Goal: Contribute content: Contribute content

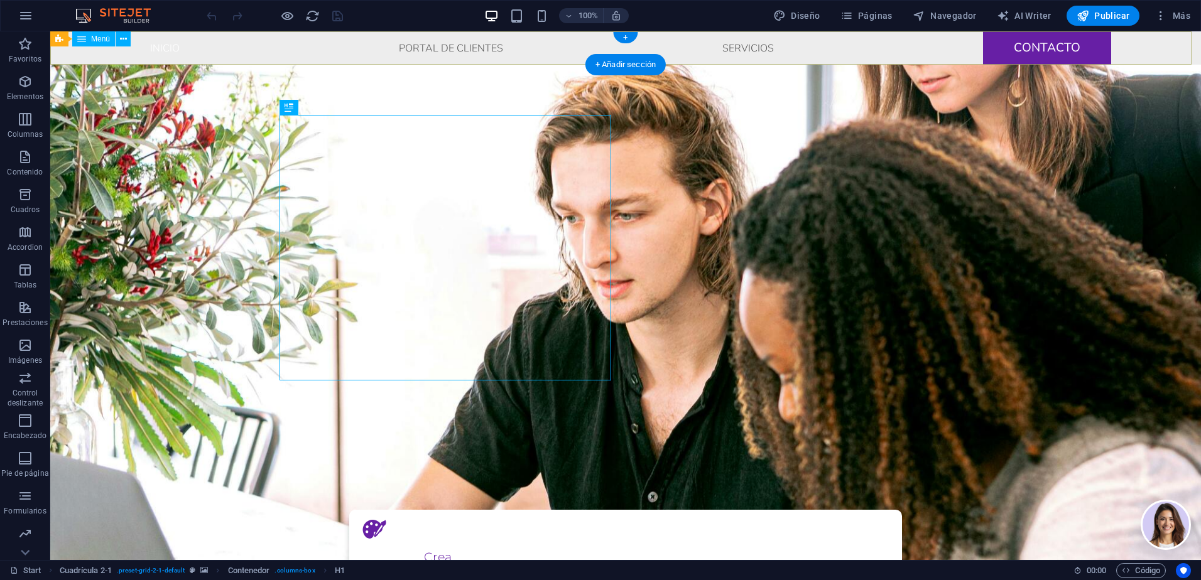
click at [1069, 52] on nav "Inicio Portal De Clientes Servicios Contacto" at bounding box center [625, 47] width 1150 height 33
click at [749, 48] on nav "Inicio Portal De Clientes Servicios Contacto" at bounding box center [625, 47] width 1150 height 33
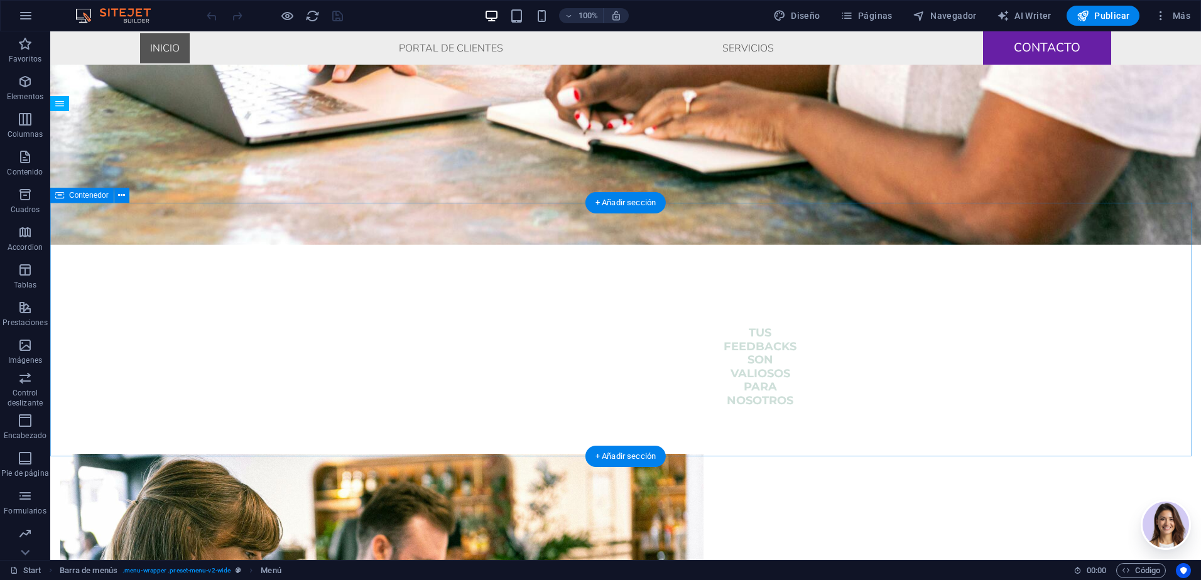
scroll to position [451, 0]
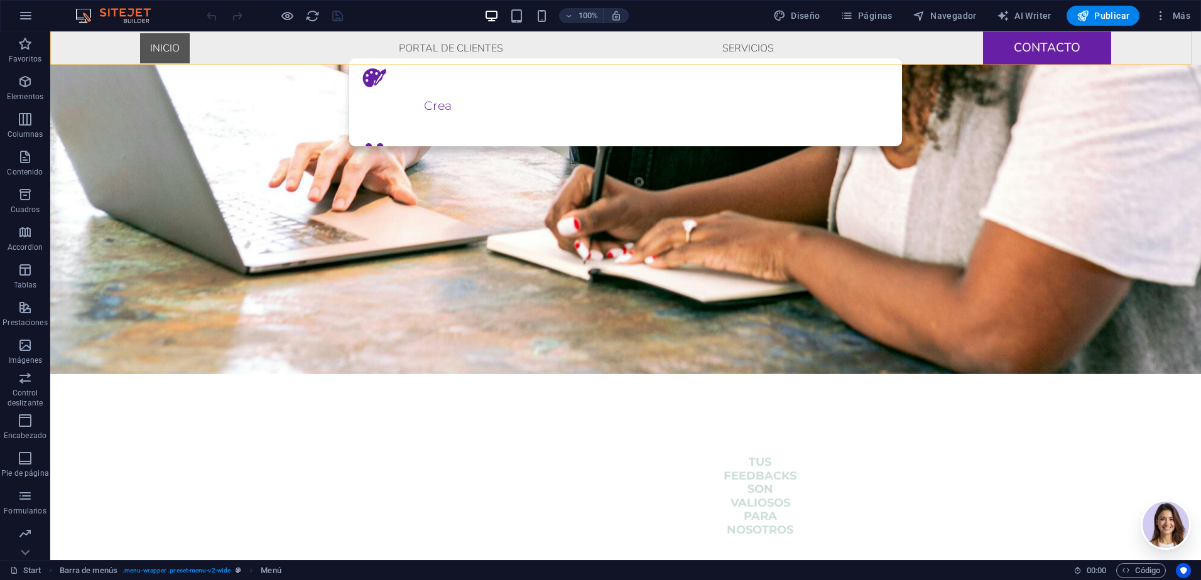
click at [463, 48] on nav "Inicio Portal De Clientes Servicios Contacto" at bounding box center [625, 47] width 1150 height 33
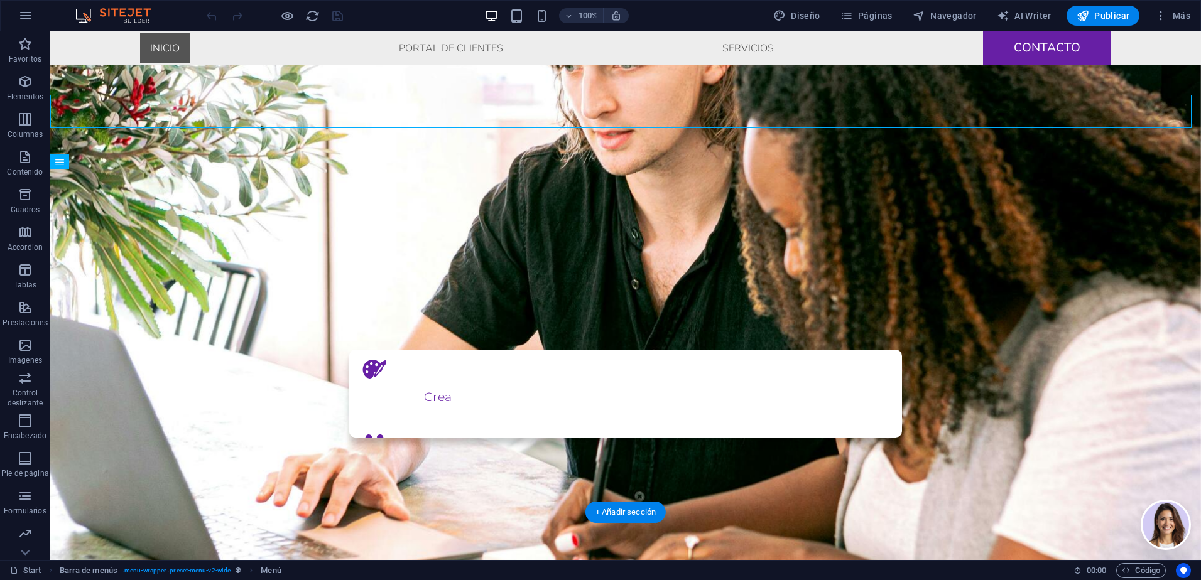
scroll to position [75, 0]
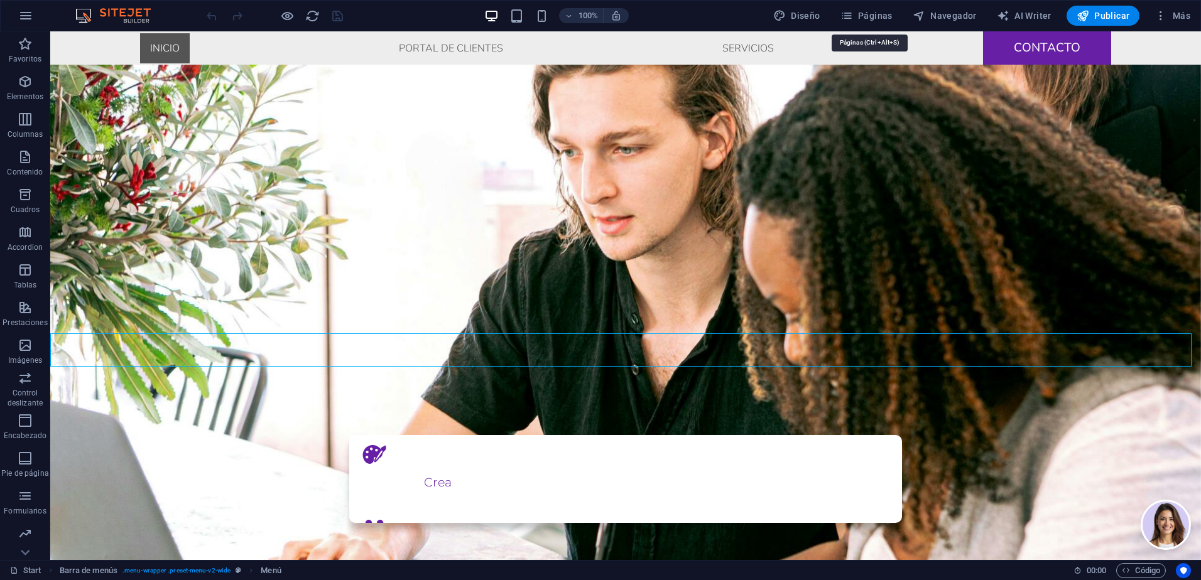
click at [848, 15] on icon "button" at bounding box center [846, 15] width 13 height 13
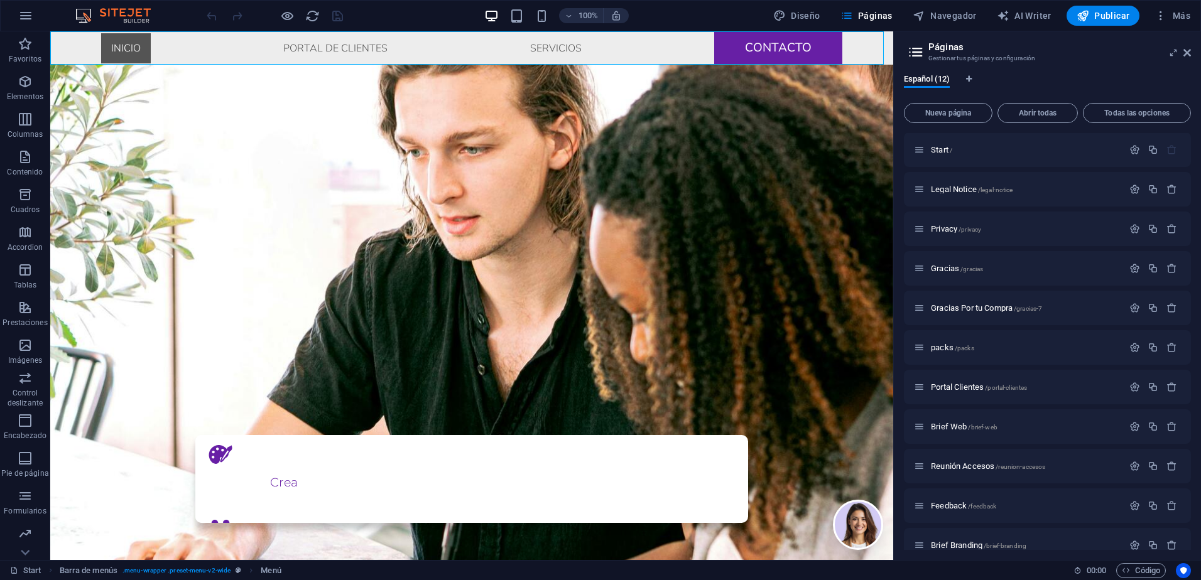
scroll to position [0, 0]
click at [980, 390] on span "Portal Clientes /portal-clientes" at bounding box center [979, 387] width 96 height 9
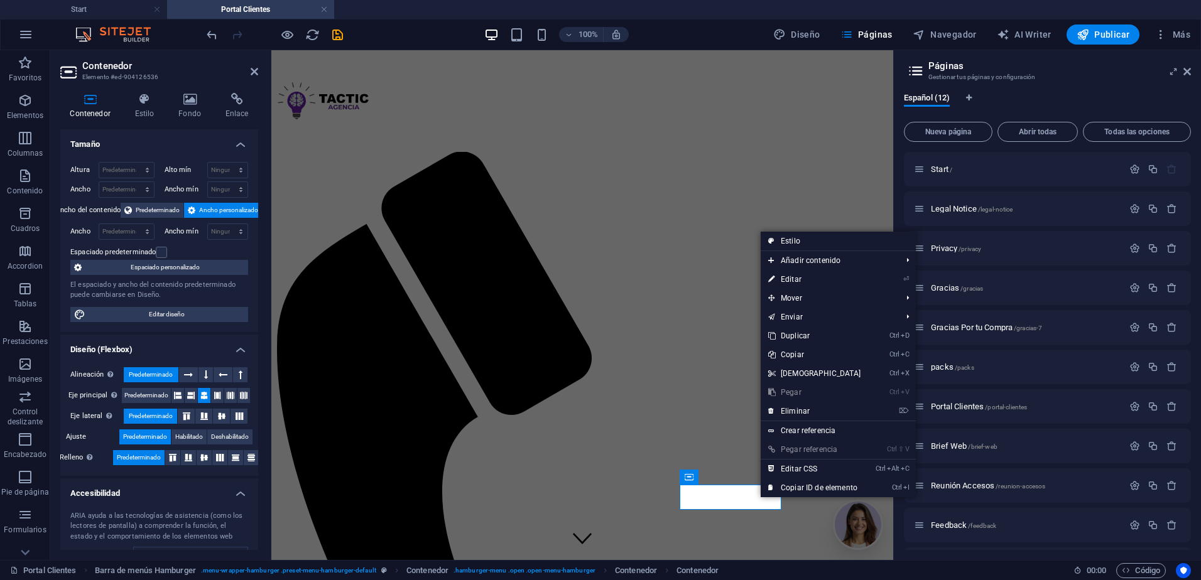
click at [806, 335] on link "Ctrl D Duplicar" at bounding box center [814, 336] width 108 height 19
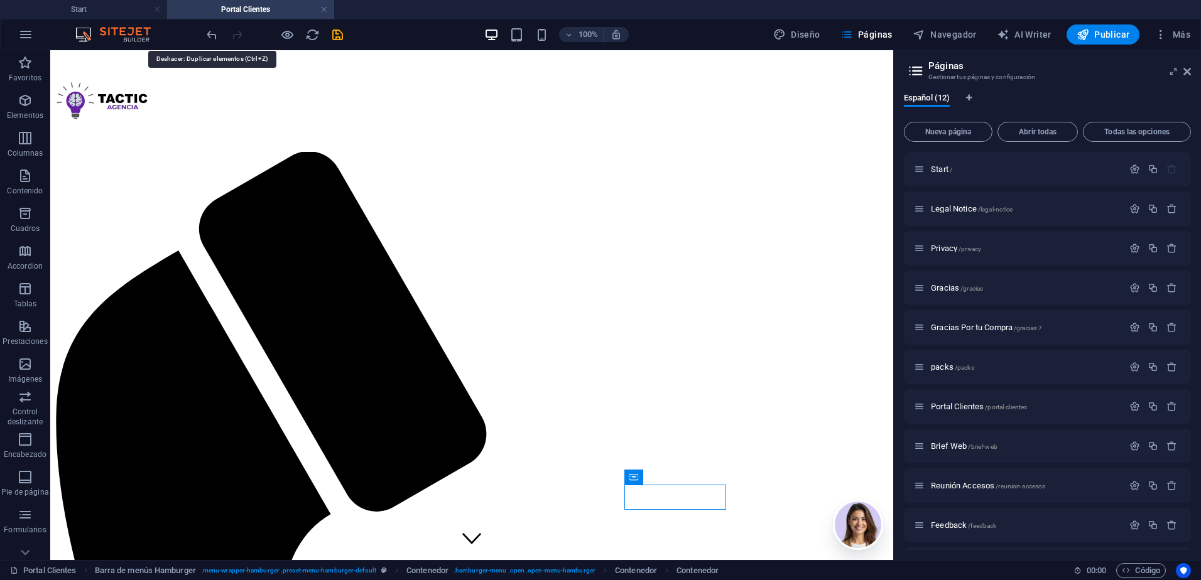
click at [211, 36] on icon "undo" at bounding box center [212, 35] width 14 height 14
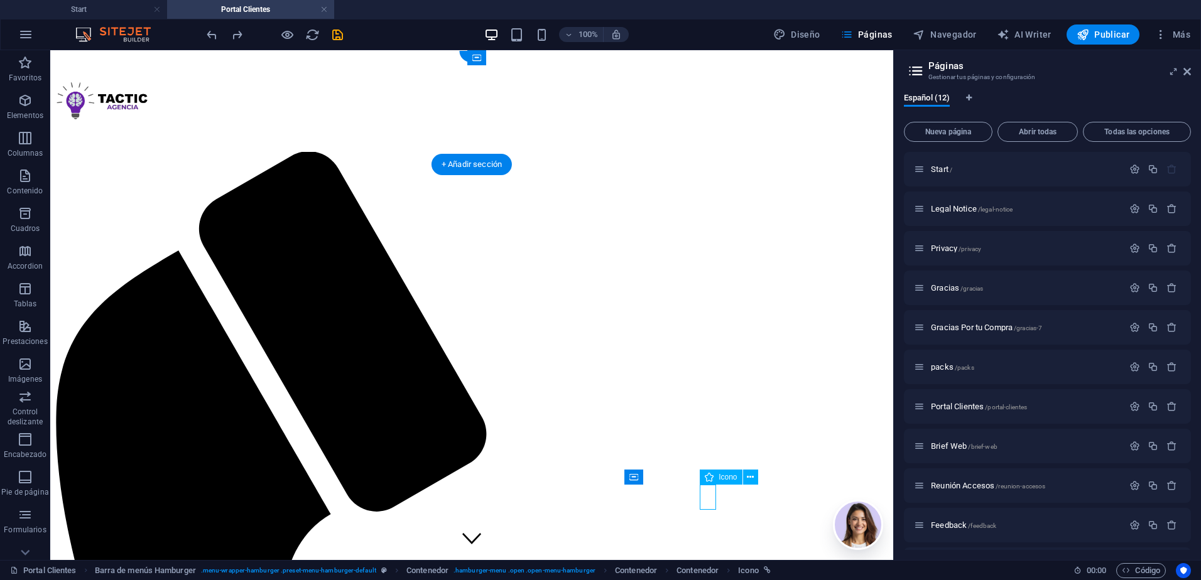
select select "xMidYMid"
select select "px"
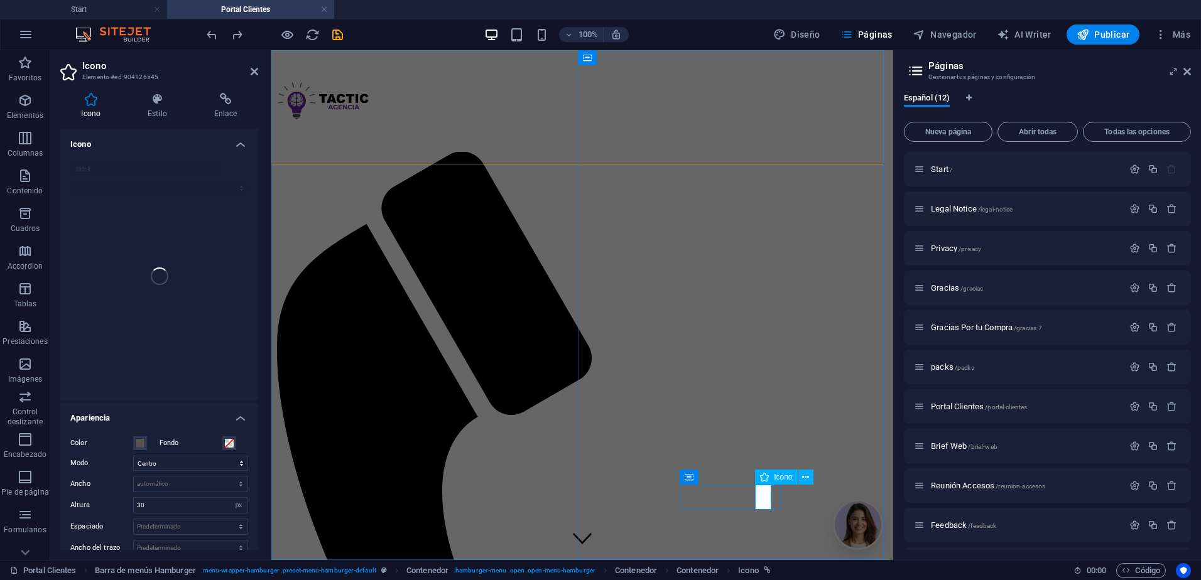
click at [806, 478] on icon at bounding box center [805, 477] width 7 height 13
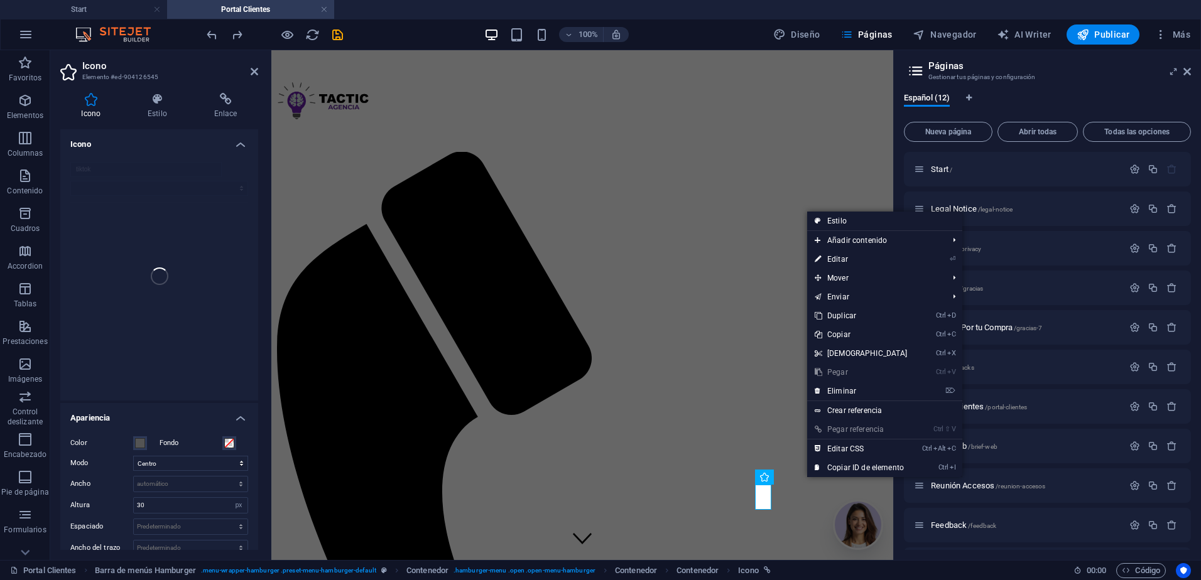
click at [850, 318] on link "Ctrl D Duplicar" at bounding box center [861, 315] width 108 height 19
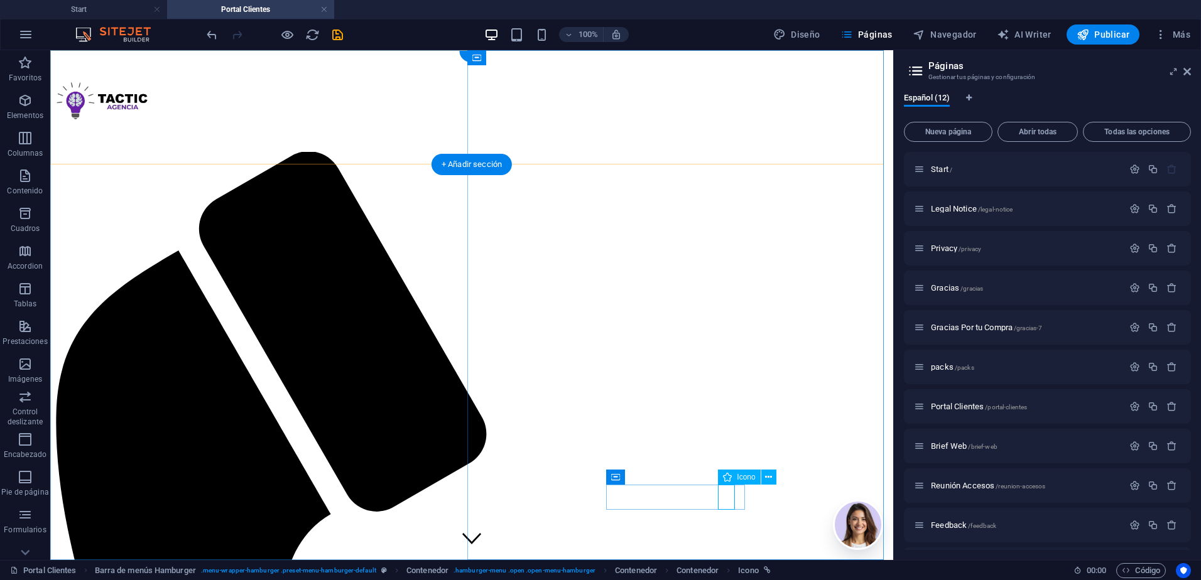
select select "xMidYMid"
select select "px"
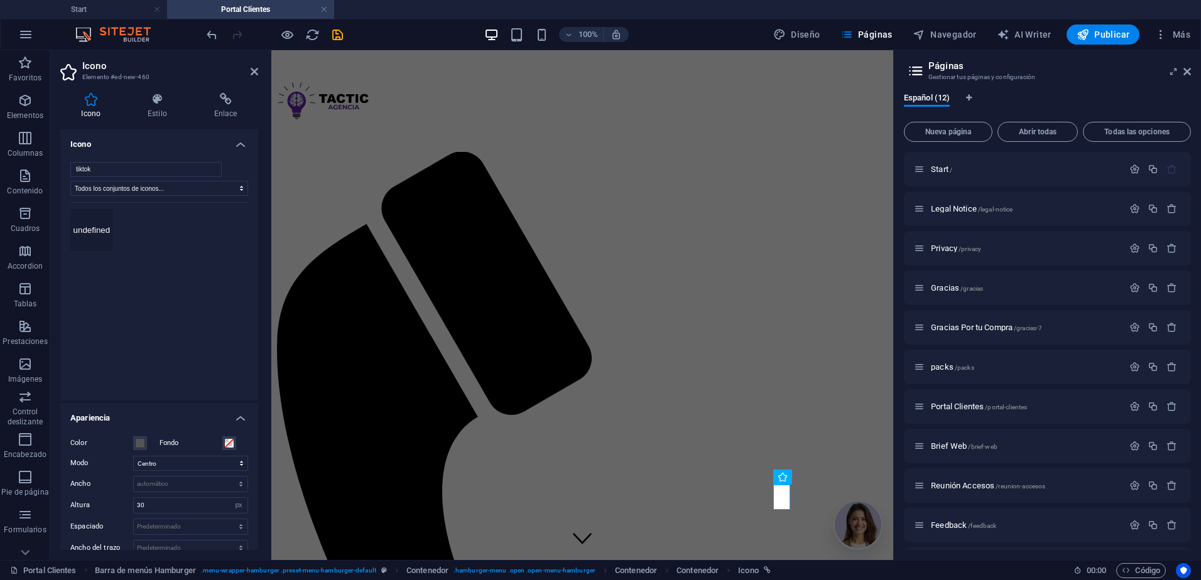
click at [144, 198] on div "tiktok Todos los conjuntos de iconos... IcoFont Ionicons FontAwesome Brands Fon…" at bounding box center [159, 276] width 178 height 229
click at [209, 322] on div "undefined" at bounding box center [159, 293] width 178 height 182
click at [198, 170] on input "tiktok" at bounding box center [145, 169] width 151 height 15
click at [210, 170] on input "tiktok" at bounding box center [145, 169] width 151 height 15
click at [165, 186] on select "Todos los conjuntos de iconos... IcoFont Ionicons FontAwesome Brands FontAwesom…" at bounding box center [159, 188] width 178 height 15
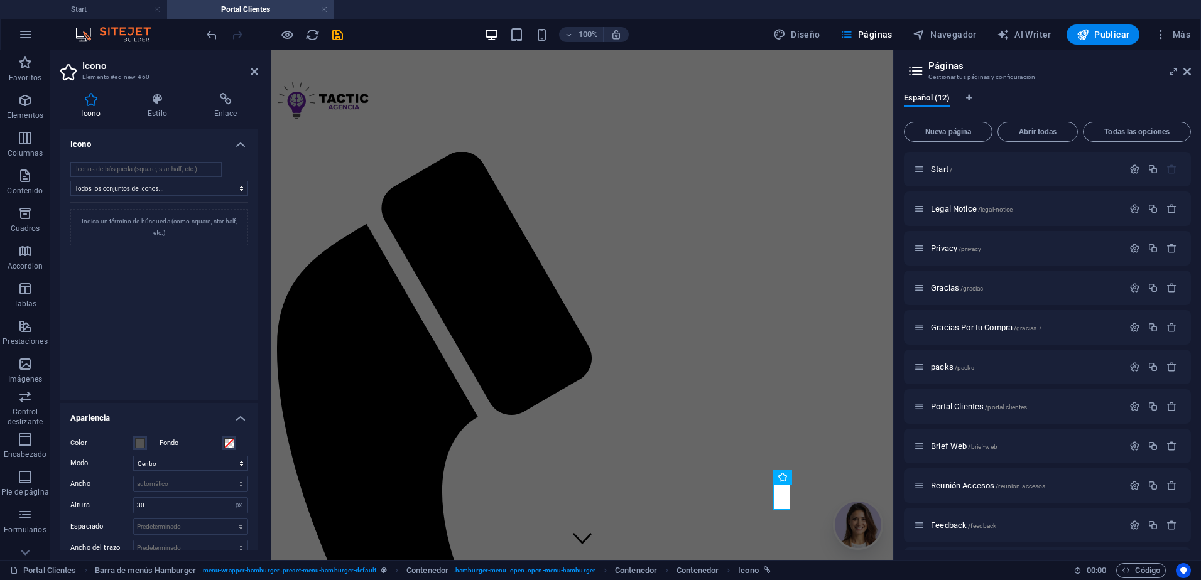
click at [242, 163] on div at bounding box center [238, 169] width 20 height 15
click at [154, 230] on div "Indica un término de búsqueda (como square, star half, etc.)" at bounding box center [159, 227] width 178 height 36
click at [235, 186] on select "Todos los conjuntos de iconos... IcoFont Ionicons FontAwesome Brands FontAwesom…" at bounding box center [159, 188] width 178 height 15
click at [191, 170] on input "search" at bounding box center [145, 169] width 151 height 15
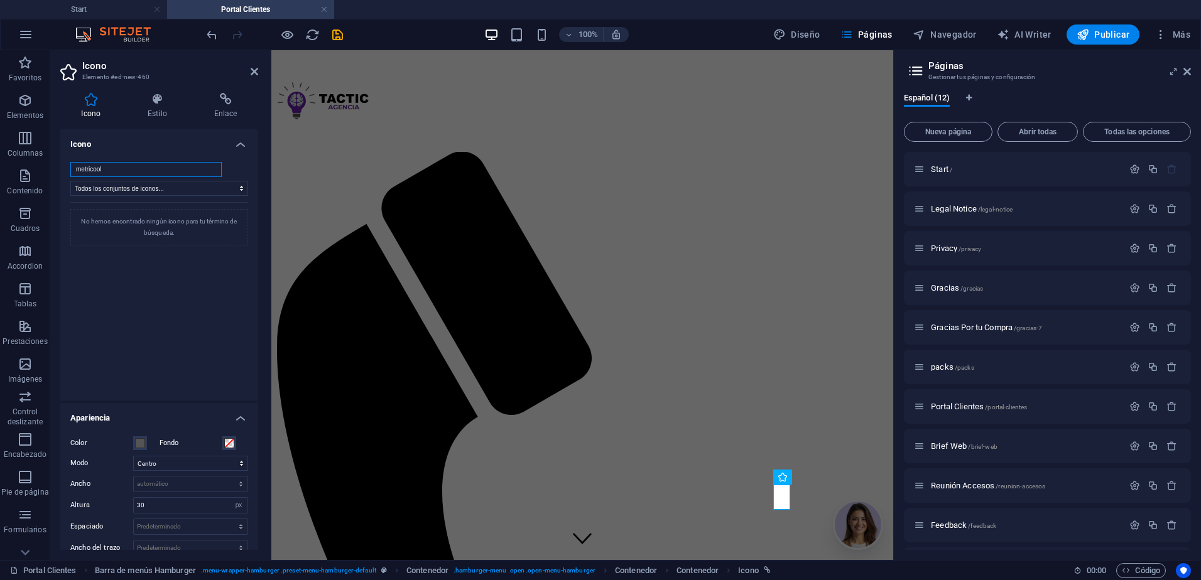
drag, startPoint x: 173, startPoint y: 173, endPoint x: 133, endPoint y: 175, distance: 39.6
click at [155, 173] on input "metricool" at bounding box center [145, 169] width 151 height 15
type input "metricool"
click at [230, 187] on select "Todos los conjuntos de iconos... IcoFont Ionicons FontAwesome Brands FontAwesom…" at bounding box center [159, 188] width 178 height 15
click at [239, 150] on h4 "Icono" at bounding box center [159, 140] width 198 height 23
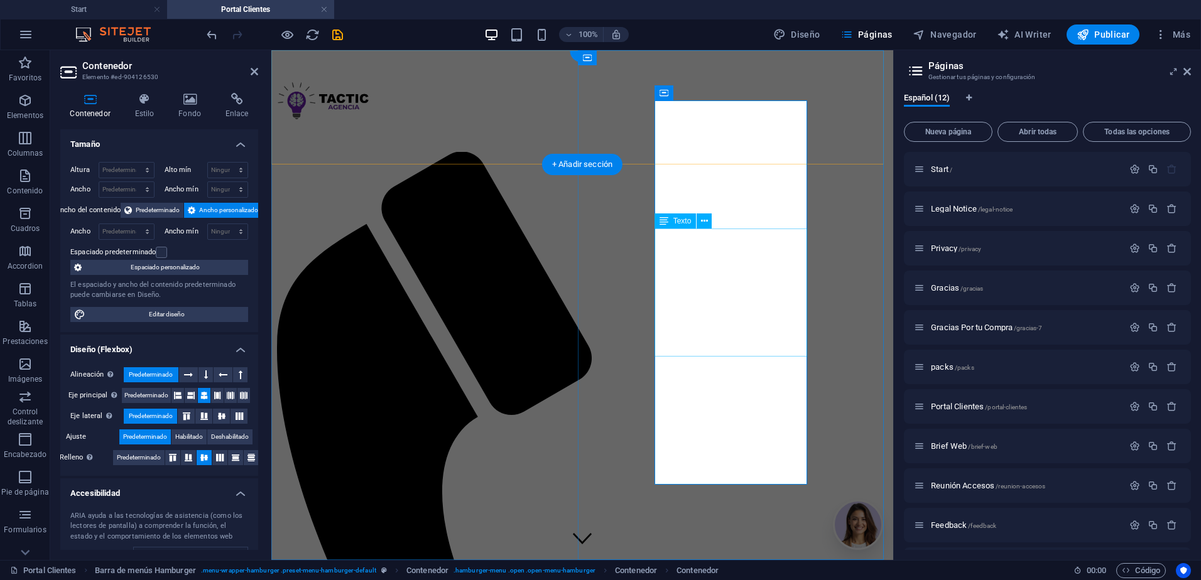
click at [26, 107] on icon "button" at bounding box center [25, 100] width 15 height 15
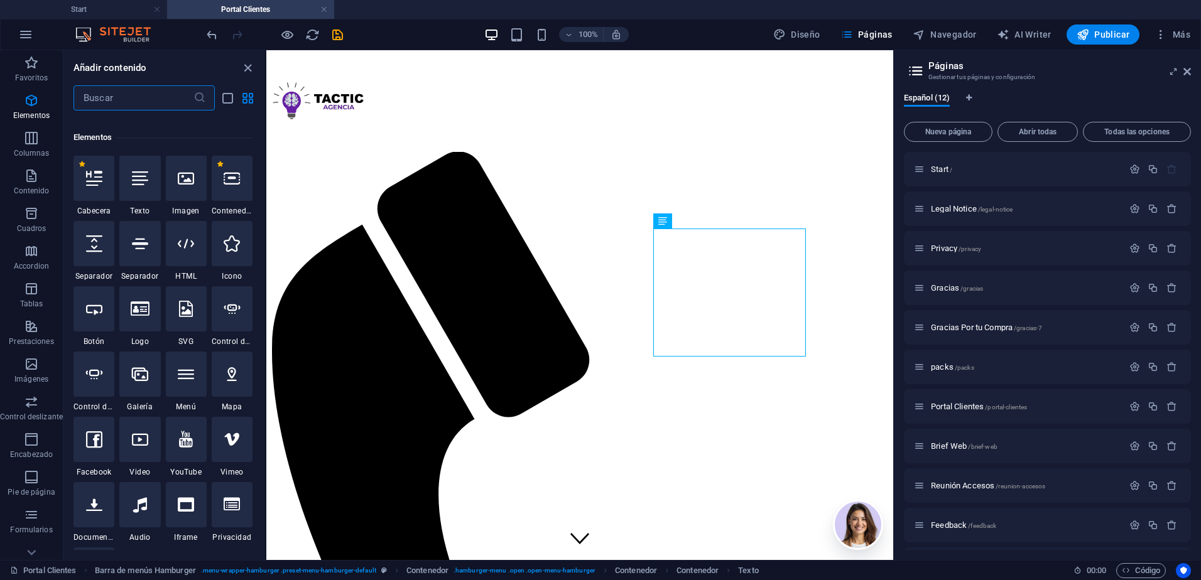
scroll to position [237, 0]
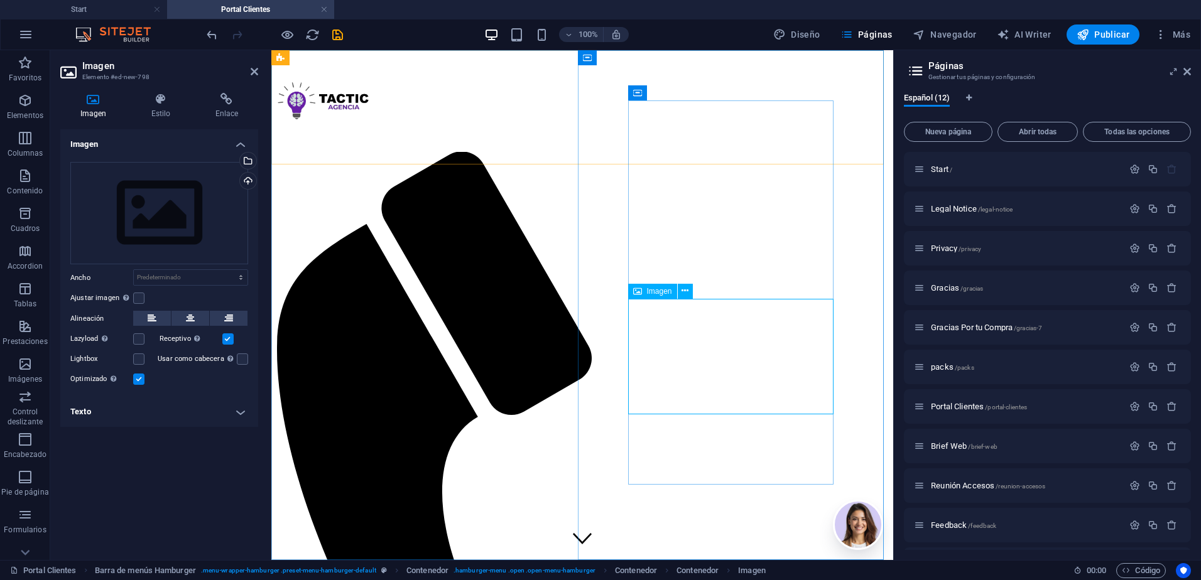
click at [159, 225] on div "Arrastra archivos aquí, haz clic para escoger archivos o selecciona archivos de…" at bounding box center [159, 213] width 178 height 103
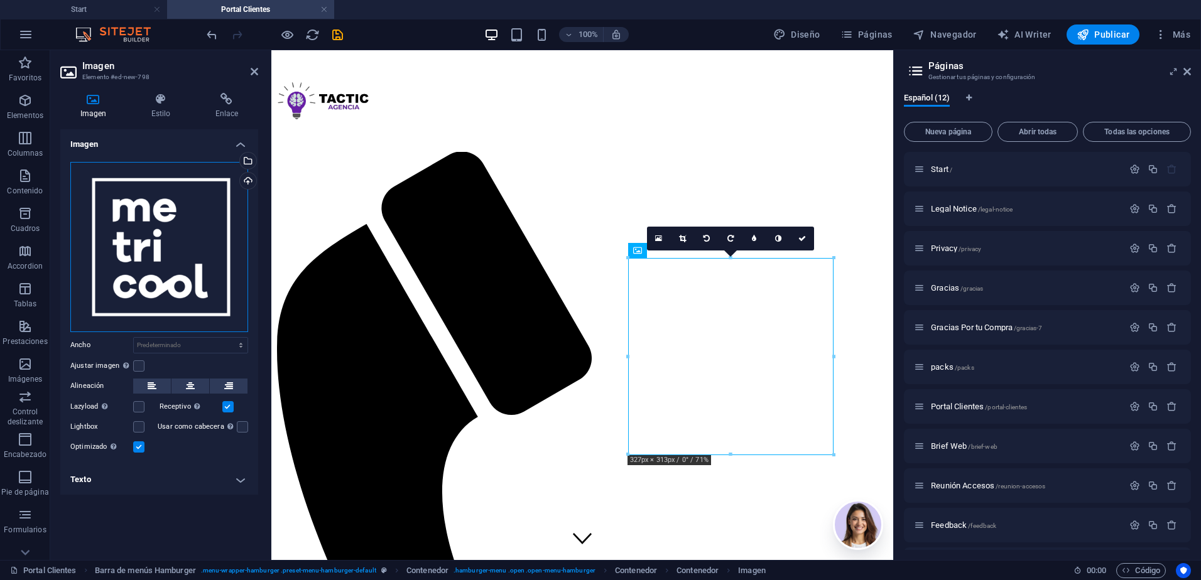
click at [205, 253] on div "Arrastra archivos aquí, haz clic para escoger archivos o selecciona archivos de…" at bounding box center [159, 247] width 178 height 170
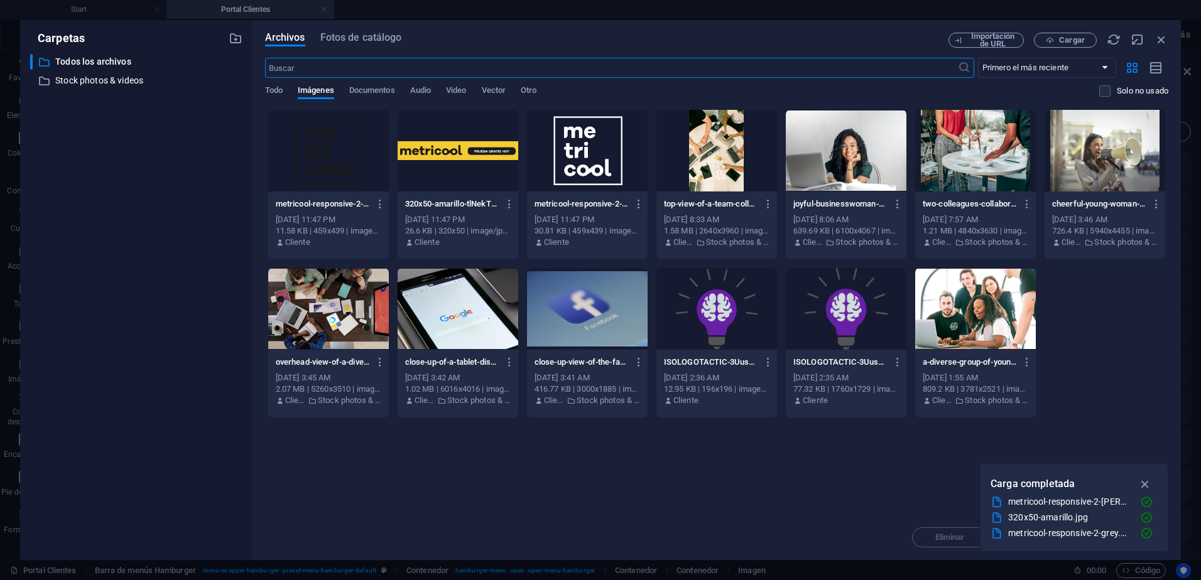
click at [331, 149] on div at bounding box center [328, 151] width 121 height 82
click at [1144, 479] on icon "button" at bounding box center [1145, 484] width 14 height 14
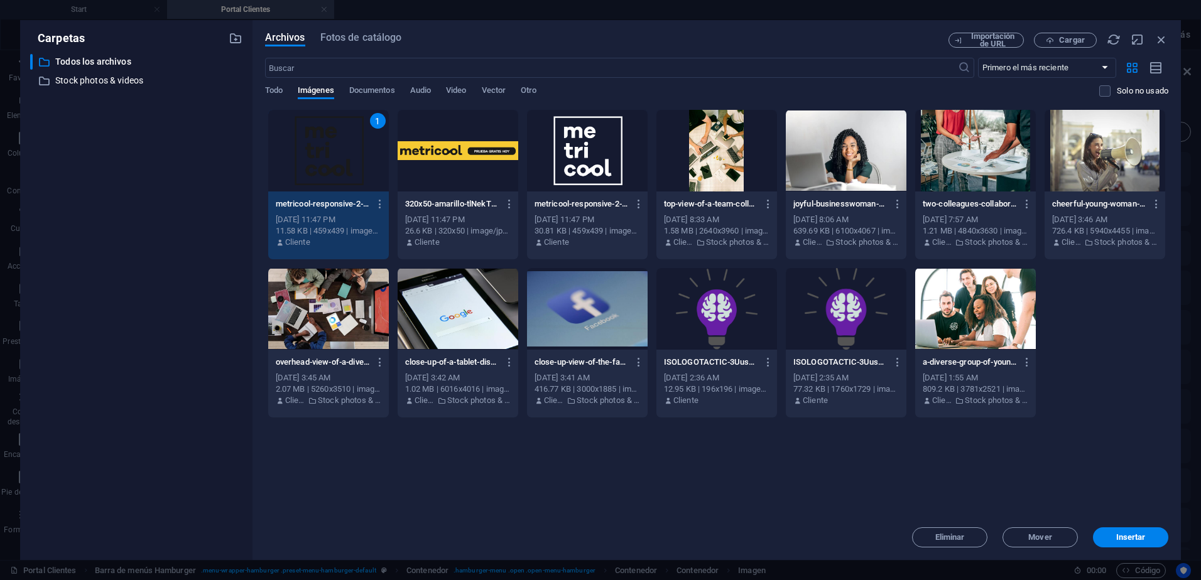
click at [1133, 529] on button "Insertar" at bounding box center [1130, 537] width 75 height 20
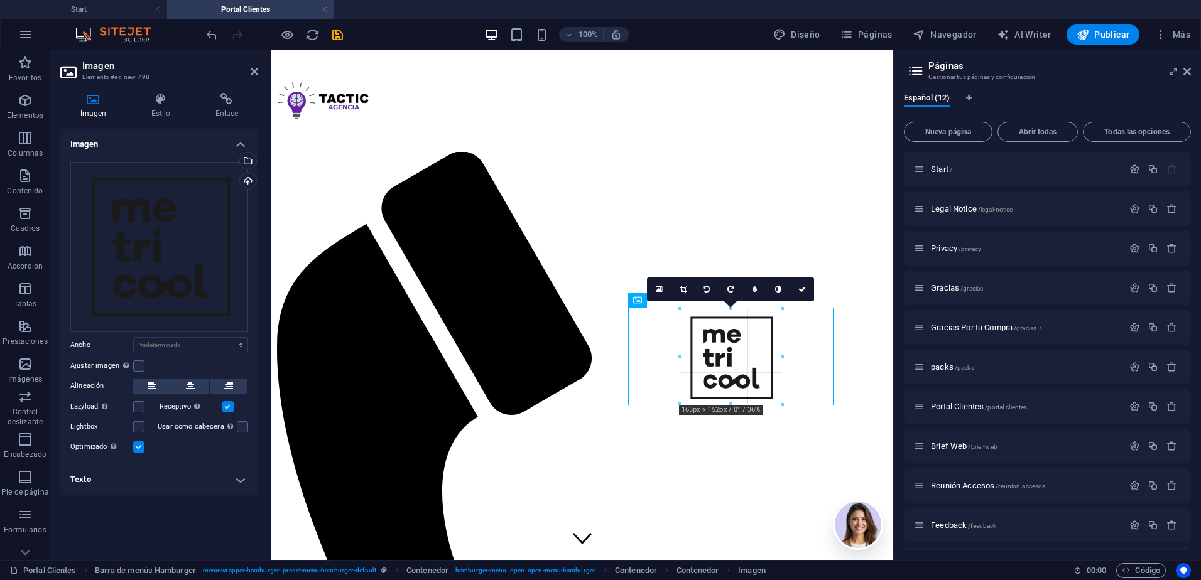
drag, startPoint x: 833, startPoint y: 456, endPoint x: 693, endPoint y: 354, distance: 173.4
type input "165"
select select "px"
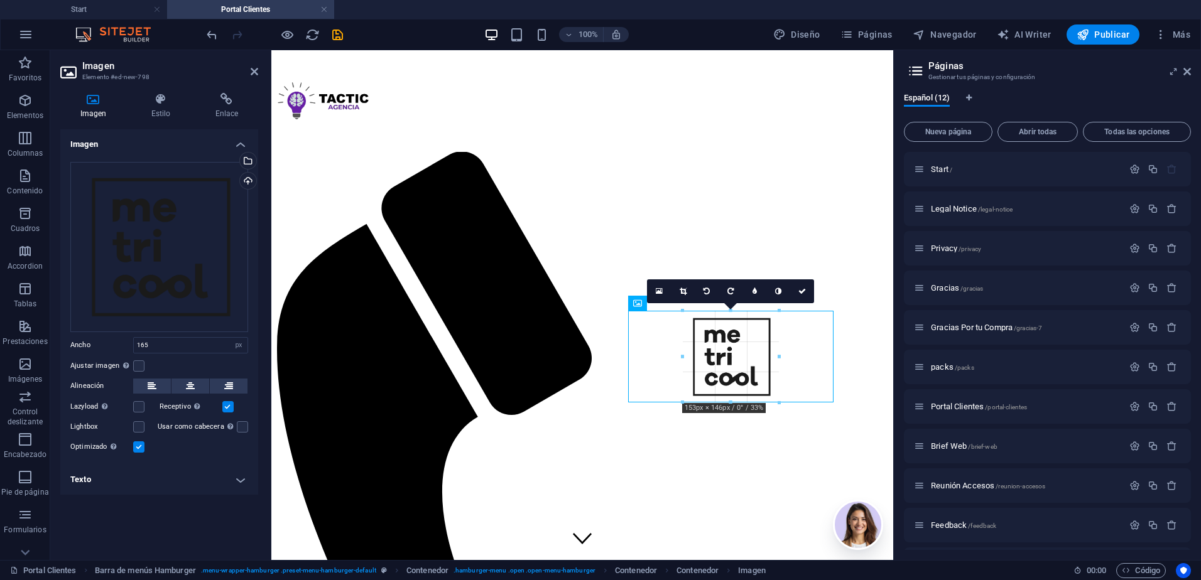
drag, startPoint x: 780, startPoint y: 404, endPoint x: 765, endPoint y: 394, distance: 17.6
drag, startPoint x: 779, startPoint y: 313, endPoint x: 766, endPoint y: 315, distance: 12.7
click at [766, 315] on div "180 170 160 150 140 130 120 110 100 90 80 70 60 50 40 30 20 10 0 -10 -20 -30 -4…" at bounding box center [730, 357] width 97 height 92
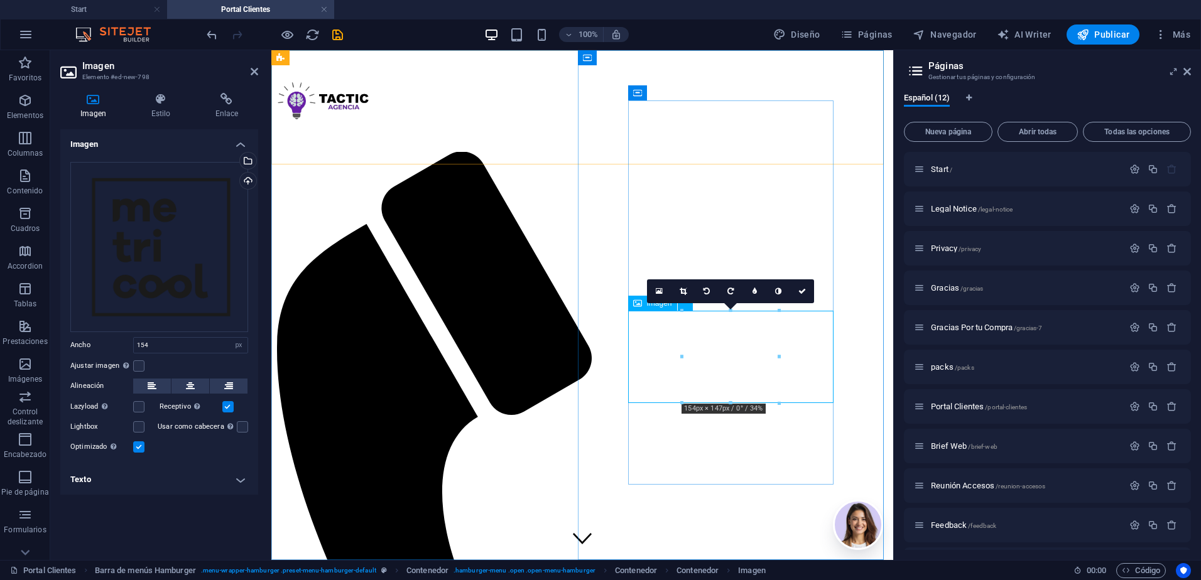
drag, startPoint x: 762, startPoint y: 308, endPoint x: 725, endPoint y: 343, distance: 51.5
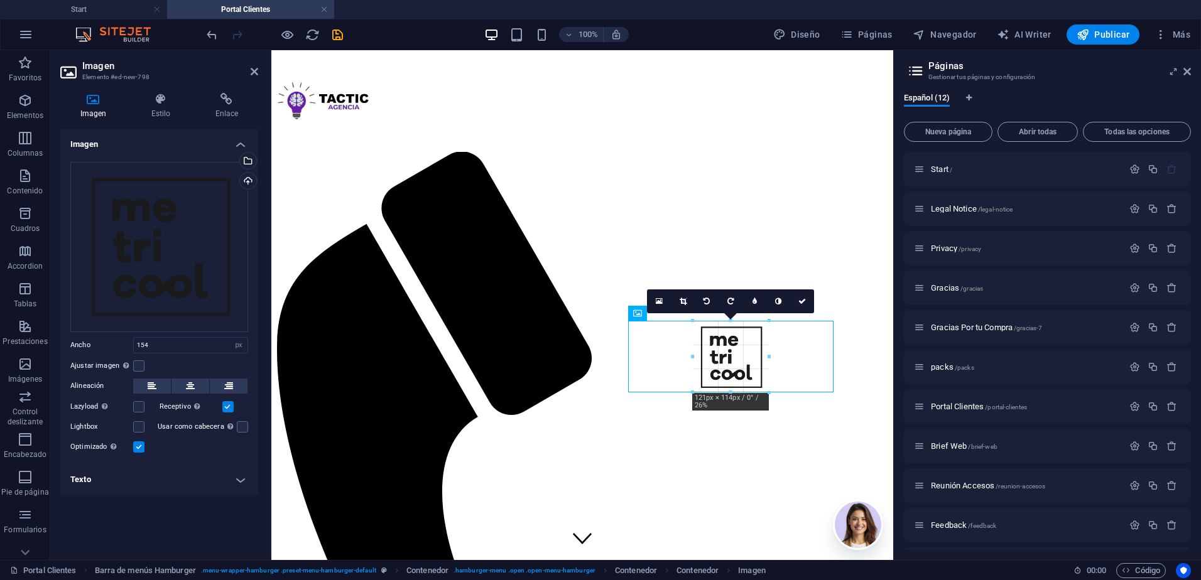
drag, startPoint x: 780, startPoint y: 406, endPoint x: 731, endPoint y: 383, distance: 53.9
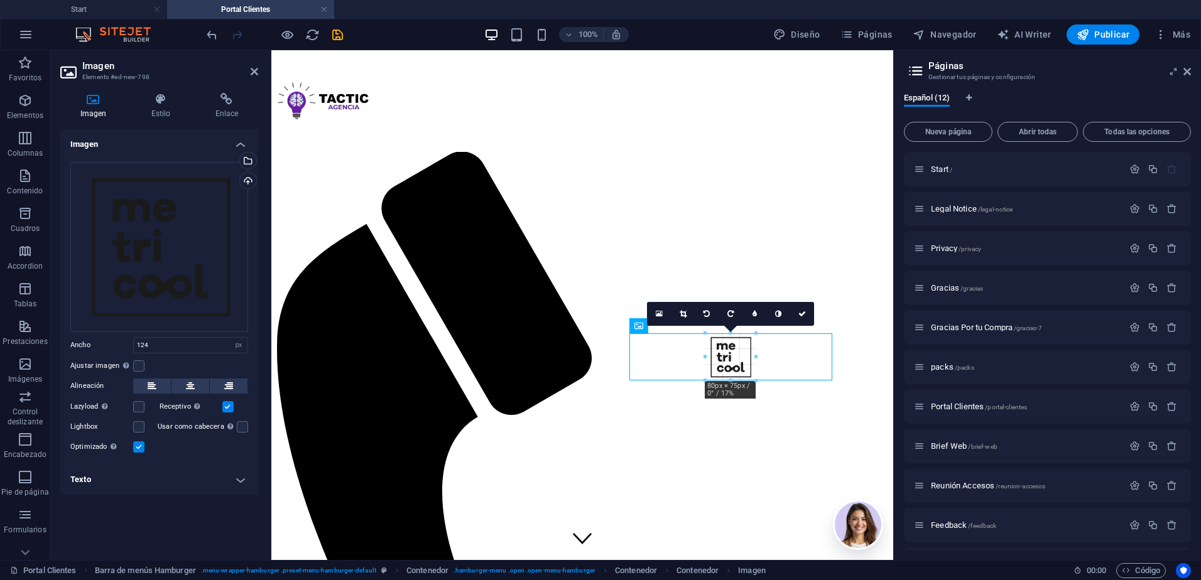
drag, startPoint x: 770, startPoint y: 392, endPoint x: 741, endPoint y: 357, distance: 46.4
type input "82"
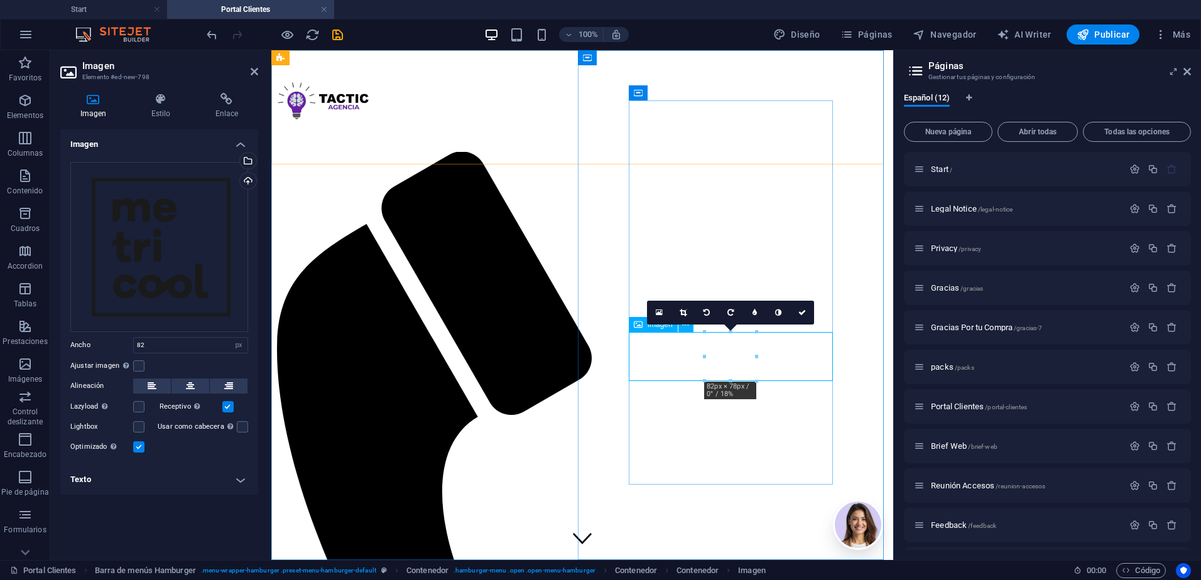
click at [220, 102] on icon at bounding box center [226, 99] width 63 height 13
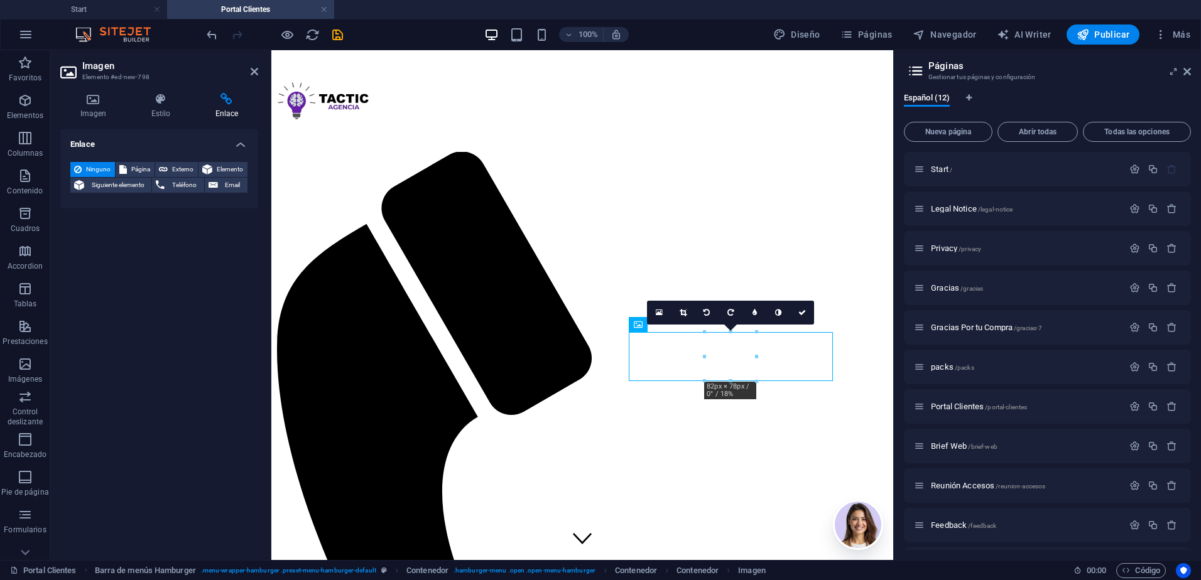
click at [180, 168] on span "Externo" at bounding box center [182, 169] width 23 height 15
select select "blank"
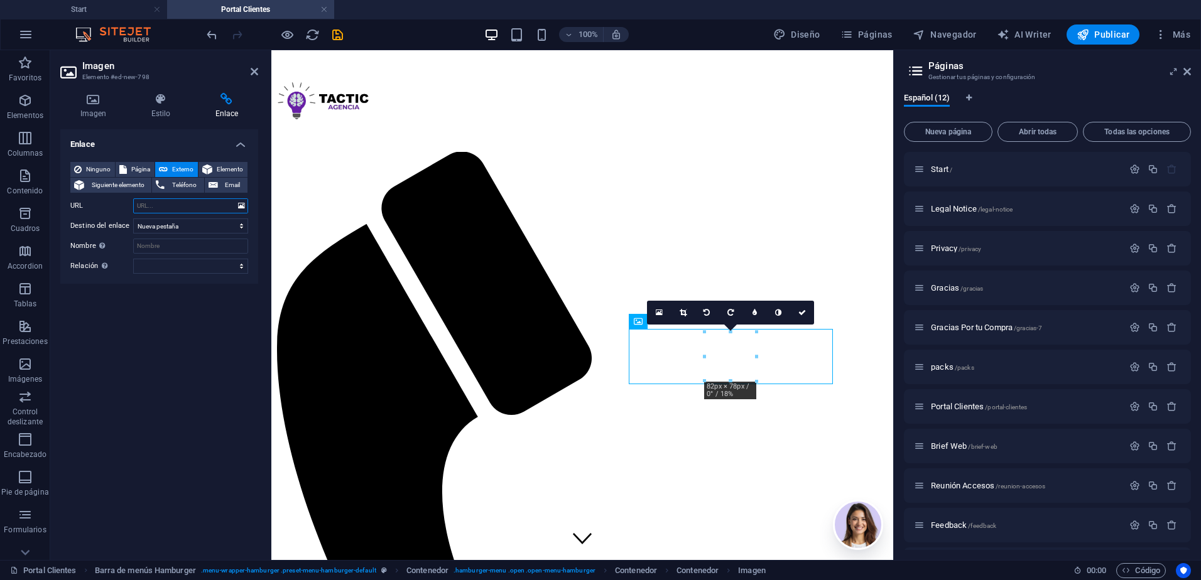
paste input "[URL][DOMAIN_NAME]"
type input "[URL][DOMAIN_NAME]"
click at [220, 418] on div "Enlace Ninguno Página Externo Elemento Siguiente elemento Teléfono Email Página…" at bounding box center [159, 339] width 198 height 421
click at [344, 38] on icon "save" at bounding box center [337, 35] width 14 height 14
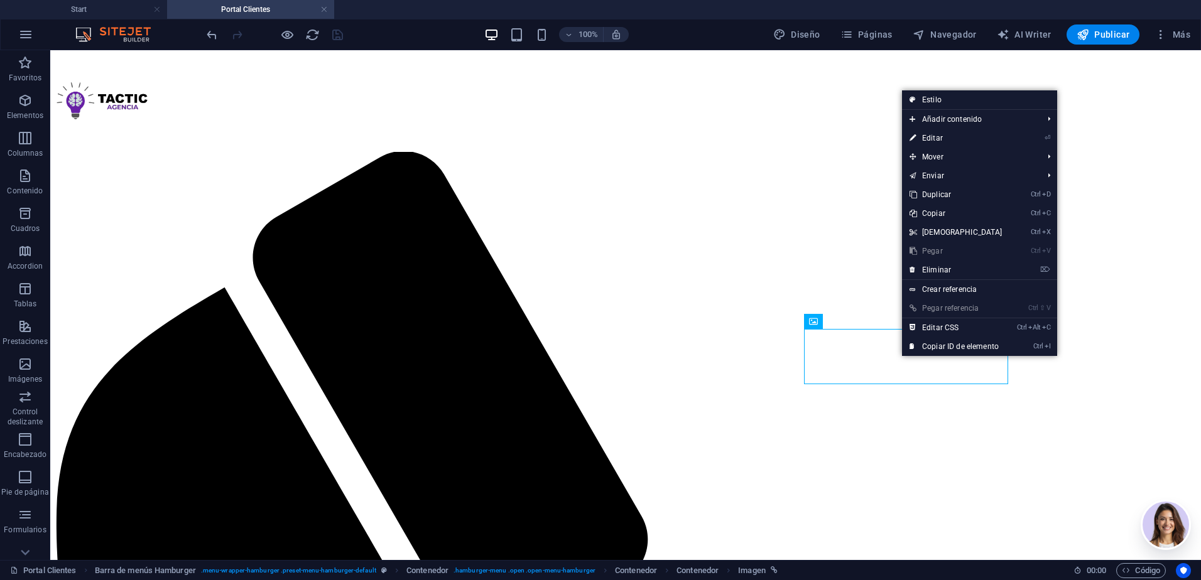
click at [956, 214] on link "Ctrl C Copiar" at bounding box center [956, 213] width 108 height 19
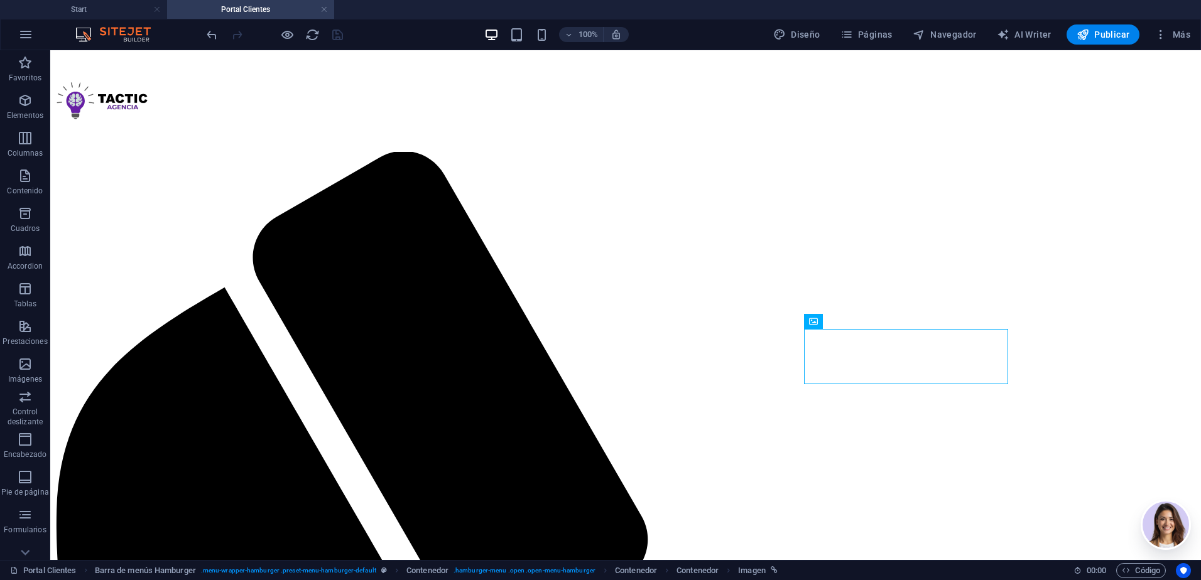
click at [1163, 36] on icon "button" at bounding box center [1160, 34] width 13 height 13
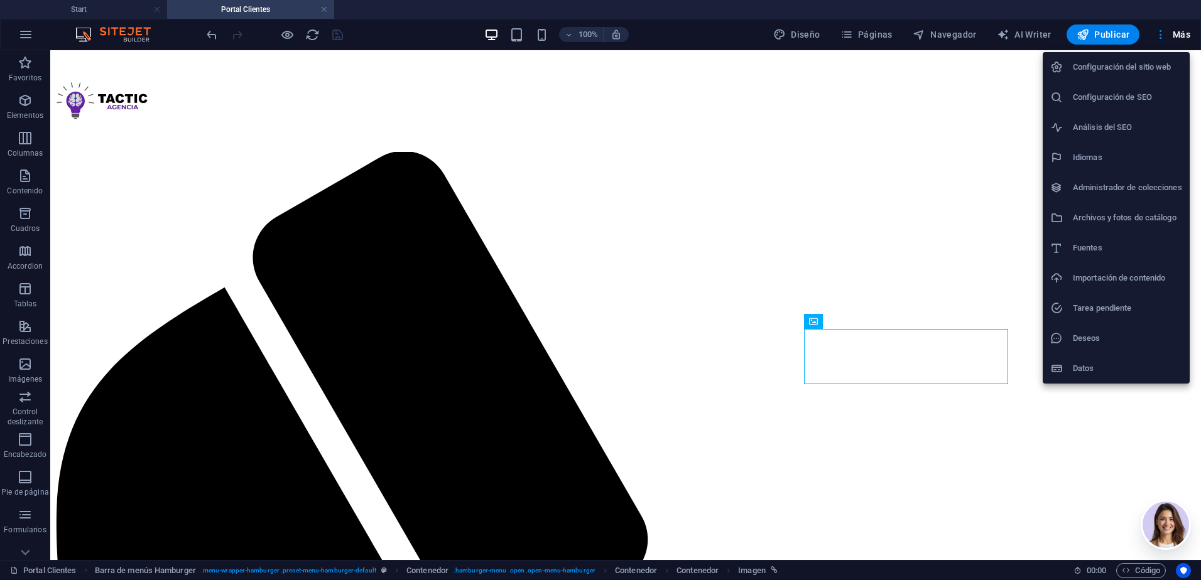
click at [885, 38] on div at bounding box center [600, 290] width 1201 height 580
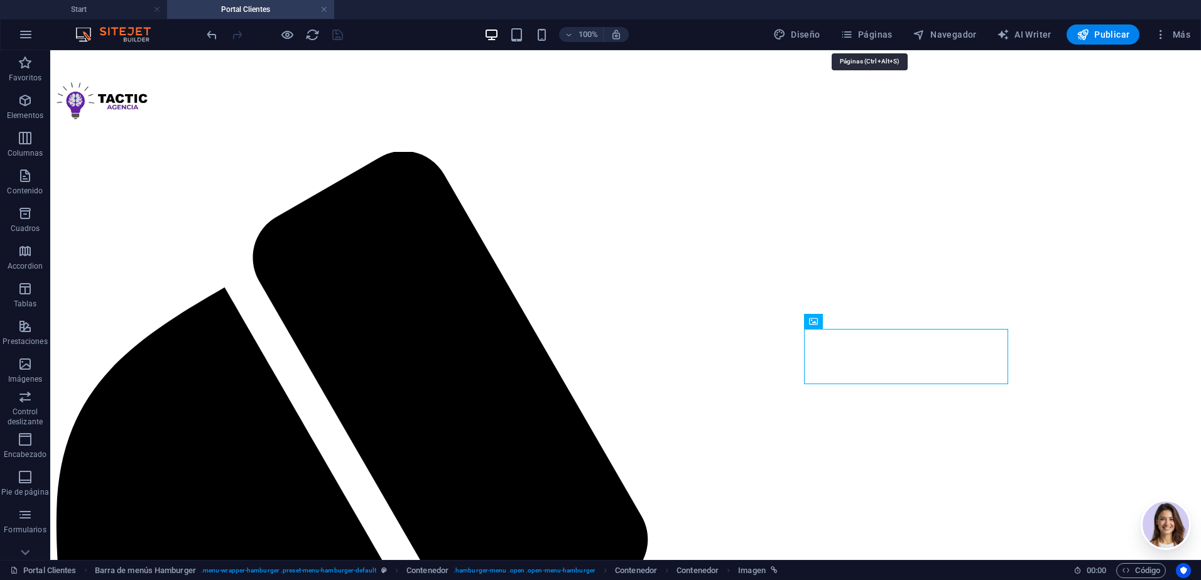
click at [856, 28] on span "Páginas" at bounding box center [866, 34] width 52 height 13
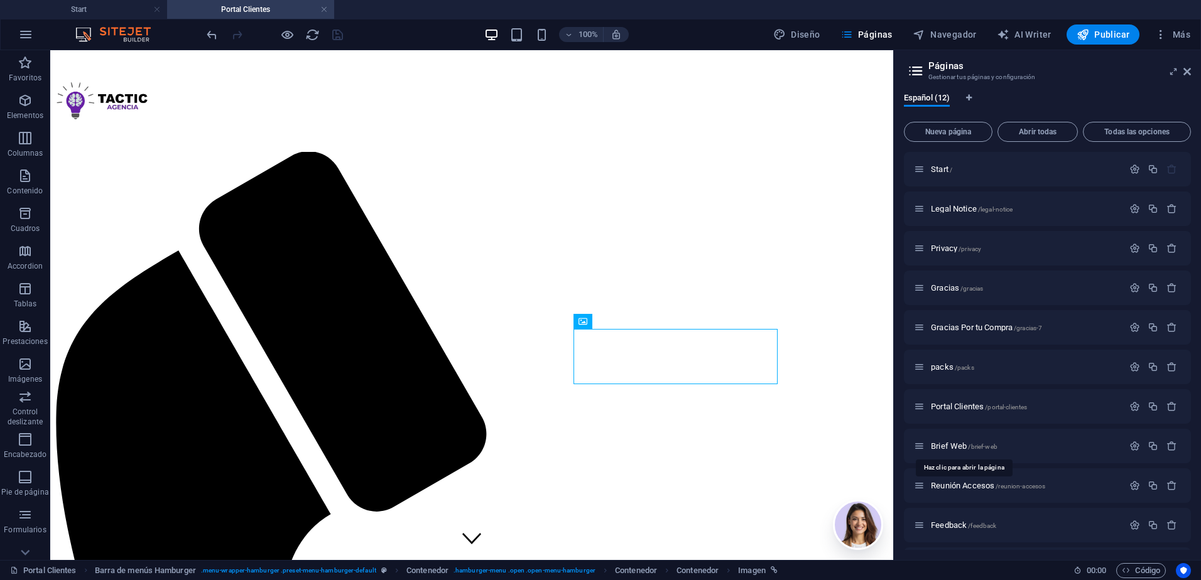
click at [959, 448] on span "Brief Web /brief-web" at bounding box center [964, 445] width 67 height 9
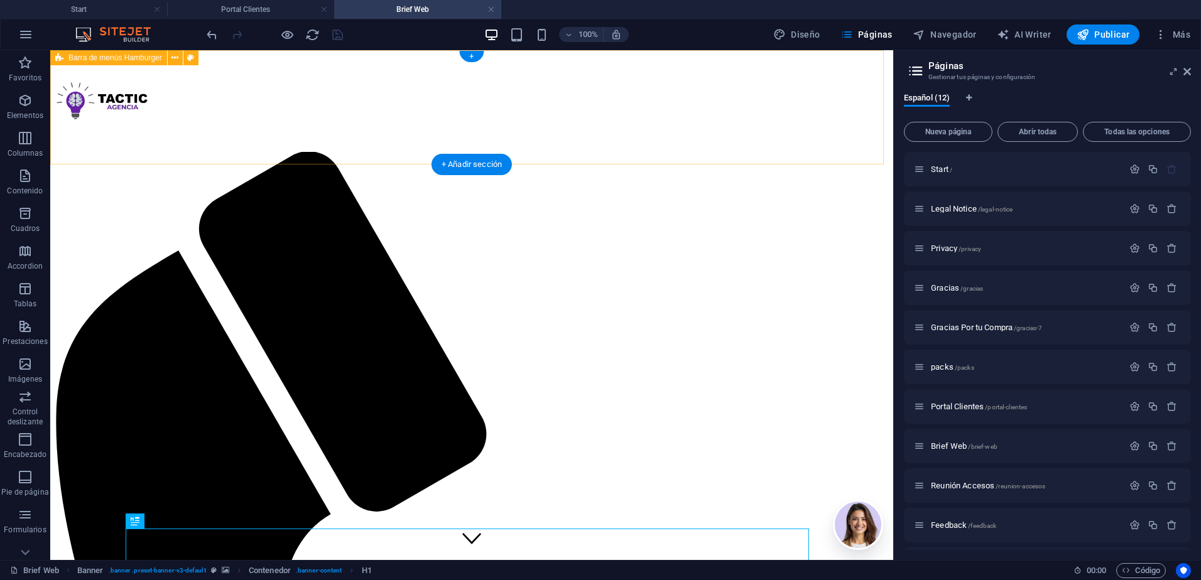
scroll to position [0, 0]
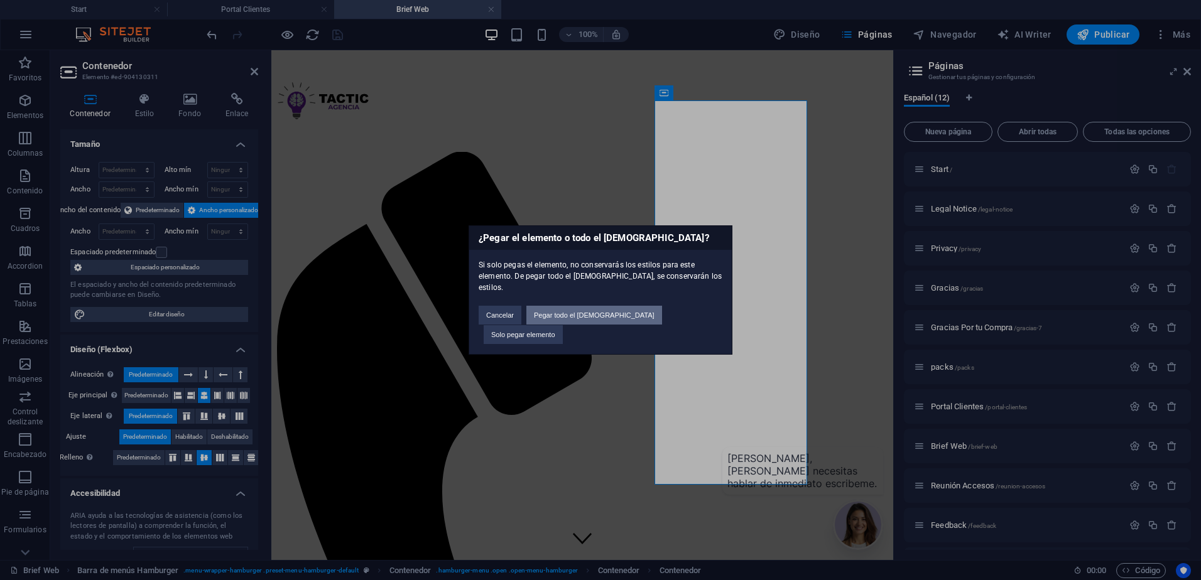
click at [620, 321] on button "Pegar todo el [DEMOGRAPHIC_DATA]" at bounding box center [594, 315] width 136 height 19
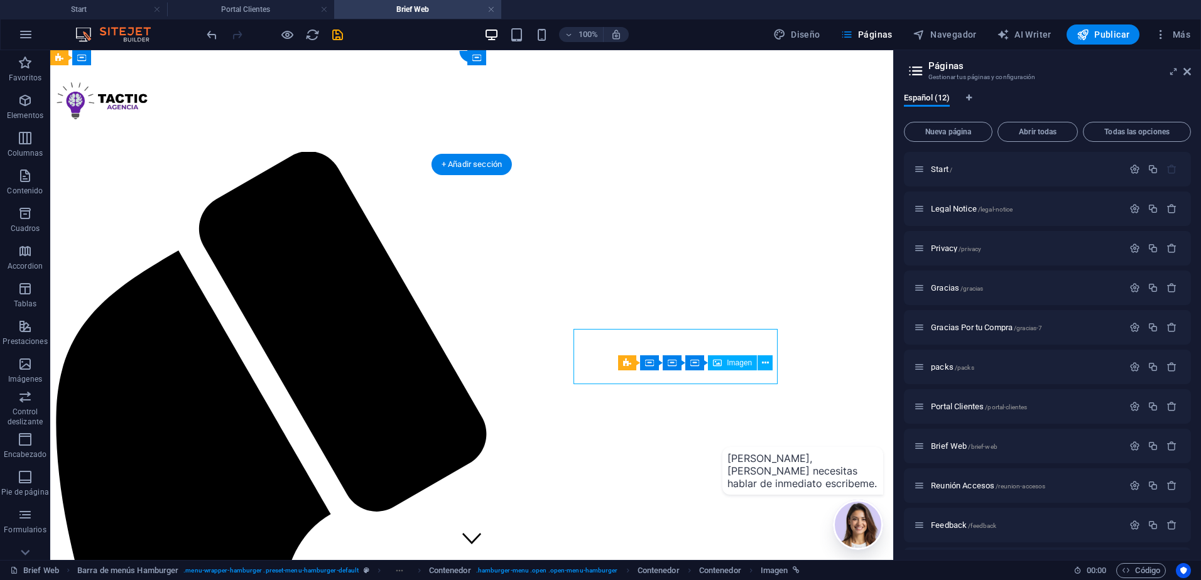
select select "px"
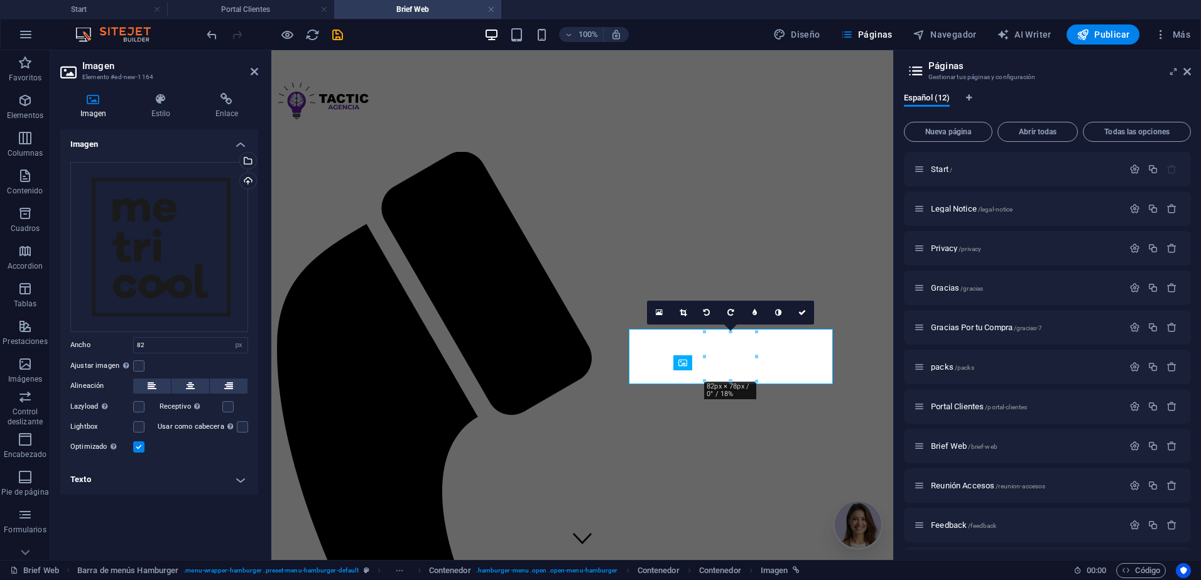
click at [225, 113] on h4 "Enlace" at bounding box center [226, 106] width 63 height 26
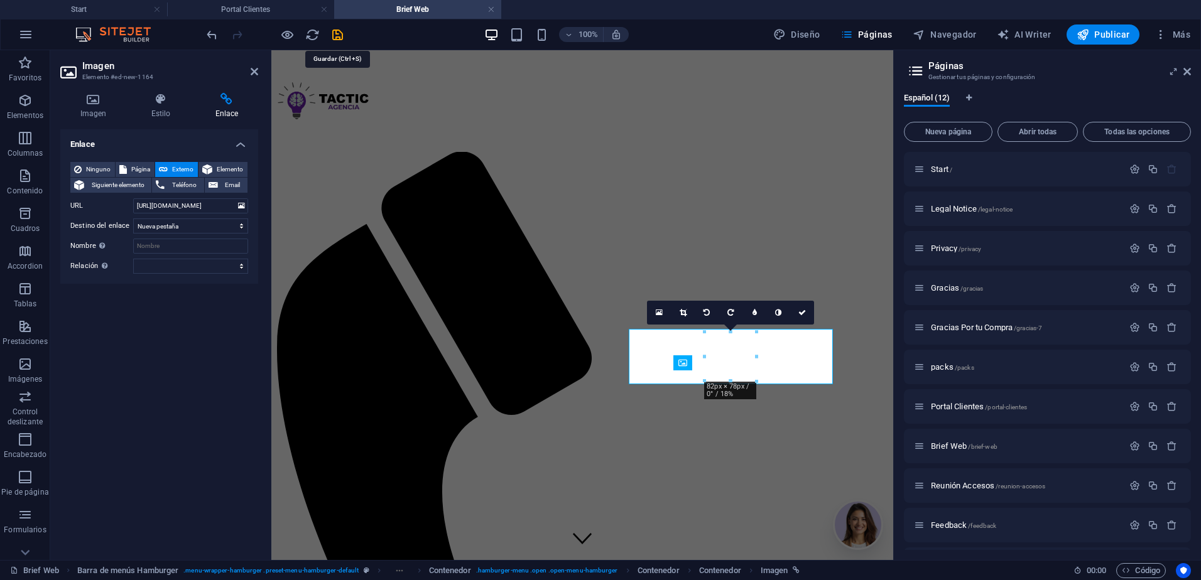
click at [343, 36] on icon "save" at bounding box center [337, 35] width 14 height 14
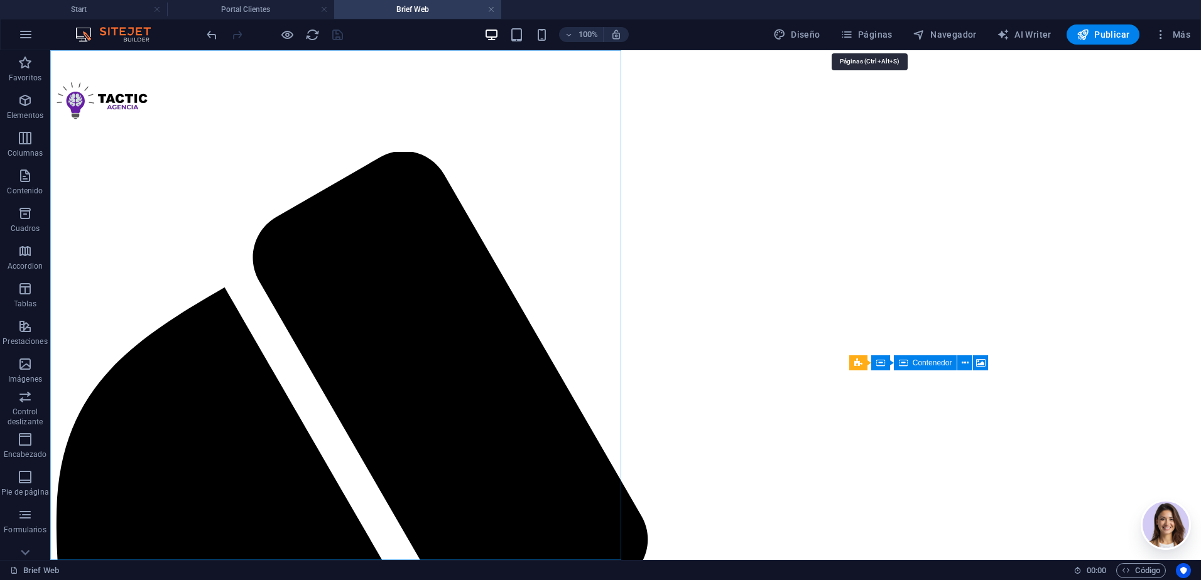
click at [884, 30] on span "Páginas" at bounding box center [866, 34] width 52 height 13
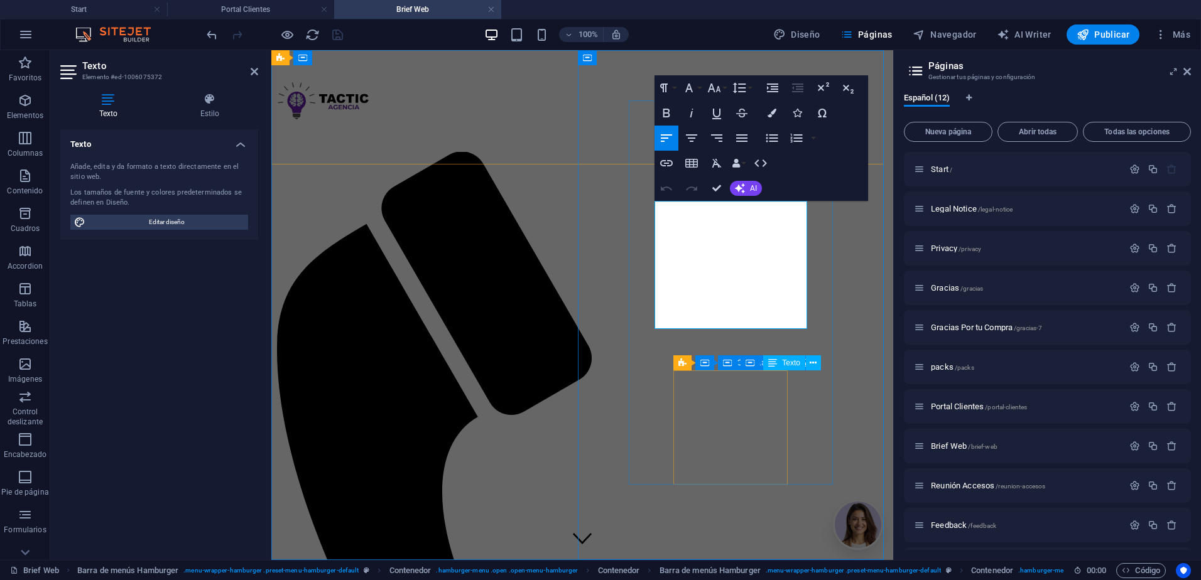
drag, startPoint x: 684, startPoint y: 215, endPoint x: 781, endPoint y: 211, distance: 96.8
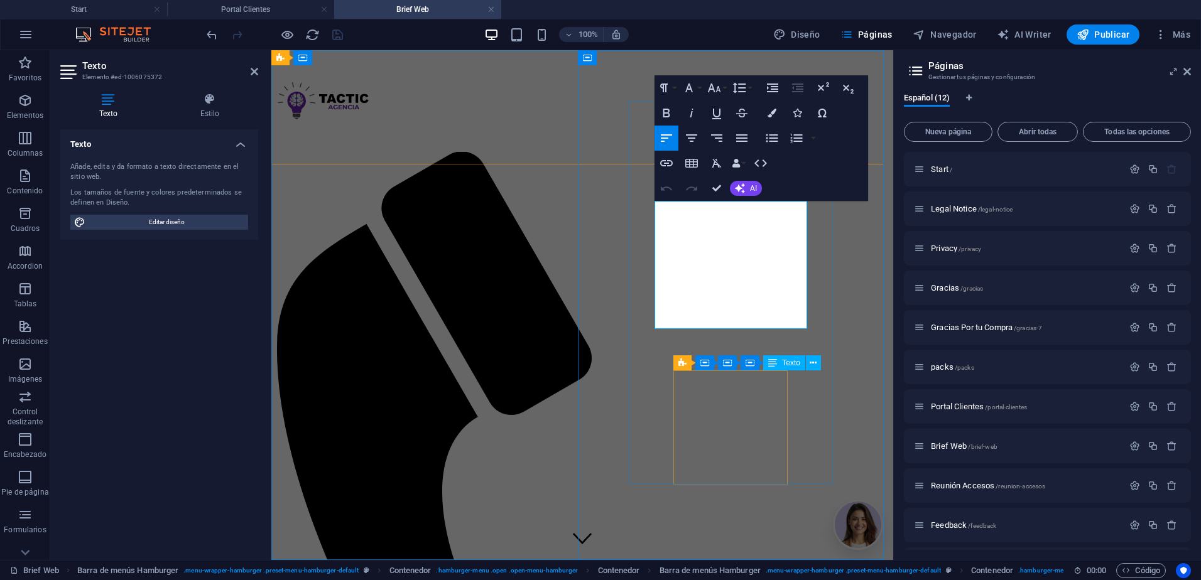
drag, startPoint x: 844, startPoint y: 341, endPoint x: 1066, endPoint y: 341, distance: 222.3
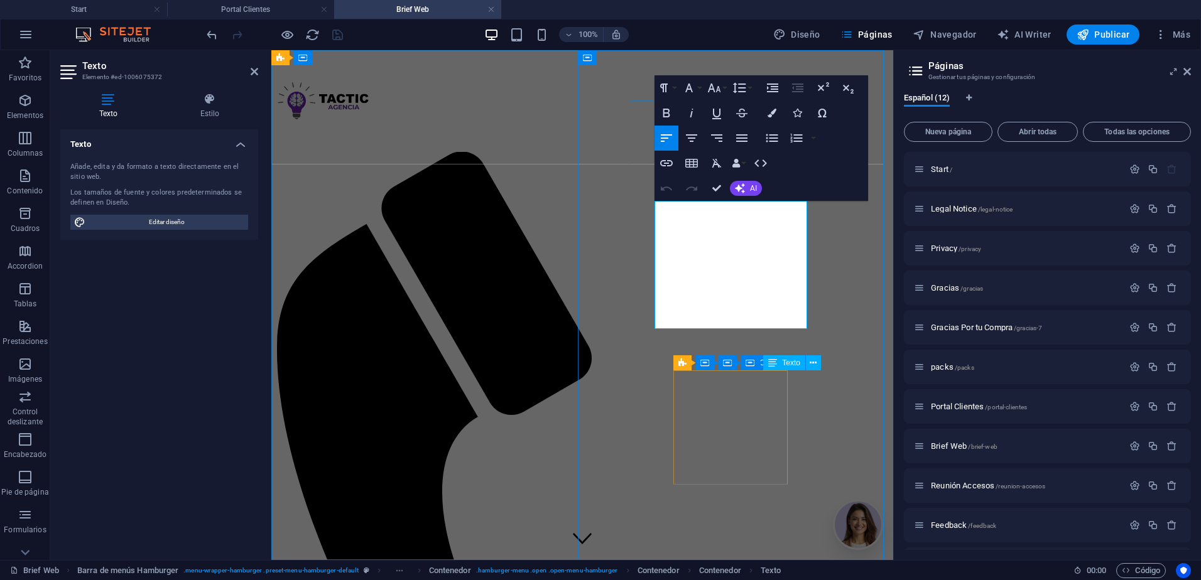
click at [705, 190] on icon "button" at bounding box center [701, 185] width 15 height 15
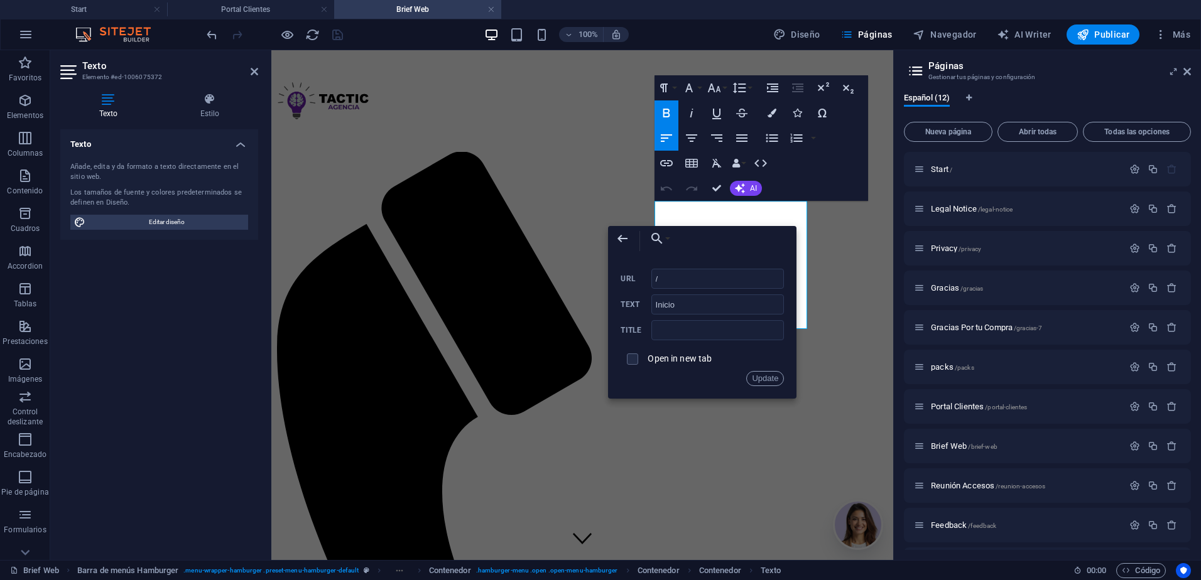
click at [796, 237] on div "Back Choose Link Start Legal Notice Privacy Gracias Gracias Por tu Compra packs…" at bounding box center [702, 312] width 188 height 173
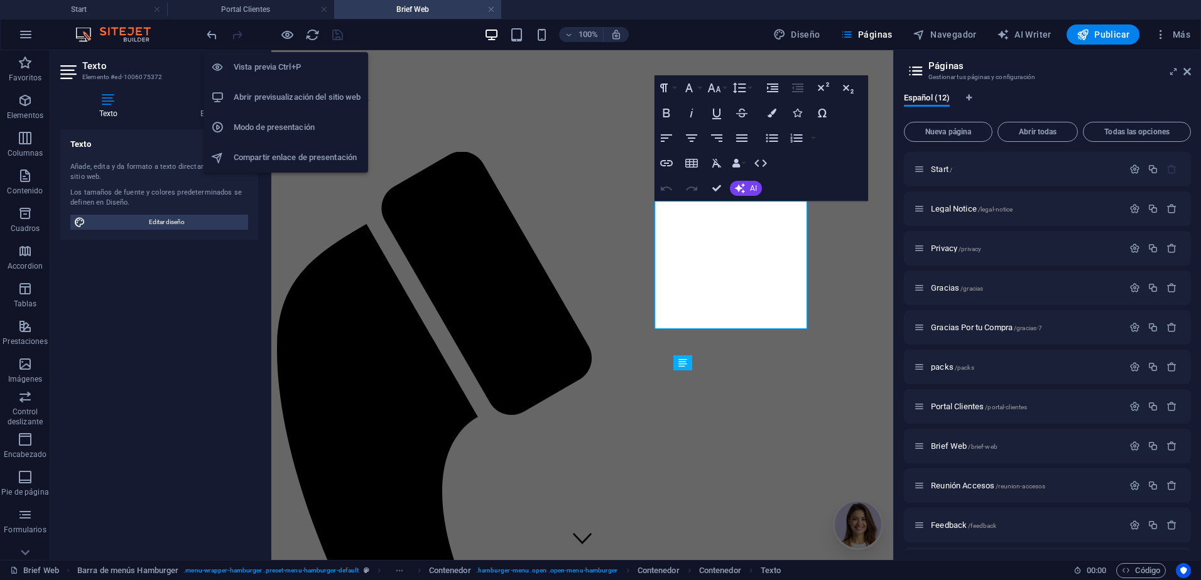
click at [289, 37] on icon "button" at bounding box center [287, 35] width 14 height 14
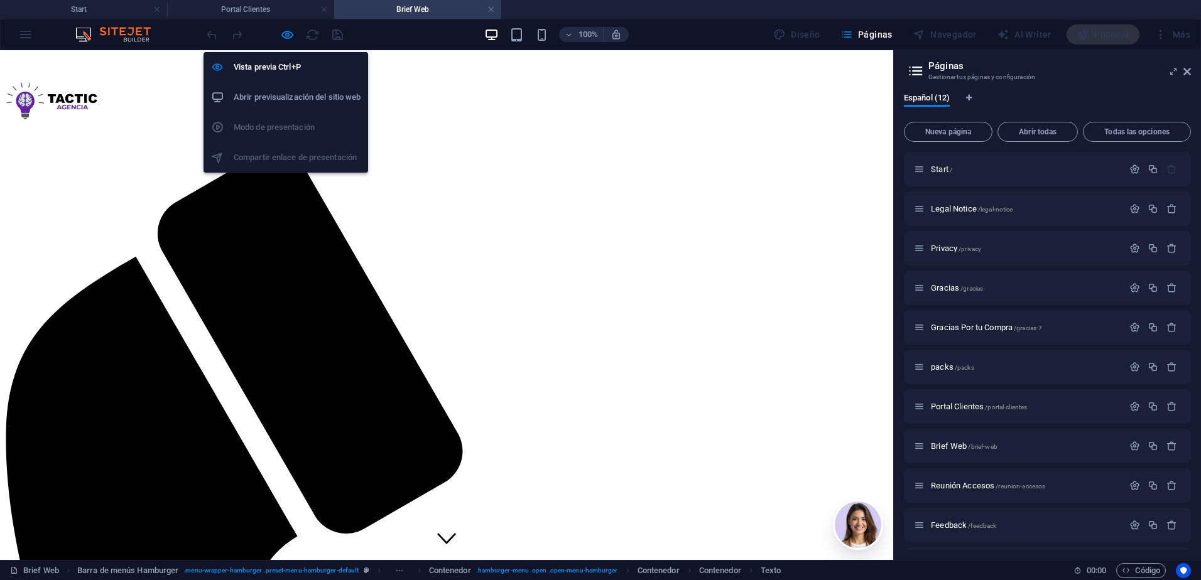
click at [267, 58] on li "Vista previa Ctrl+P" at bounding box center [285, 67] width 165 height 30
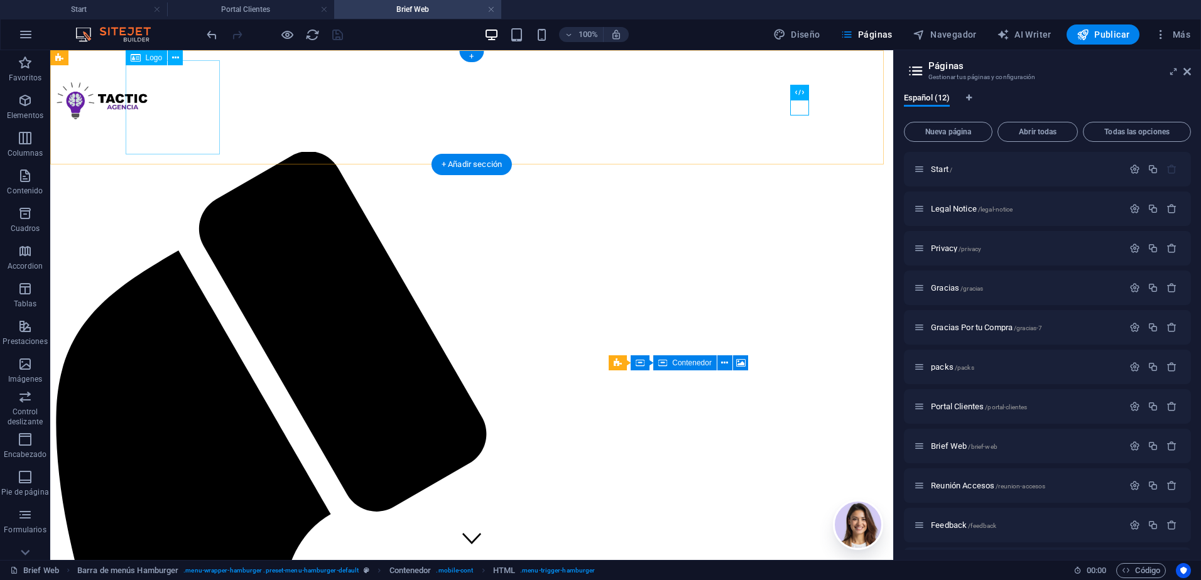
click at [180, 149] on div at bounding box center [471, 103] width 833 height 97
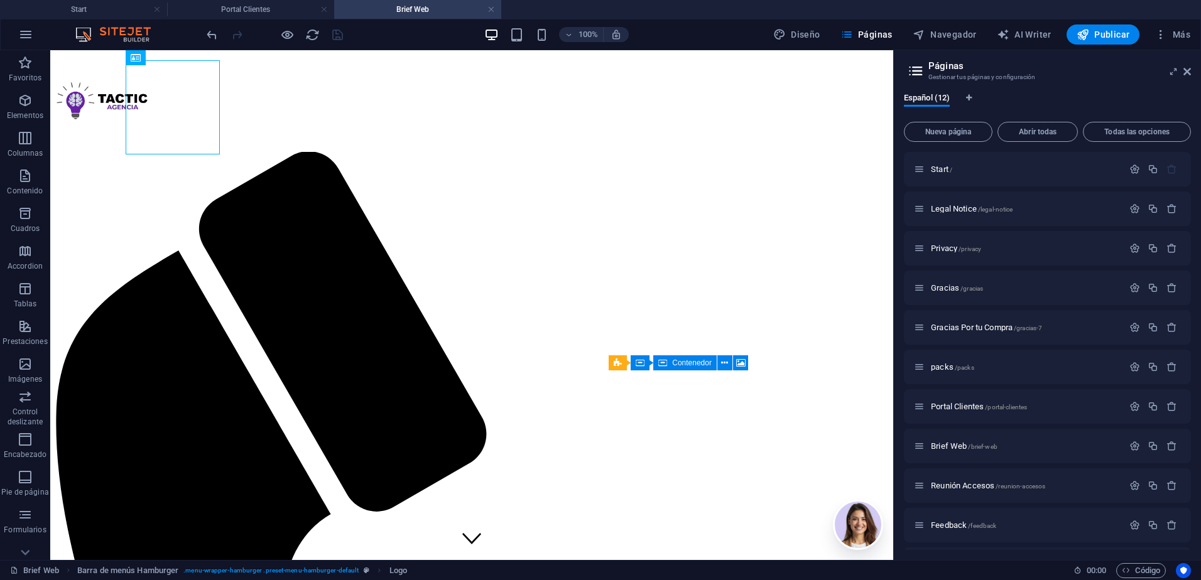
click at [271, 7] on h4 "Portal Clientes" at bounding box center [250, 10] width 167 height 14
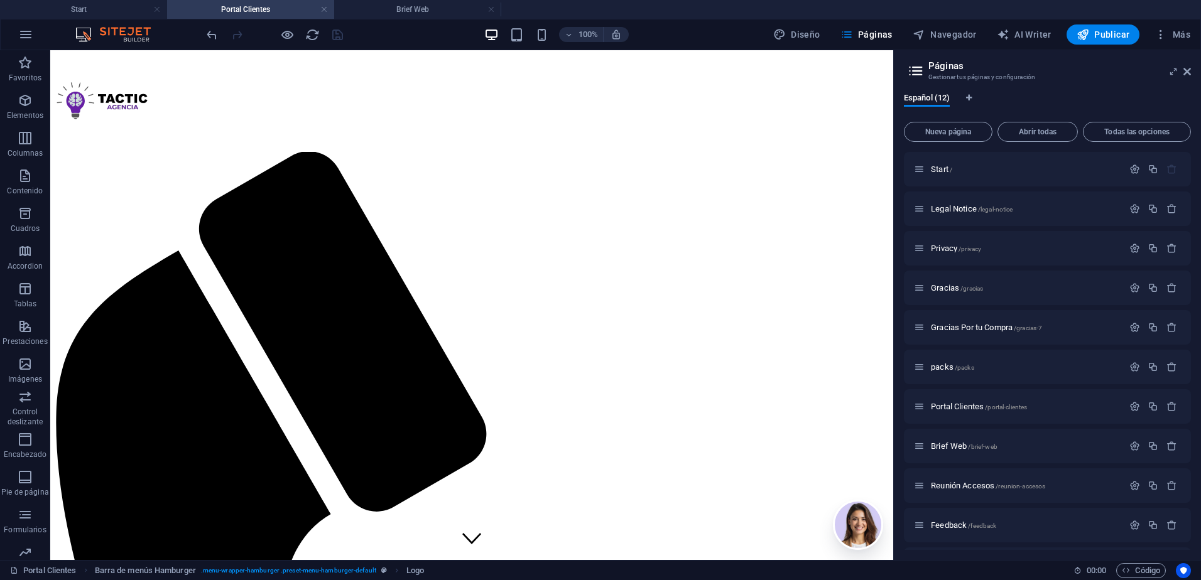
click at [421, 10] on h4 "Brief Web" at bounding box center [417, 10] width 167 height 14
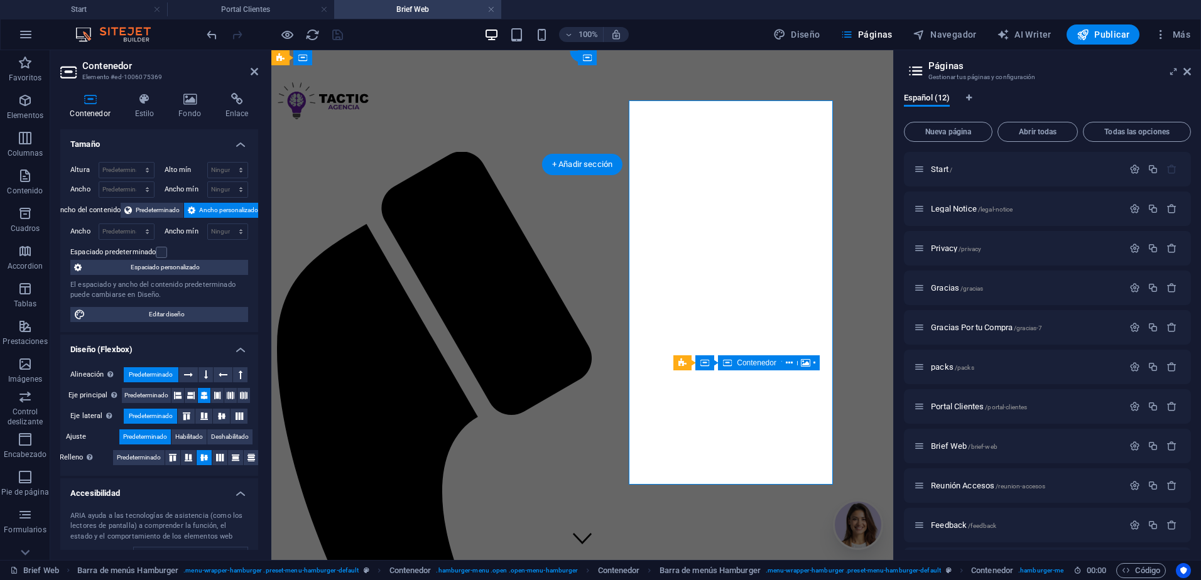
drag, startPoint x: 696, startPoint y: 191, endPoint x: 696, endPoint y: 205, distance: 13.8
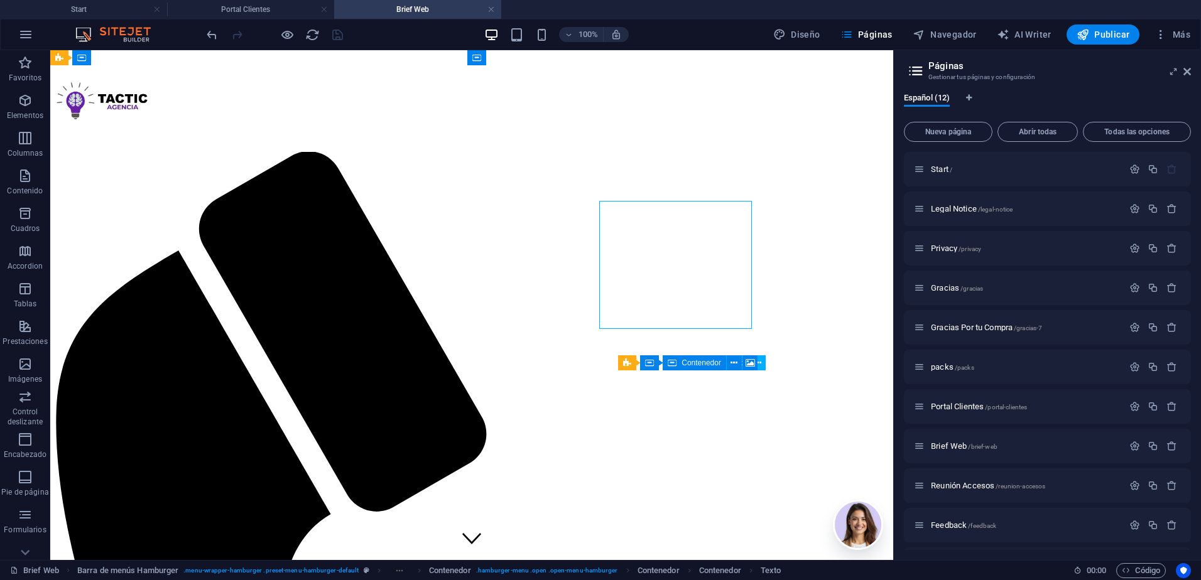
drag, startPoint x: 488, startPoint y: 232, endPoint x: 711, endPoint y: 208, distance: 224.8
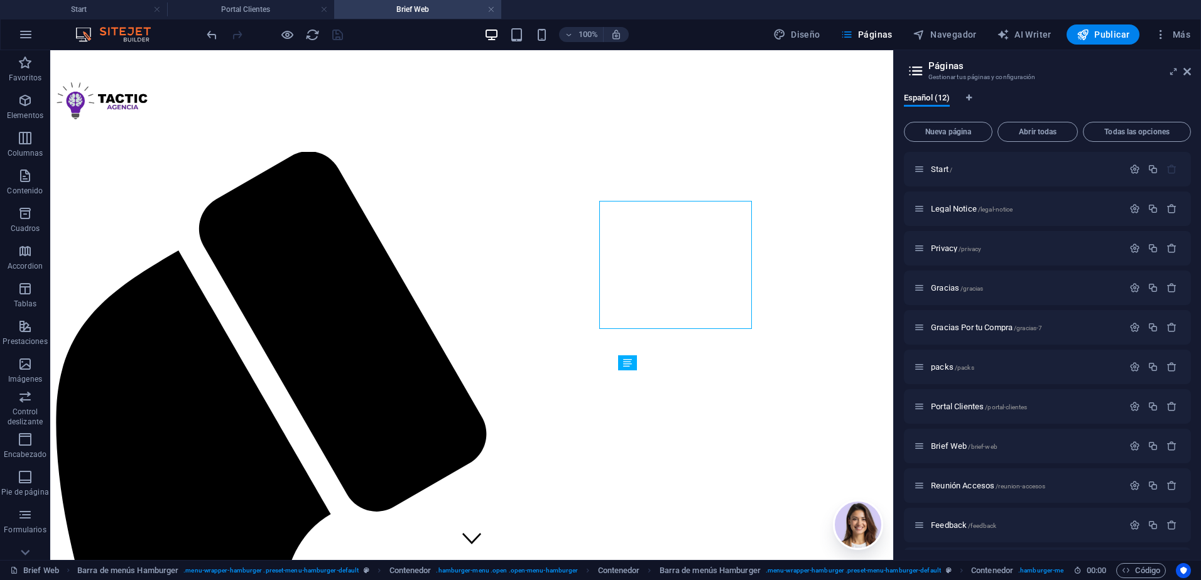
click at [219, 34] on div at bounding box center [274, 34] width 141 height 20
click at [213, 38] on icon "undo" at bounding box center [212, 35] width 14 height 14
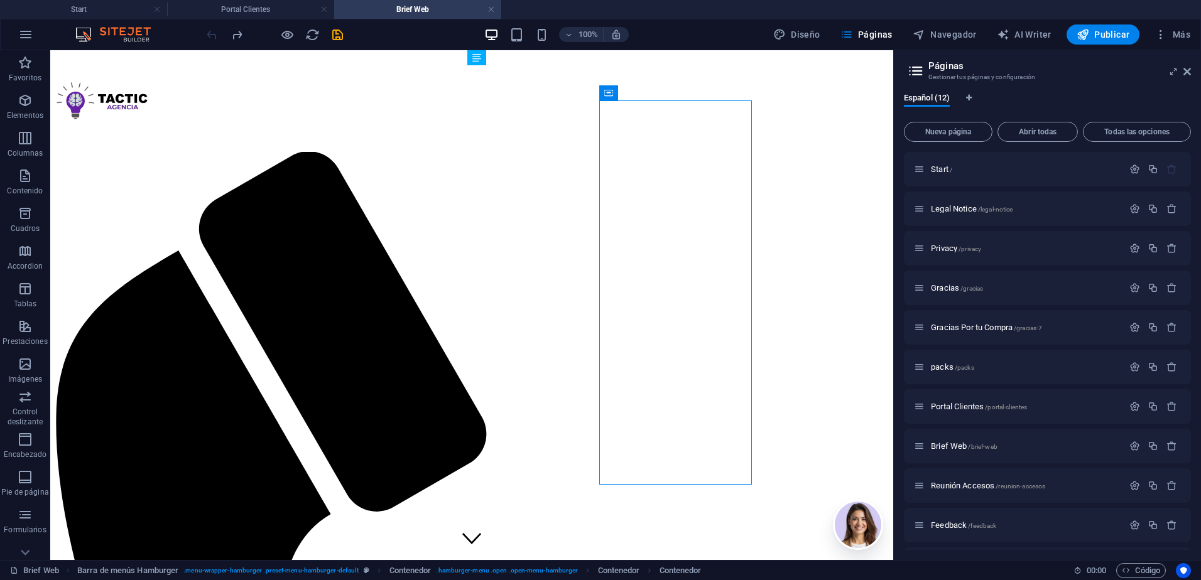
click at [235, 36] on icon "redo" at bounding box center [237, 35] width 14 height 14
click at [215, 37] on icon "undo" at bounding box center [212, 35] width 14 height 14
click at [243, 37] on icon "redo" at bounding box center [237, 35] width 14 height 14
click at [253, 5] on h4 "Portal Clientes" at bounding box center [250, 10] width 167 height 14
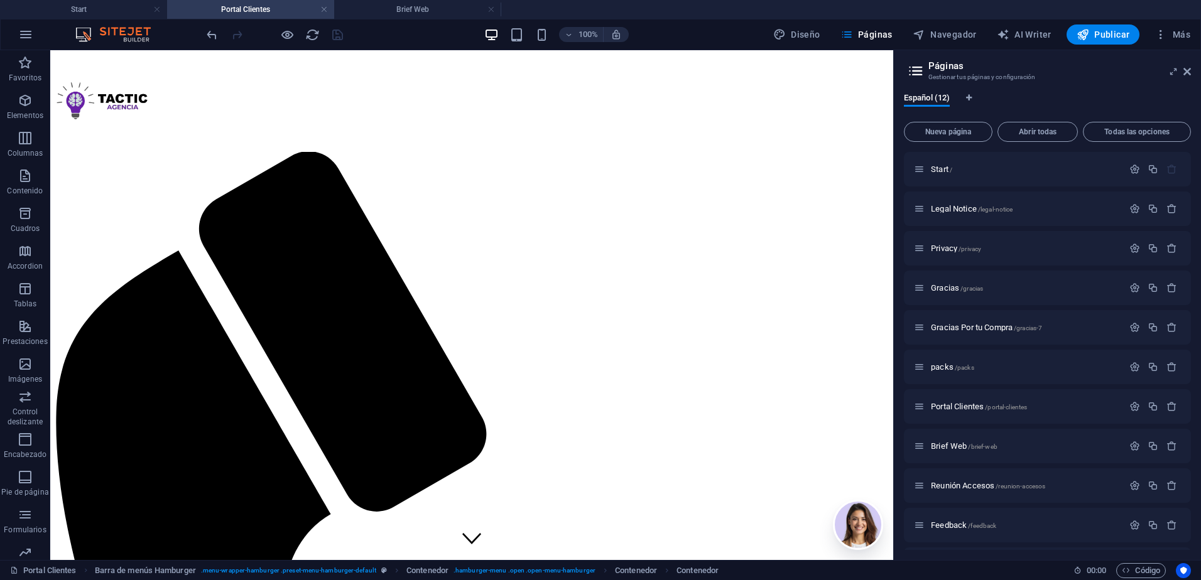
click at [359, 3] on h4 "Brief Web" at bounding box center [417, 10] width 167 height 14
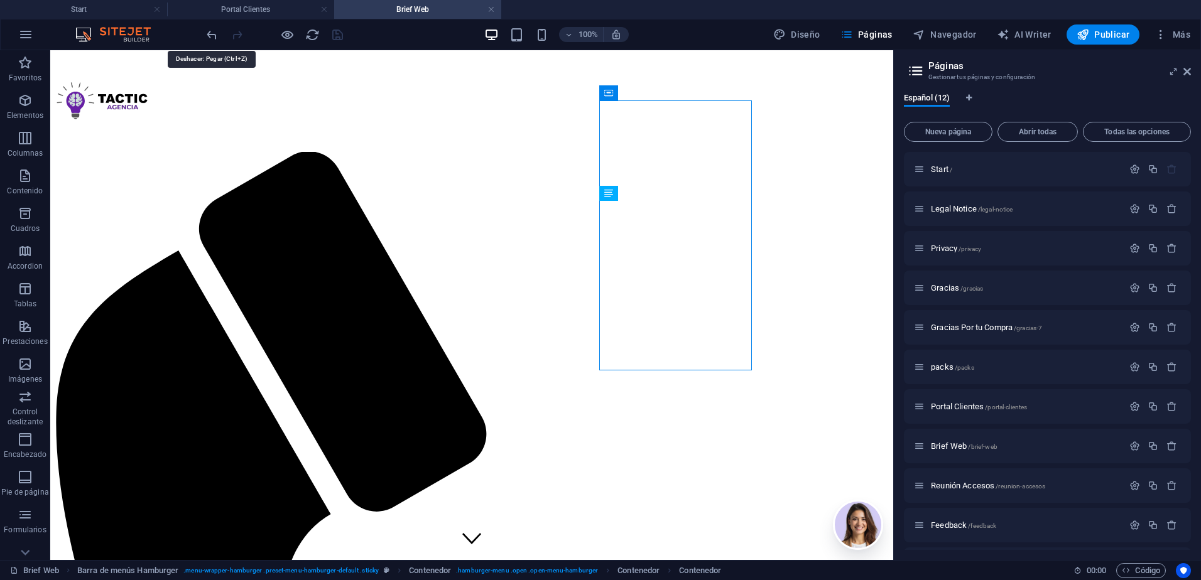
click at [215, 38] on icon "undo" at bounding box center [212, 35] width 14 height 14
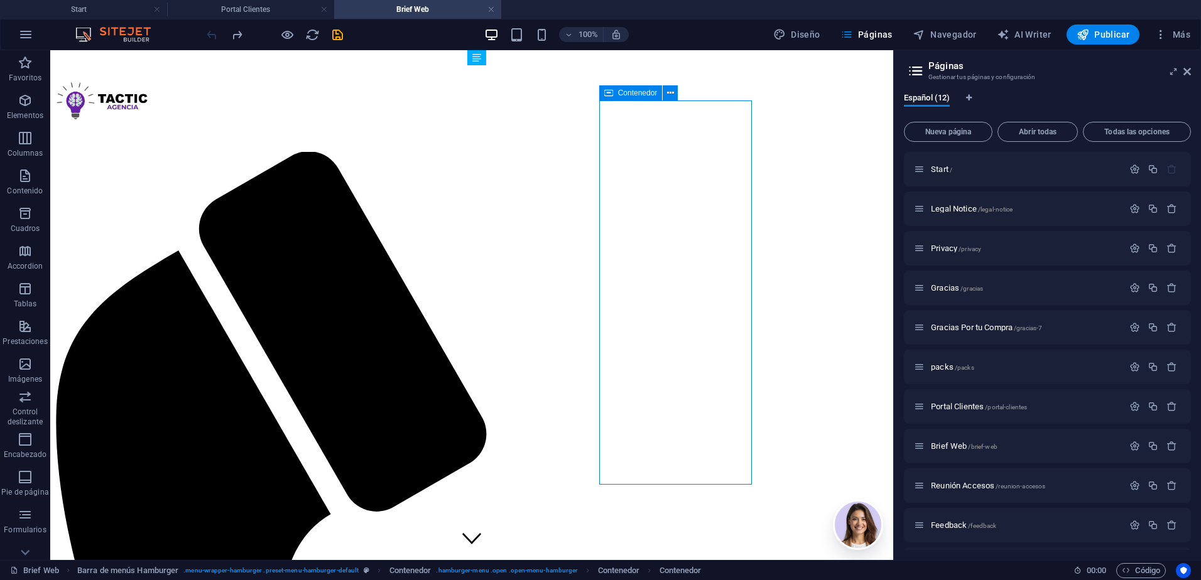
click at [35, 107] on span "Elementos" at bounding box center [25, 108] width 50 height 30
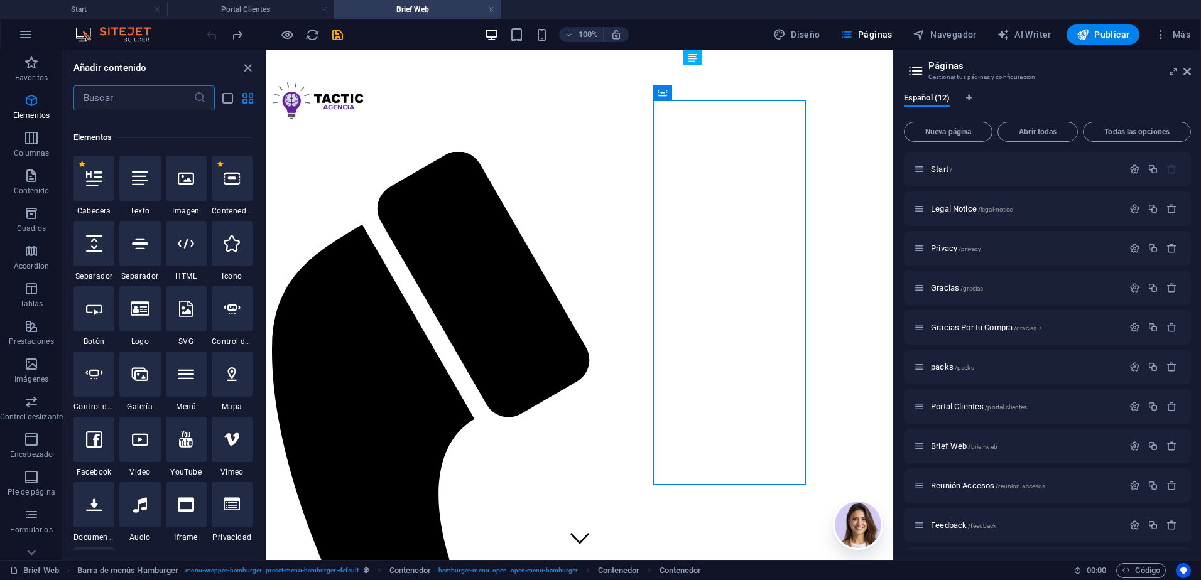
scroll to position [237, 0]
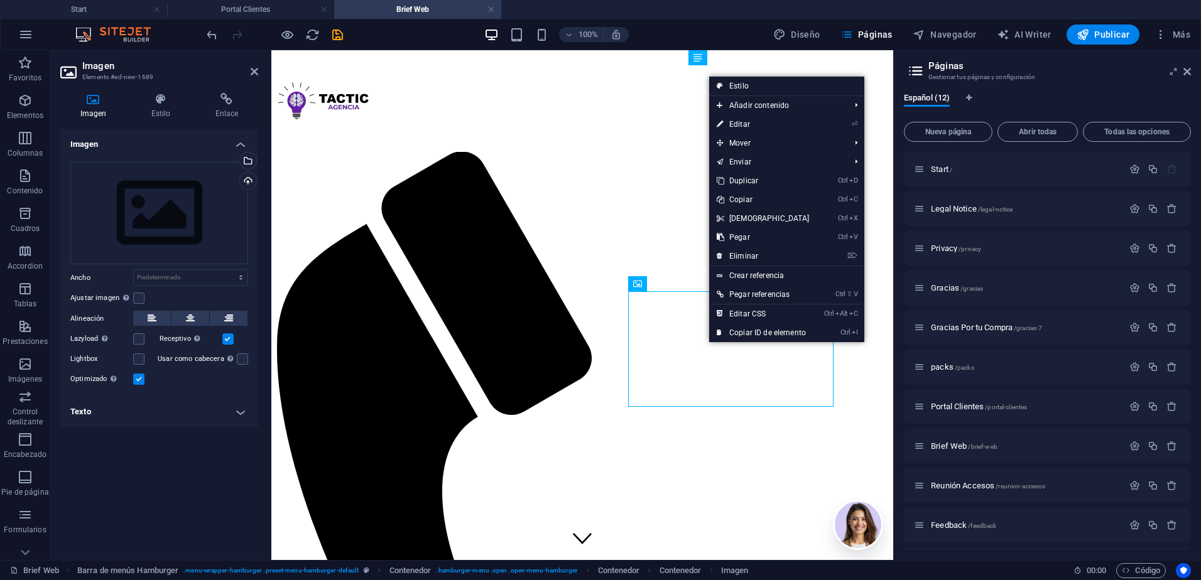
click at [754, 235] on link "Ctrl V Pegar" at bounding box center [763, 237] width 108 height 19
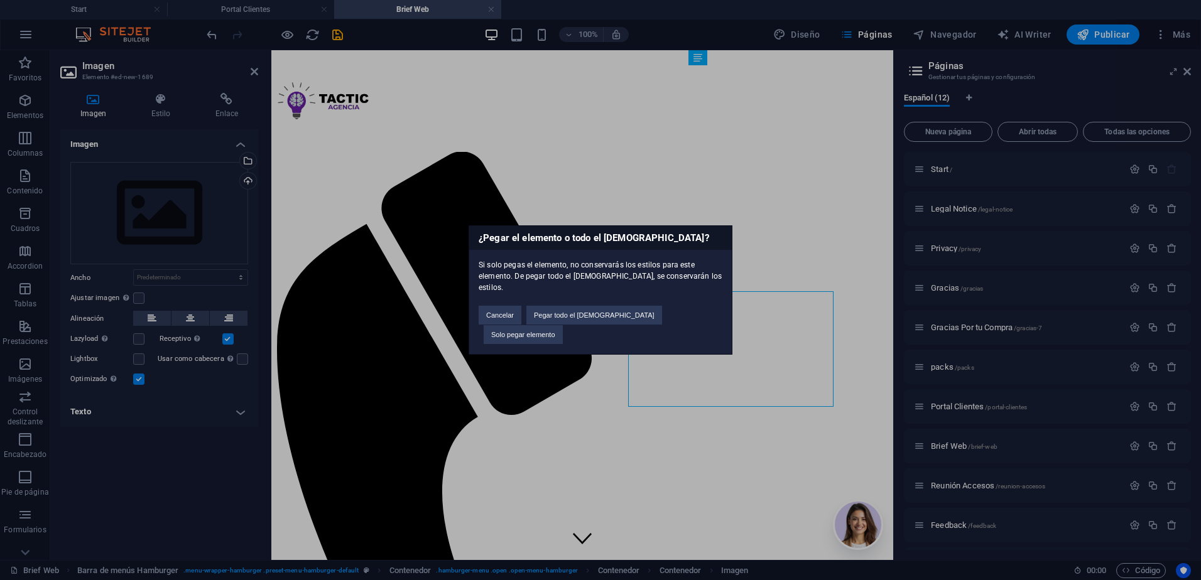
click at [563, 325] on button "Solo pegar elemento" at bounding box center [522, 334] width 79 height 19
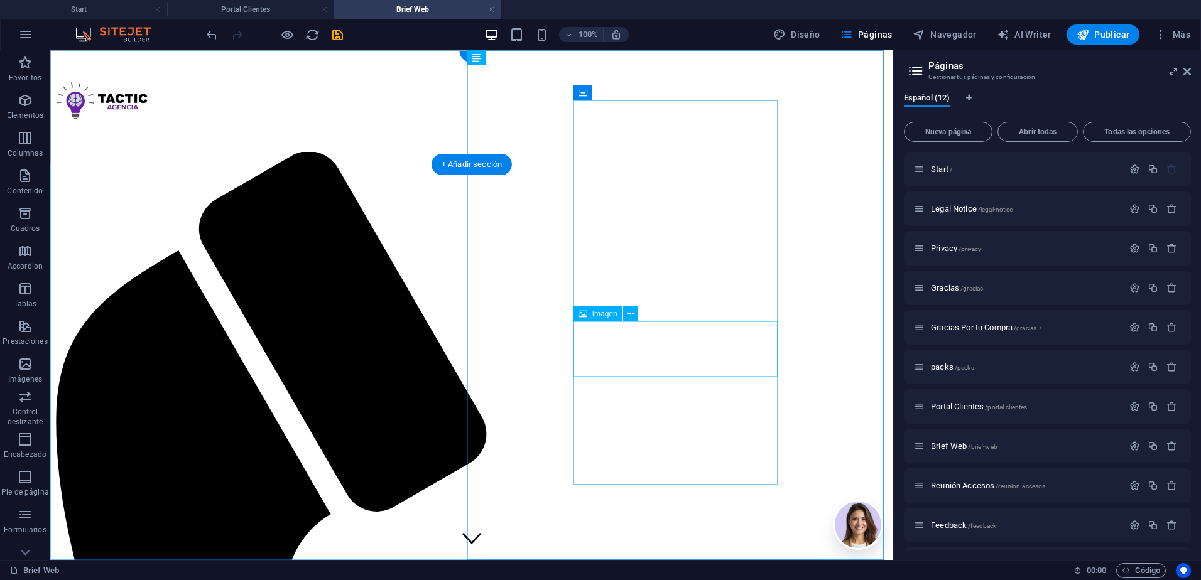
select select "px"
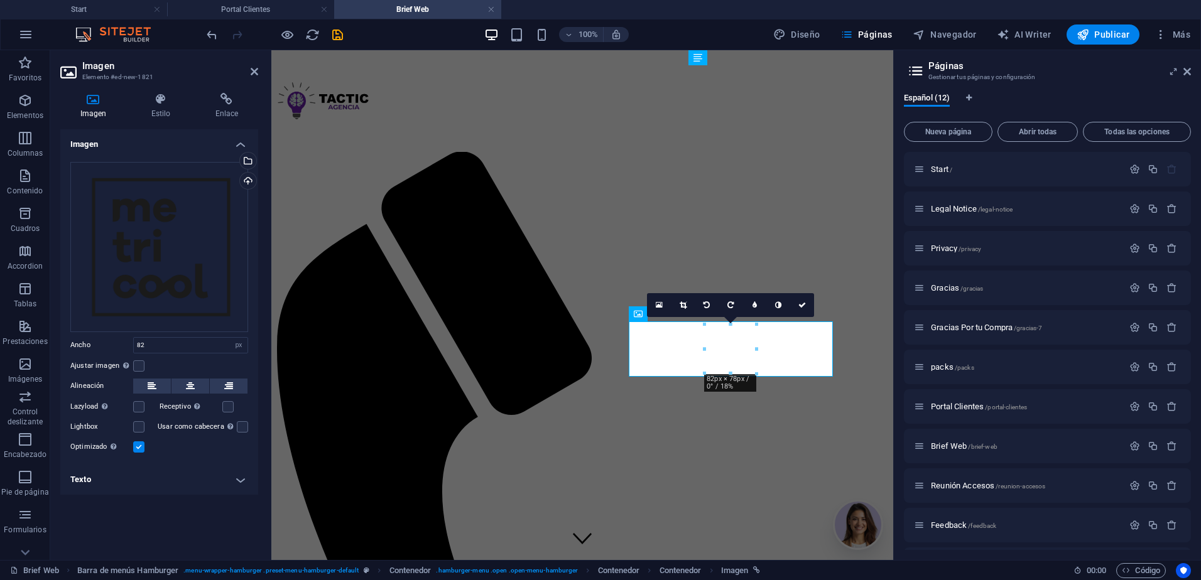
click at [229, 109] on h4 "Enlace" at bounding box center [226, 106] width 63 height 26
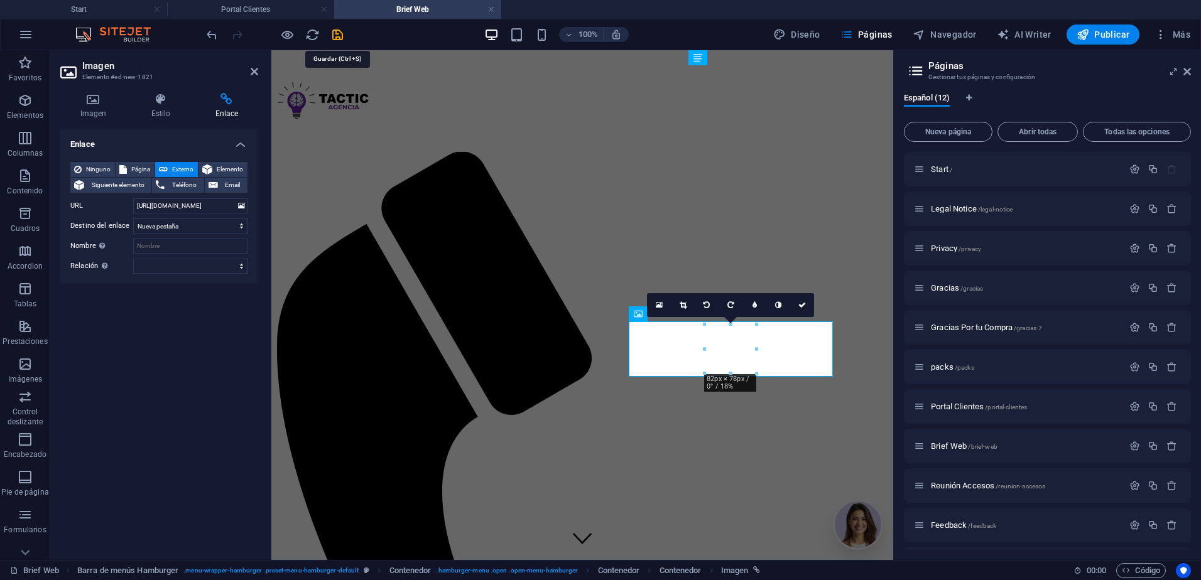
click at [337, 39] on icon "save" at bounding box center [337, 35] width 14 height 14
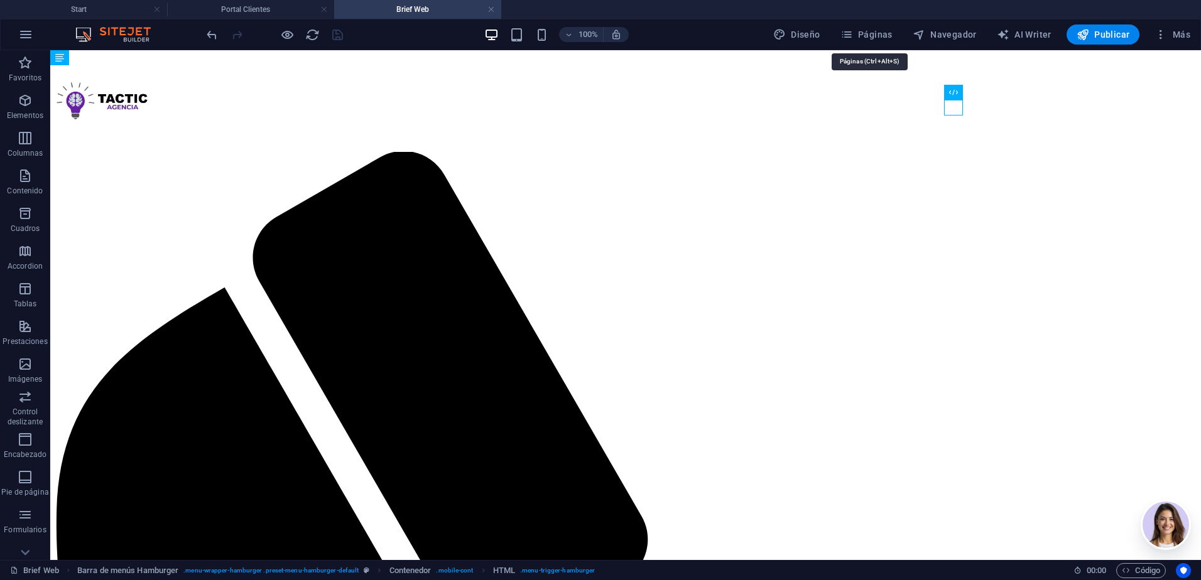
click at [878, 31] on span "Páginas" at bounding box center [866, 34] width 52 height 13
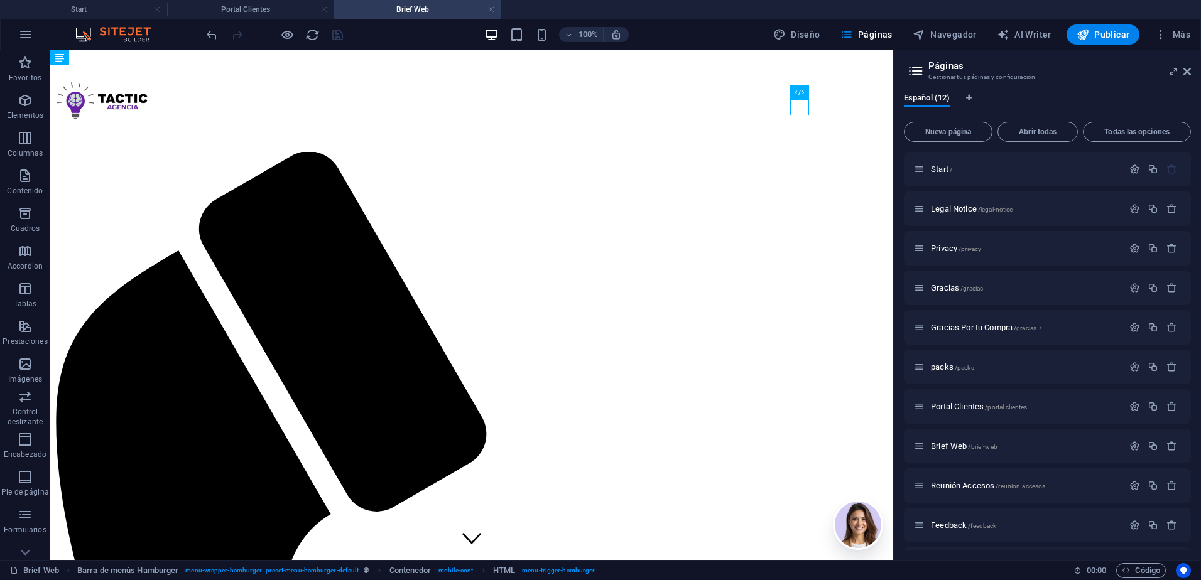
click at [981, 370] on p "packs /packs" at bounding box center [1025, 367] width 188 height 8
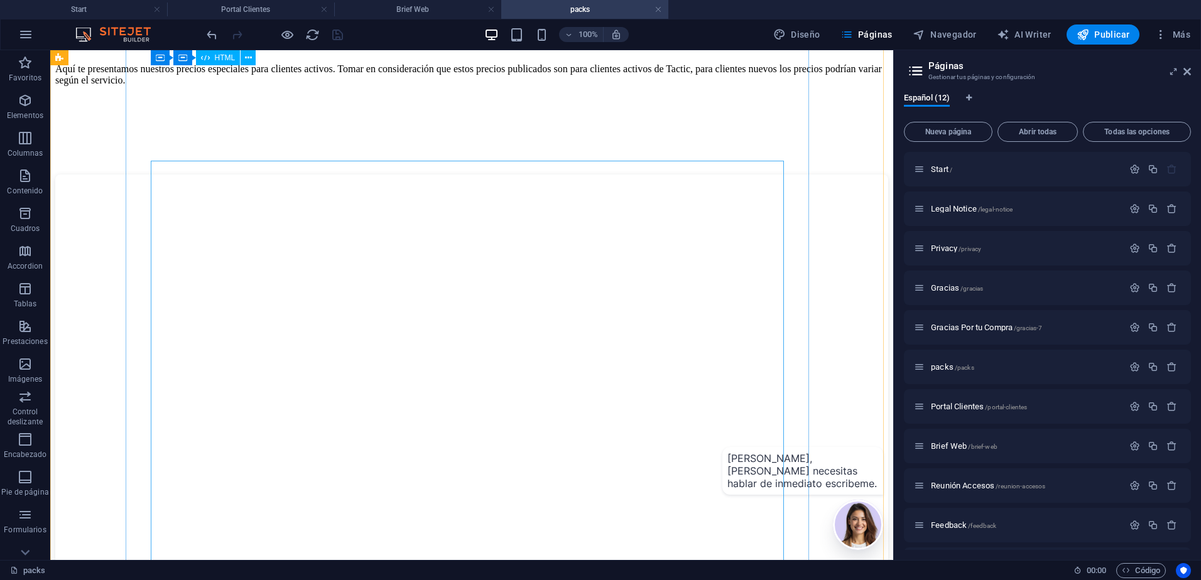
scroll to position [0, 0]
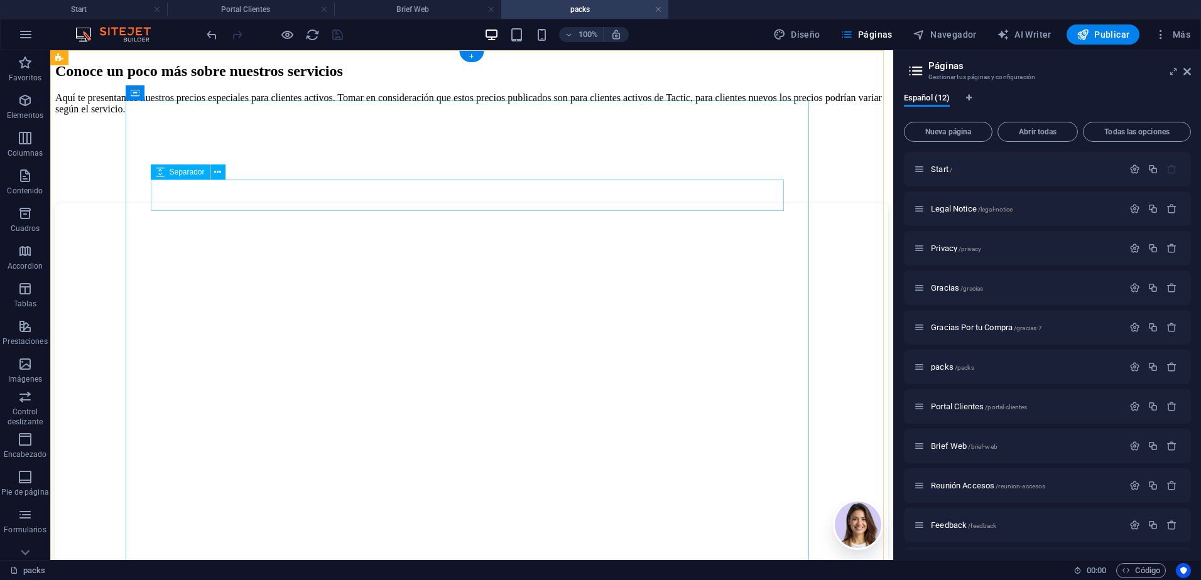
drag, startPoint x: 68, startPoint y: 155, endPoint x: 343, endPoint y: 207, distance: 279.9
click at [28, 114] on p "Elementos" at bounding box center [25, 116] width 36 height 10
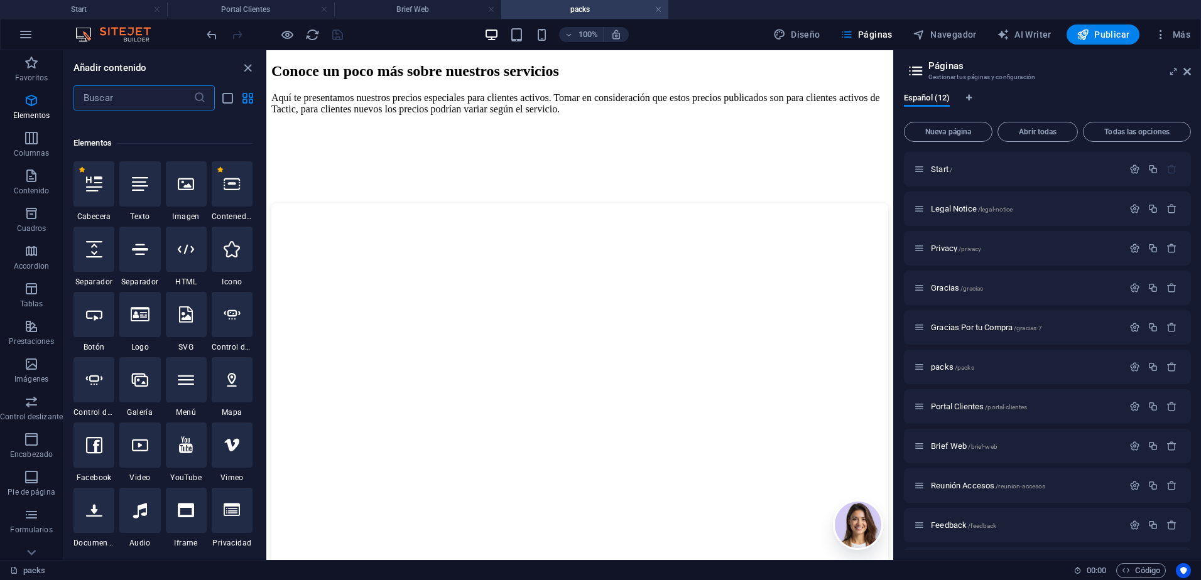
scroll to position [237, 0]
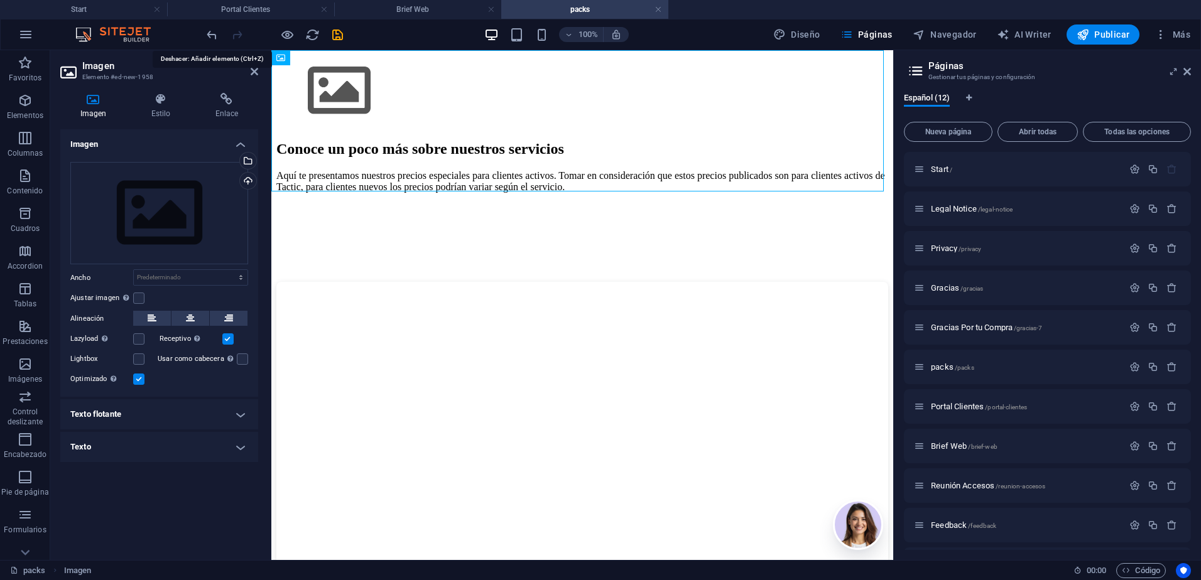
click at [217, 37] on icon "undo" at bounding box center [212, 35] width 14 height 14
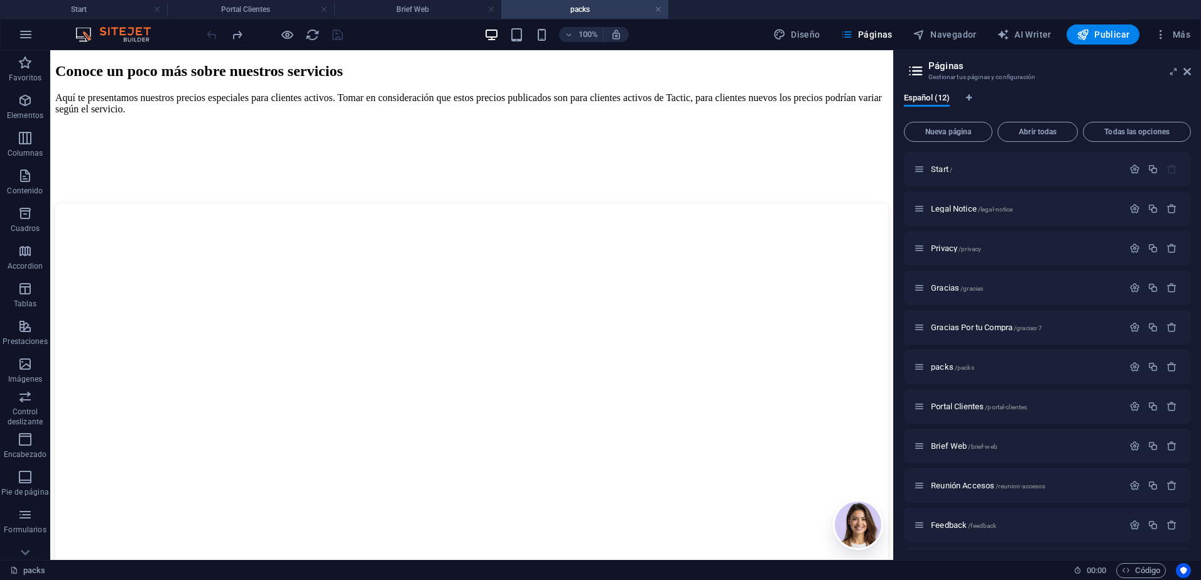
click at [35, 105] on span "Elementos" at bounding box center [25, 108] width 50 height 30
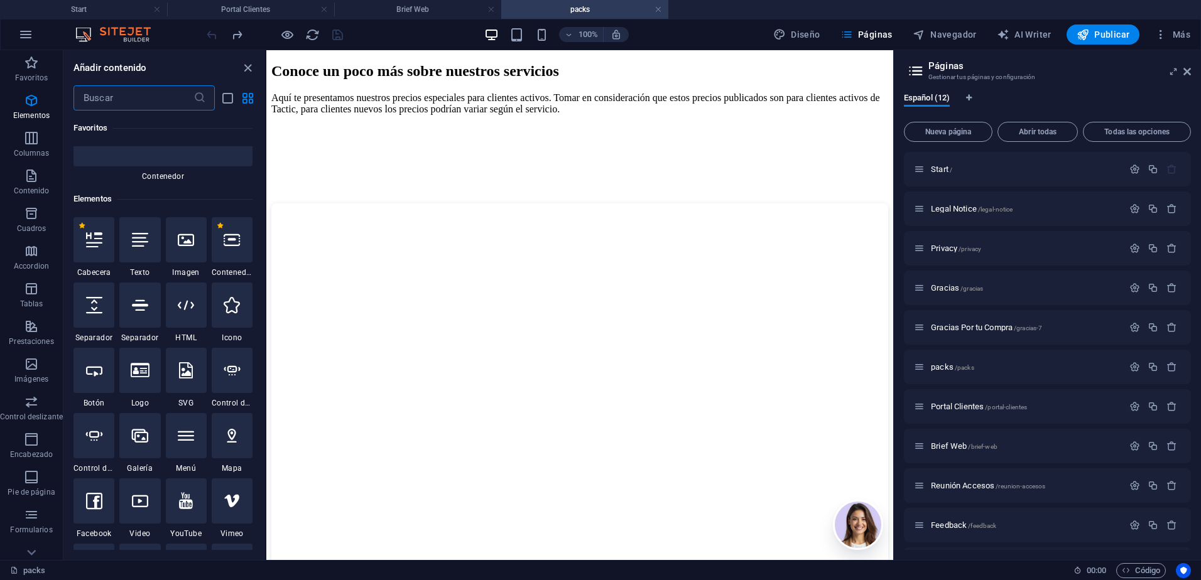
scroll to position [111, 0]
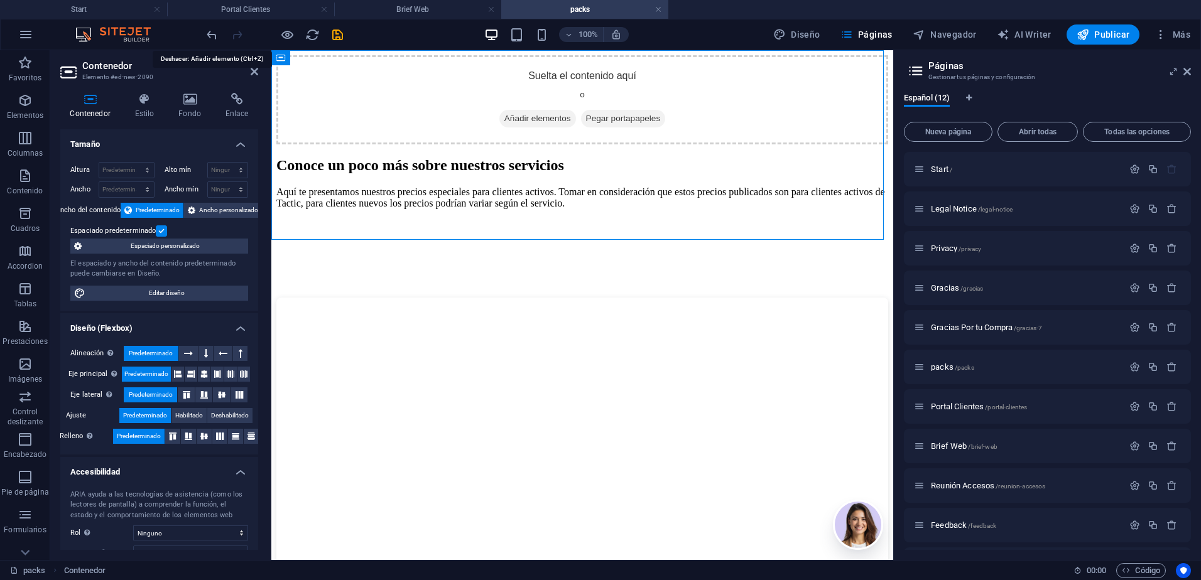
click at [215, 39] on icon "undo" at bounding box center [212, 35] width 14 height 14
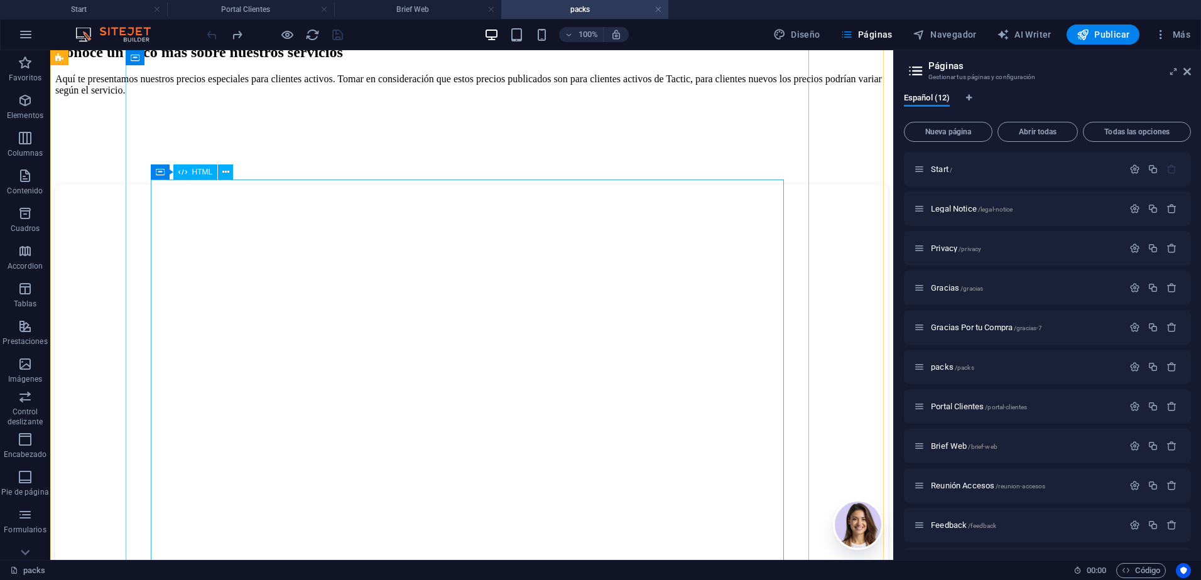
scroll to position [0, 0]
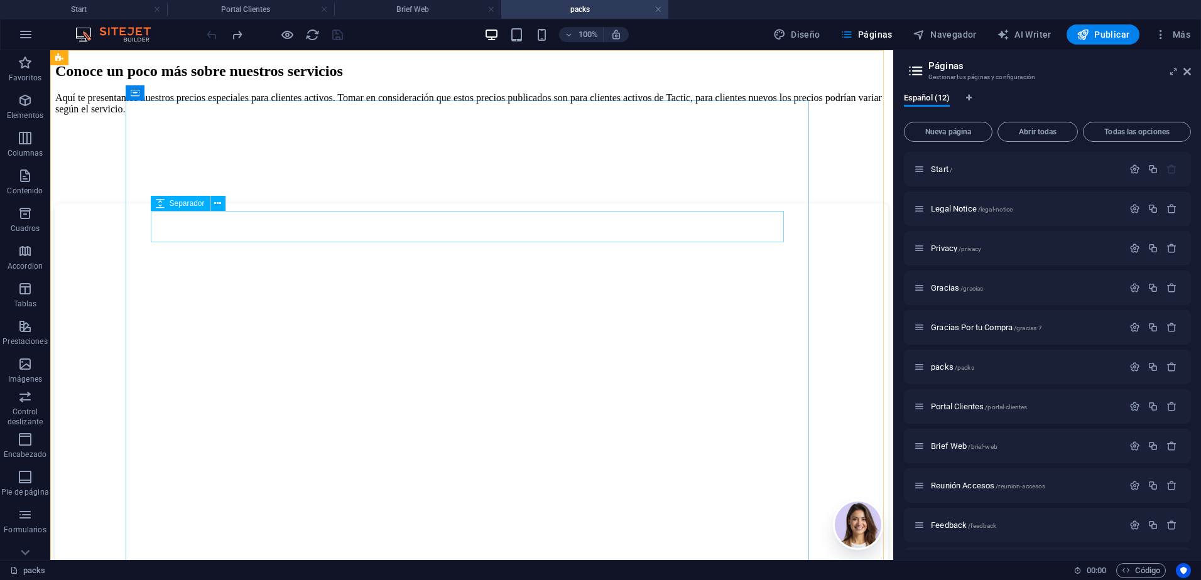
click at [215, 202] on icon at bounding box center [217, 203] width 7 height 13
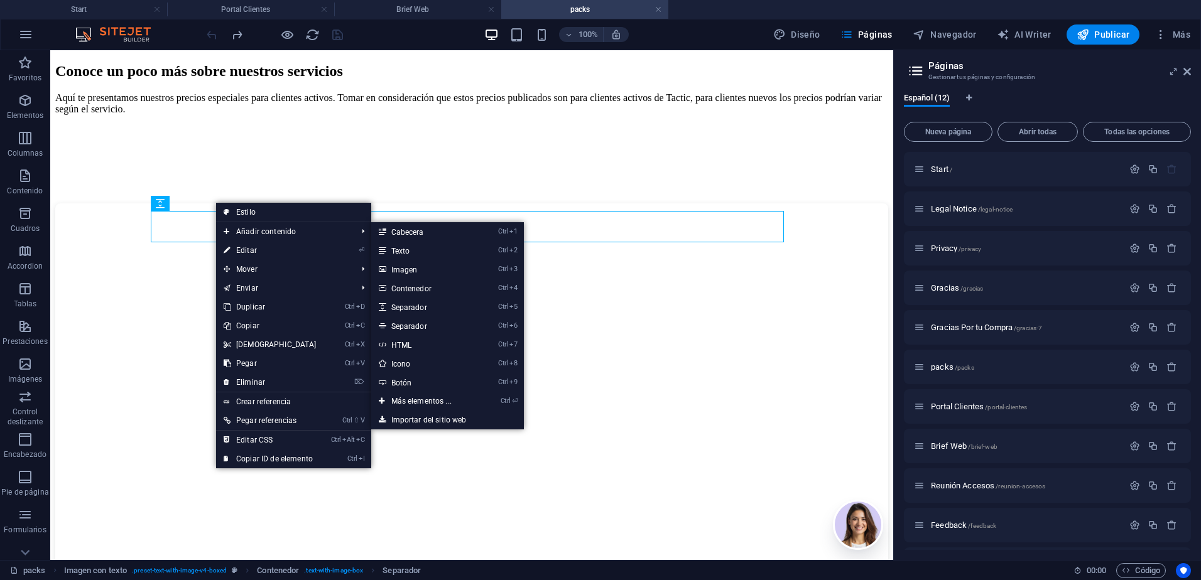
click at [403, 271] on link "Ctrl 3 Imagen" at bounding box center [423, 269] width 105 height 19
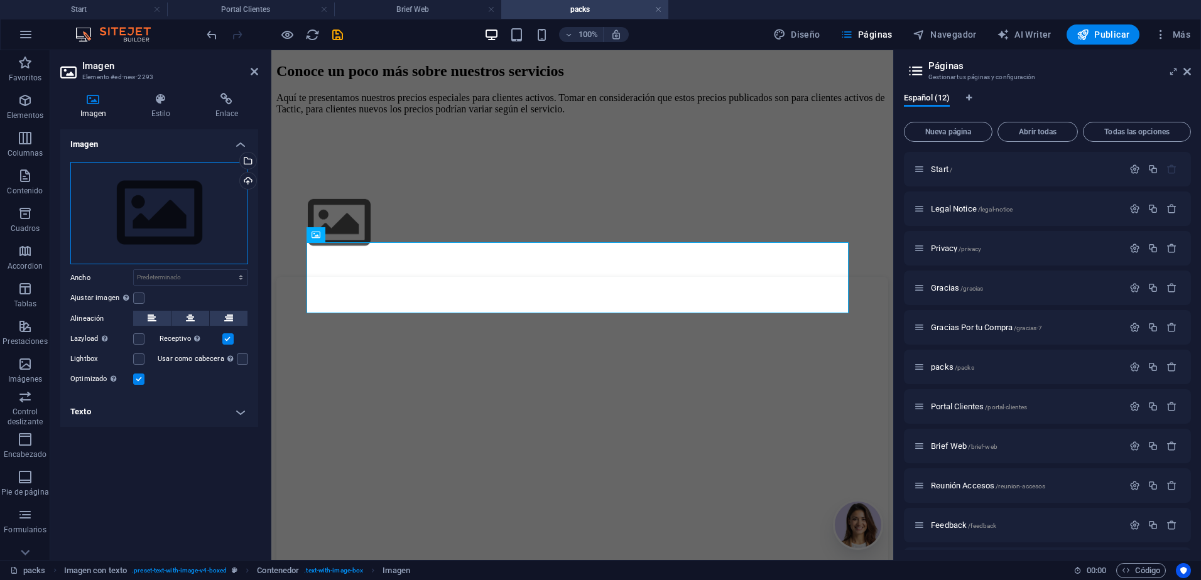
click at [147, 217] on div "Arrastra archivos aquí, haz clic para escoger archivos o selecciona archivos de…" at bounding box center [159, 213] width 178 height 103
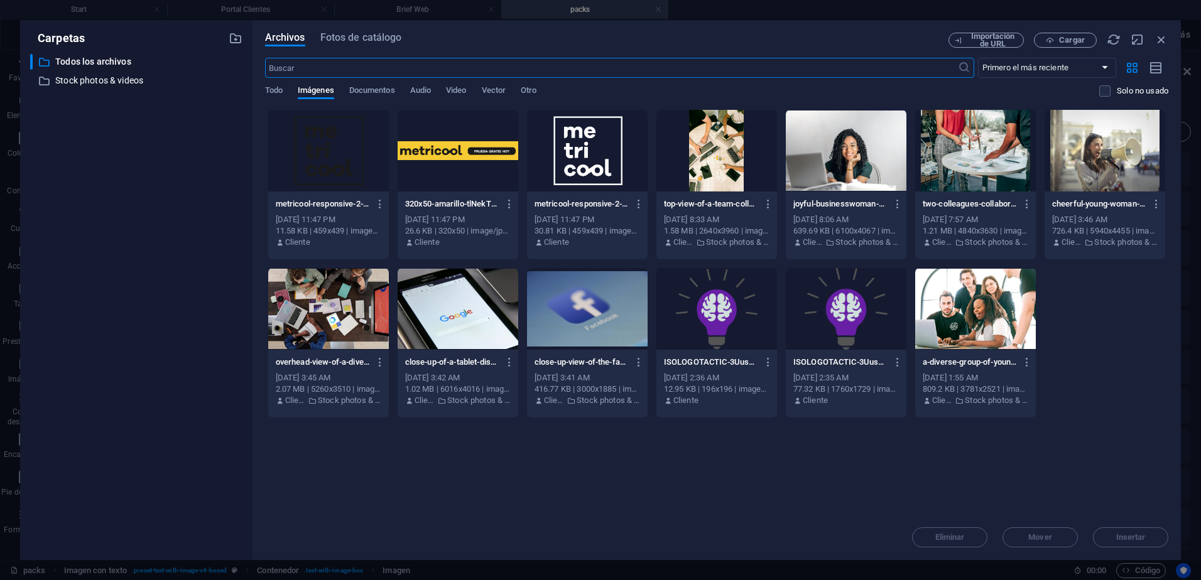
click at [507, 155] on div at bounding box center [457, 151] width 121 height 82
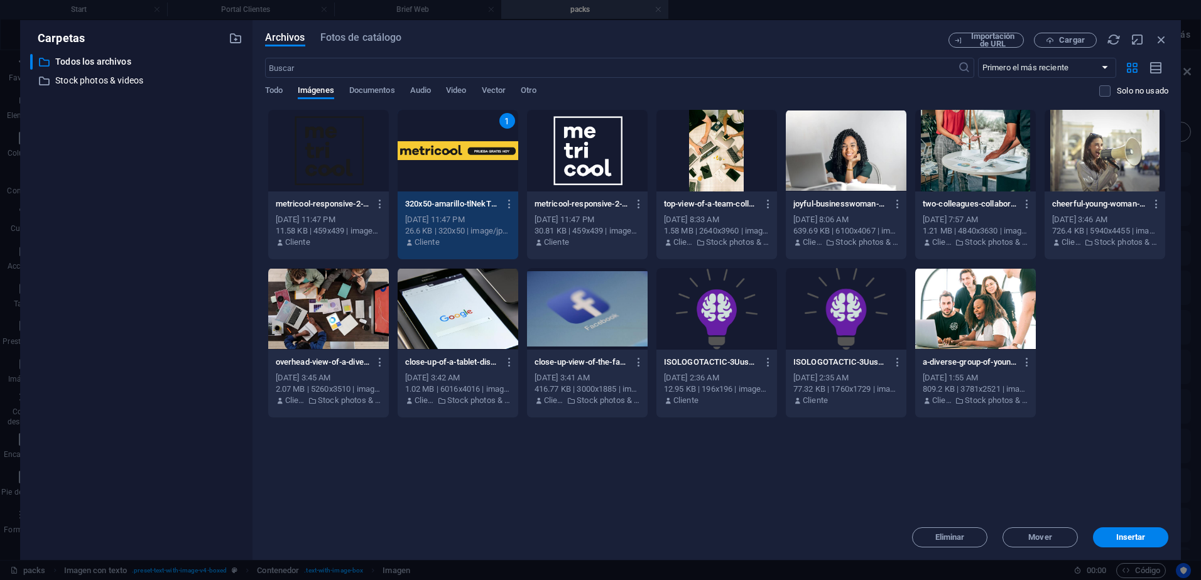
click at [1167, 538] on button "Insertar" at bounding box center [1130, 537] width 75 height 20
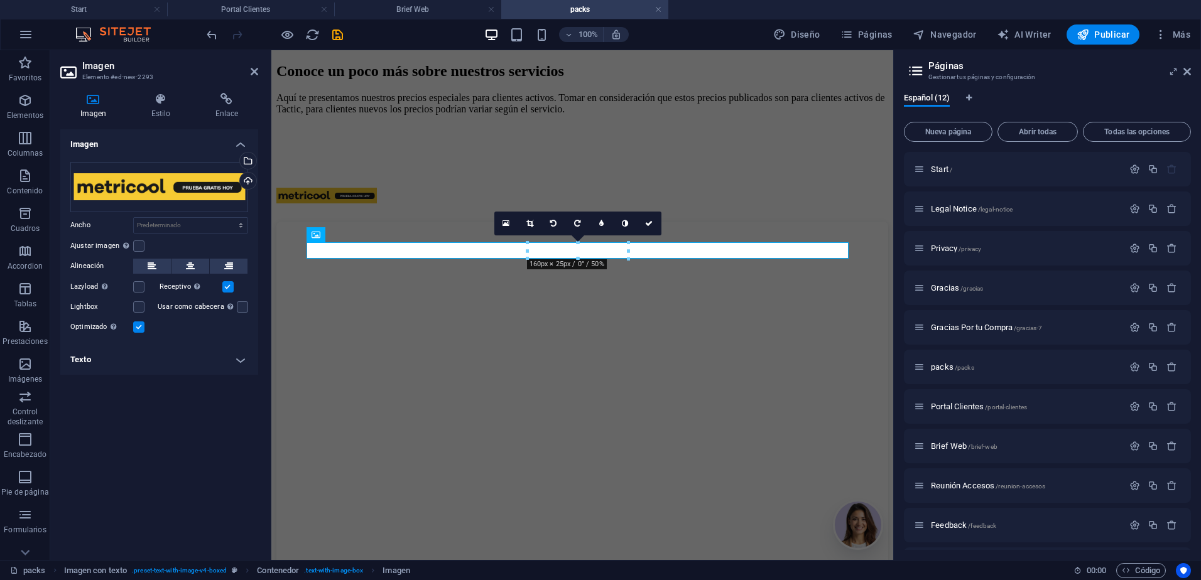
drag, startPoint x: 528, startPoint y: 241, endPoint x: 522, endPoint y: 237, distance: 7.3
click at [522, 235] on div "16:10 16:9 4:3 1:1 1:2 0" at bounding box center [577, 224] width 167 height 24
drag, startPoint x: 526, startPoint y: 244, endPoint x: 515, endPoint y: 242, distance: 10.7
click at [515, 235] on div "16:10 16:9 4:3 1:1 1:2 0" at bounding box center [577, 224] width 167 height 24
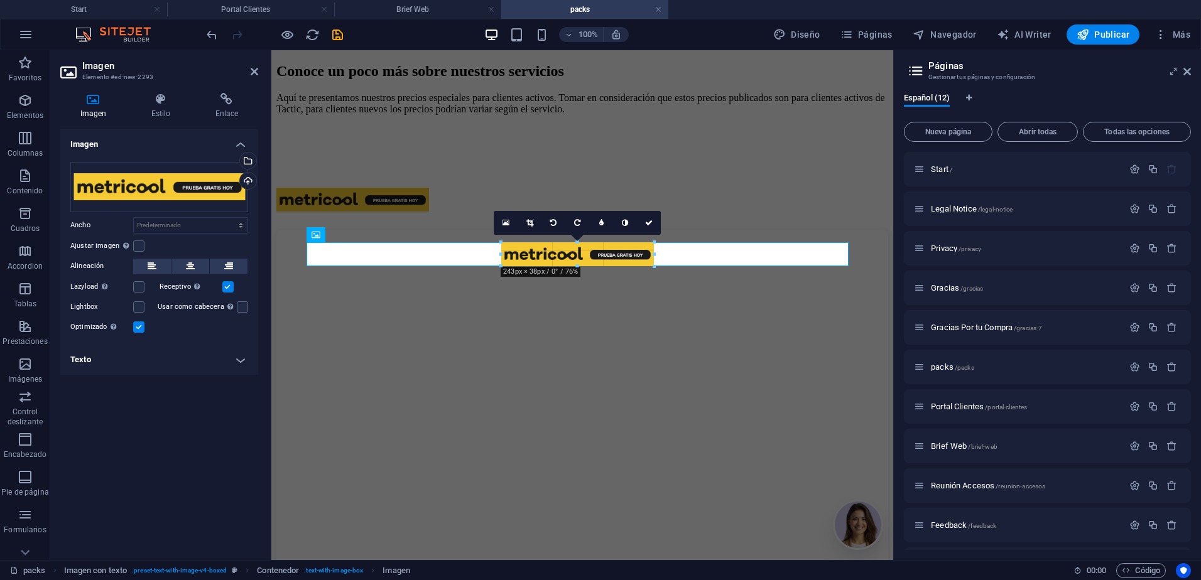
drag, startPoint x: 526, startPoint y: 257, endPoint x: 483, endPoint y: 267, distance: 43.1
type input "243"
select select "px"
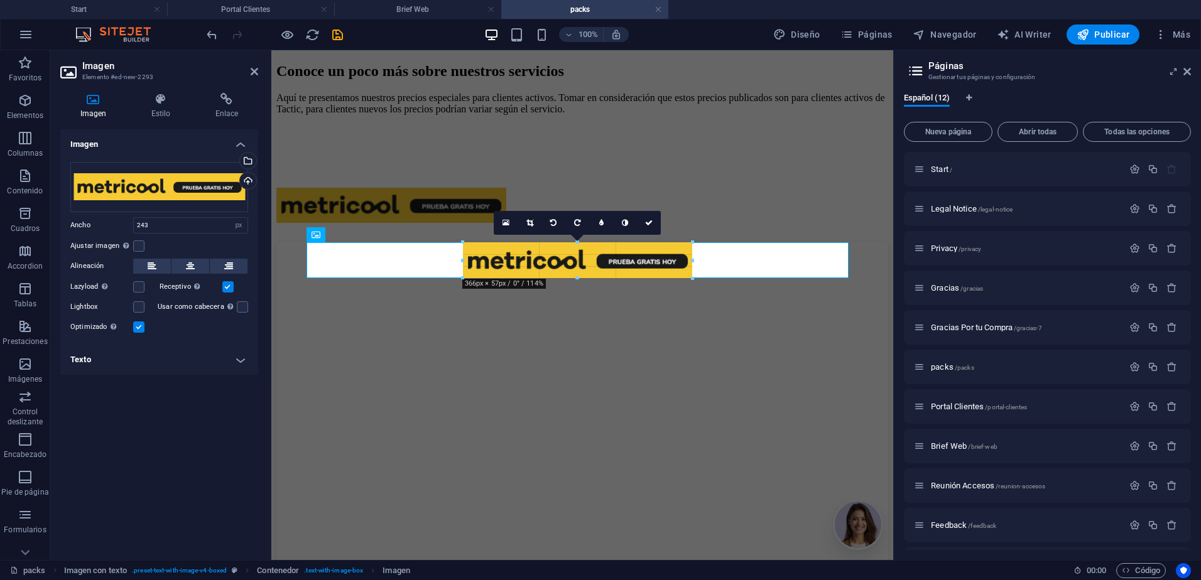
drag, startPoint x: 500, startPoint y: 268, endPoint x: 483, endPoint y: 276, distance: 18.3
type input "366"
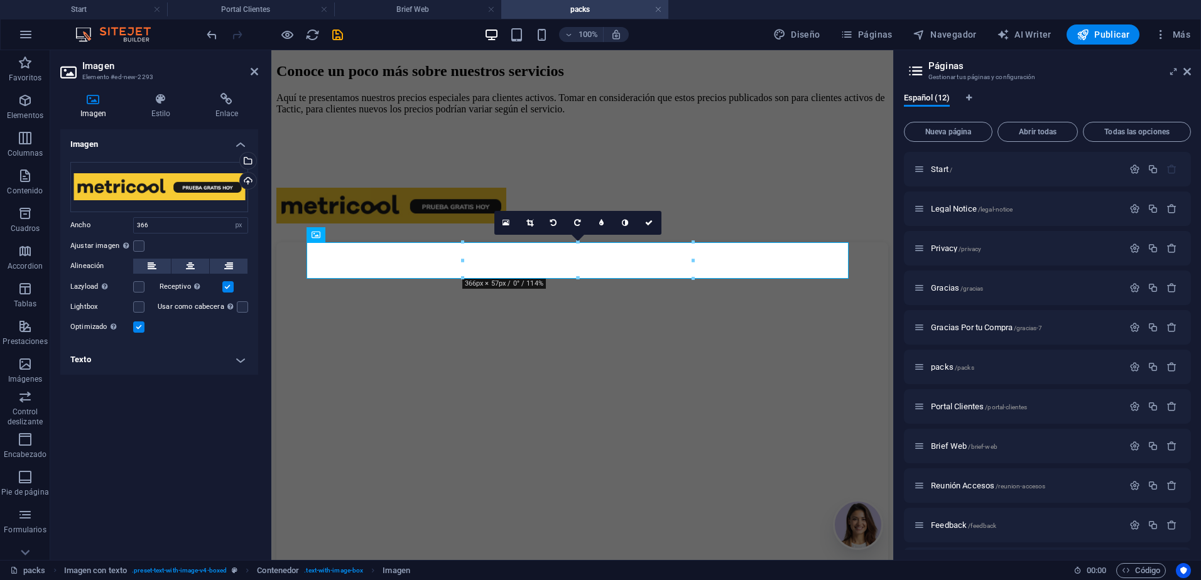
click at [239, 117] on h4 "Enlace" at bounding box center [226, 106] width 63 height 26
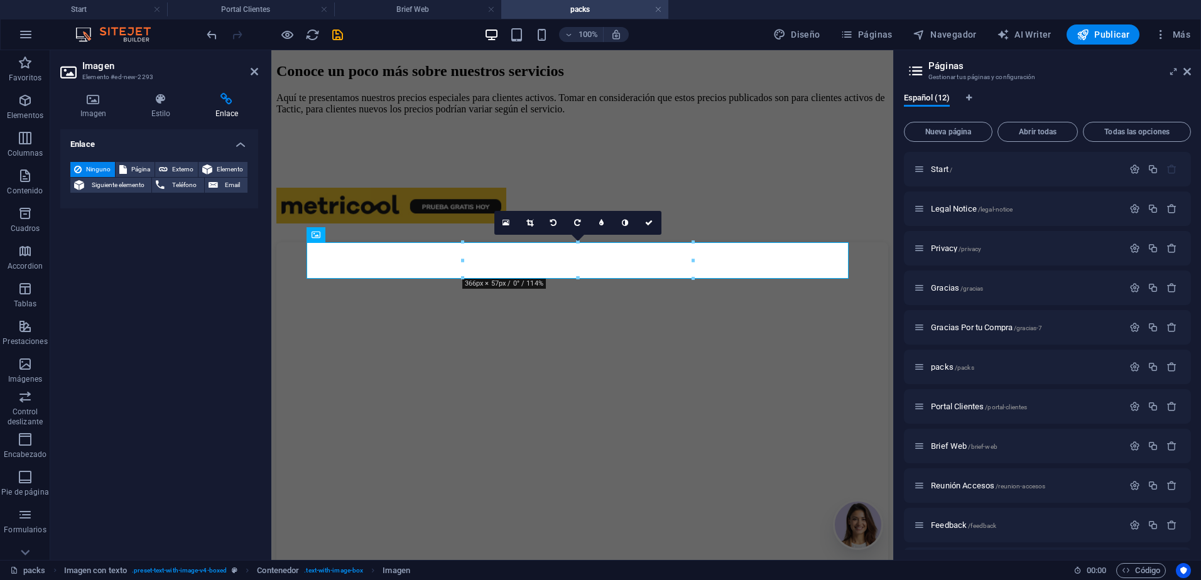
click at [206, 102] on icon at bounding box center [226, 99] width 63 height 13
click at [229, 103] on icon at bounding box center [226, 99] width 63 height 13
click at [215, 132] on h4 "Enlace" at bounding box center [159, 140] width 198 height 23
click at [225, 107] on h4 "Enlace" at bounding box center [226, 106] width 63 height 26
click at [232, 145] on h4 "Enlace" at bounding box center [159, 144] width 198 height 30
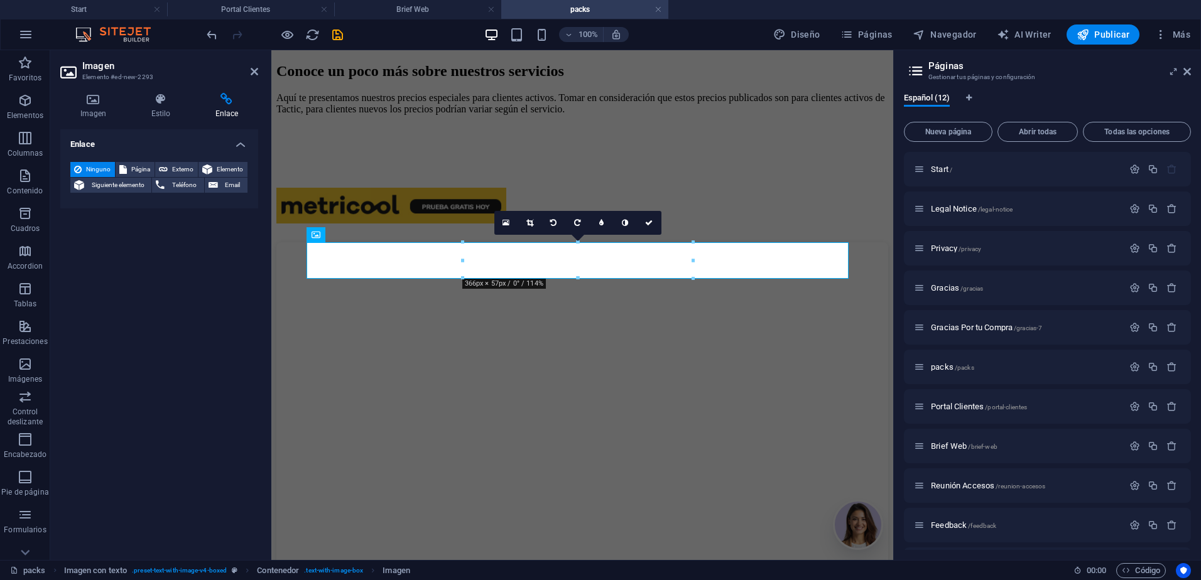
click at [173, 174] on span "Externo" at bounding box center [182, 169] width 23 height 15
select select "blank"
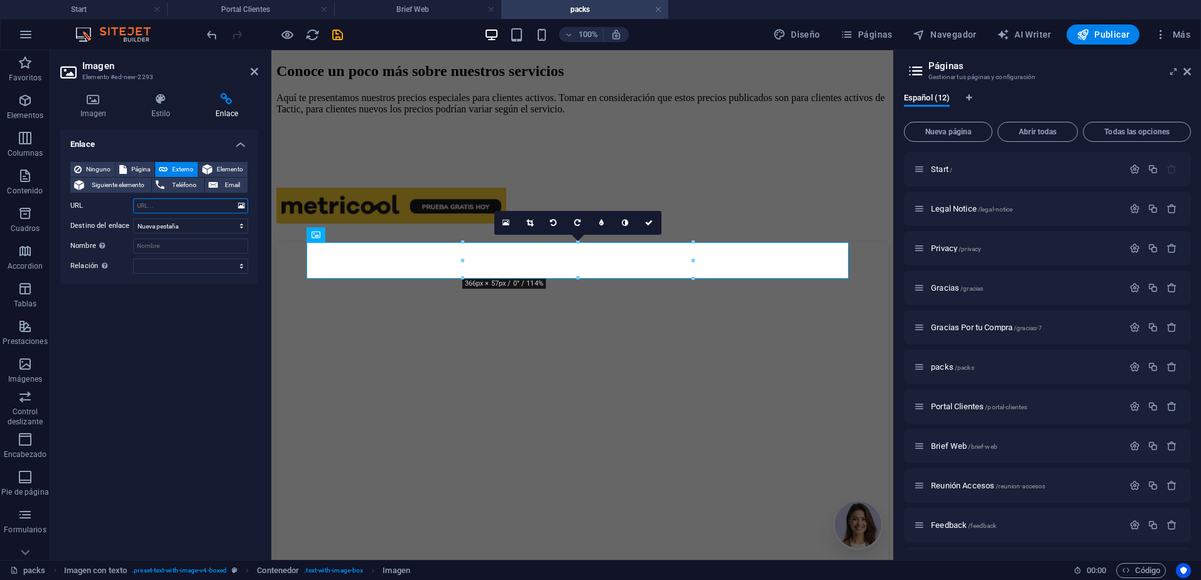
paste input "[URL][DOMAIN_NAME]"
type input "[URL][DOMAIN_NAME]"
click at [340, 36] on icon "save" at bounding box center [337, 35] width 14 height 14
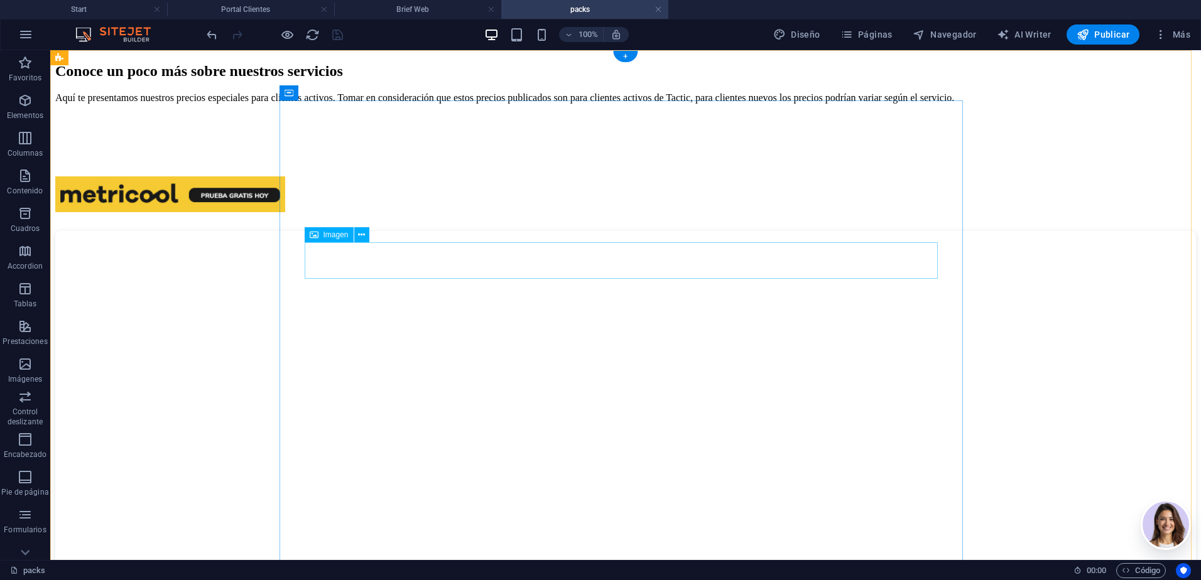
click at [659, 215] on figure at bounding box center [625, 195] width 1140 height 38
click at [537, 215] on figure at bounding box center [625, 195] width 1140 height 38
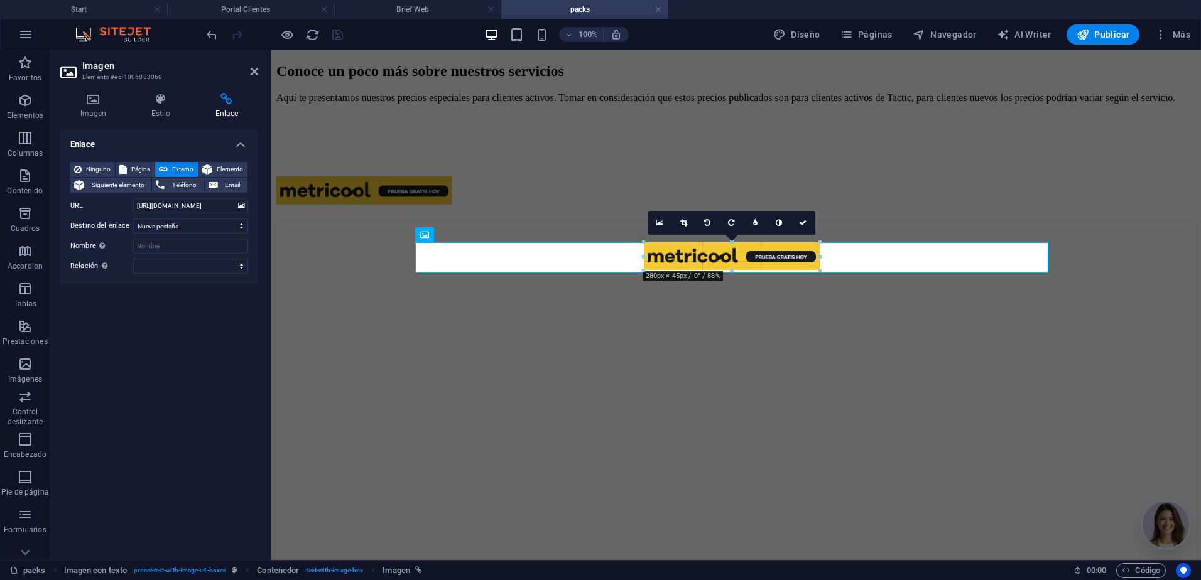
drag, startPoint x: 615, startPoint y: 242, endPoint x: 672, endPoint y: 266, distance: 61.1
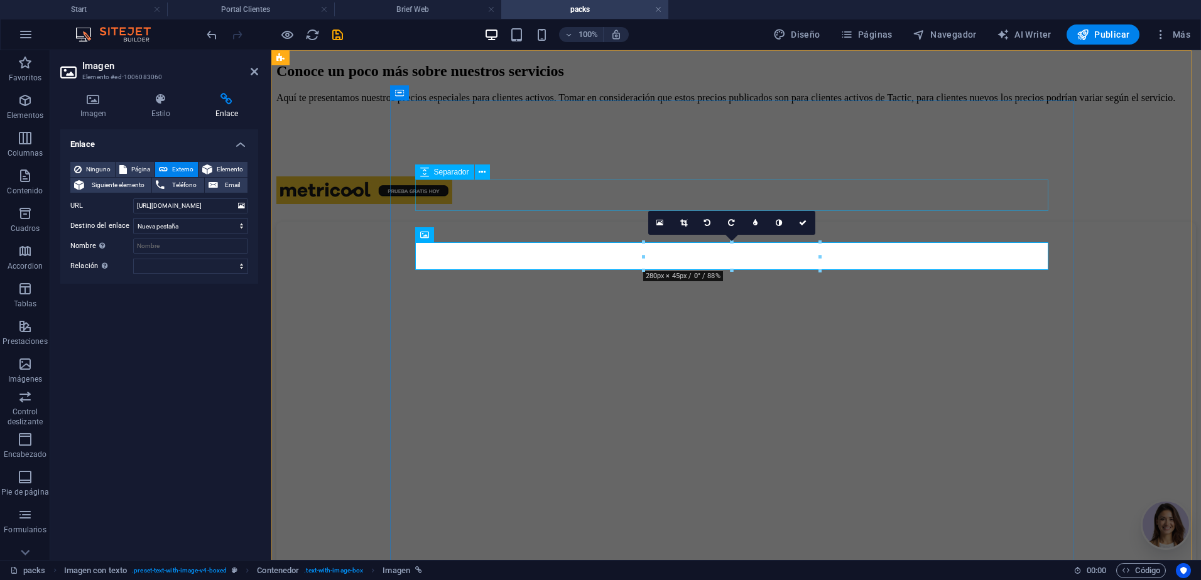
click at [921, 145] on div at bounding box center [735, 129] width 919 height 31
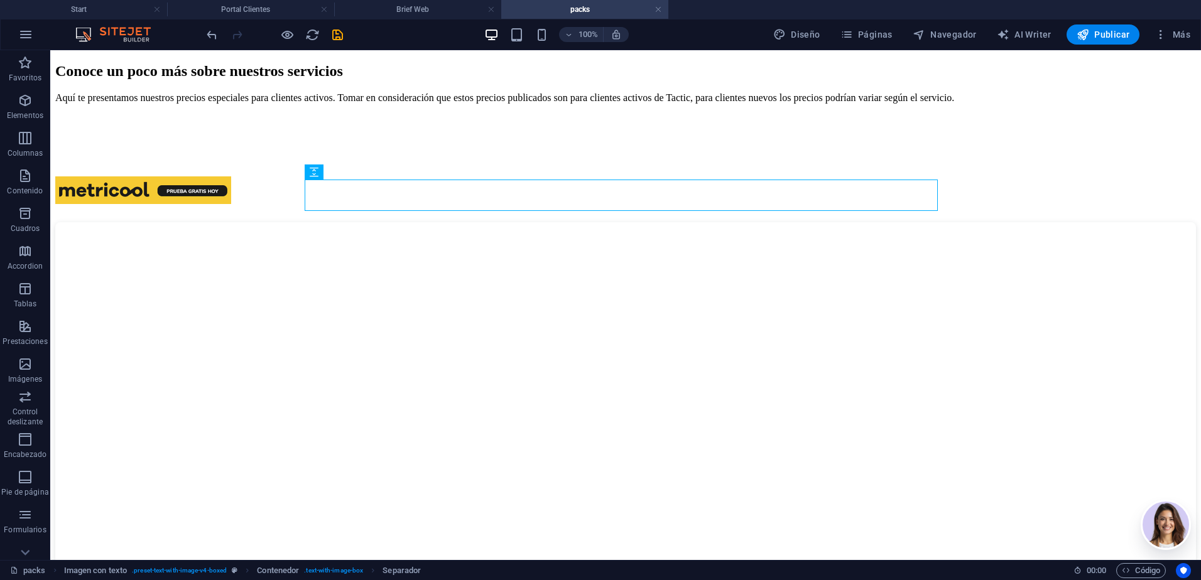
click at [333, 34] on icon "save" at bounding box center [337, 35] width 14 height 14
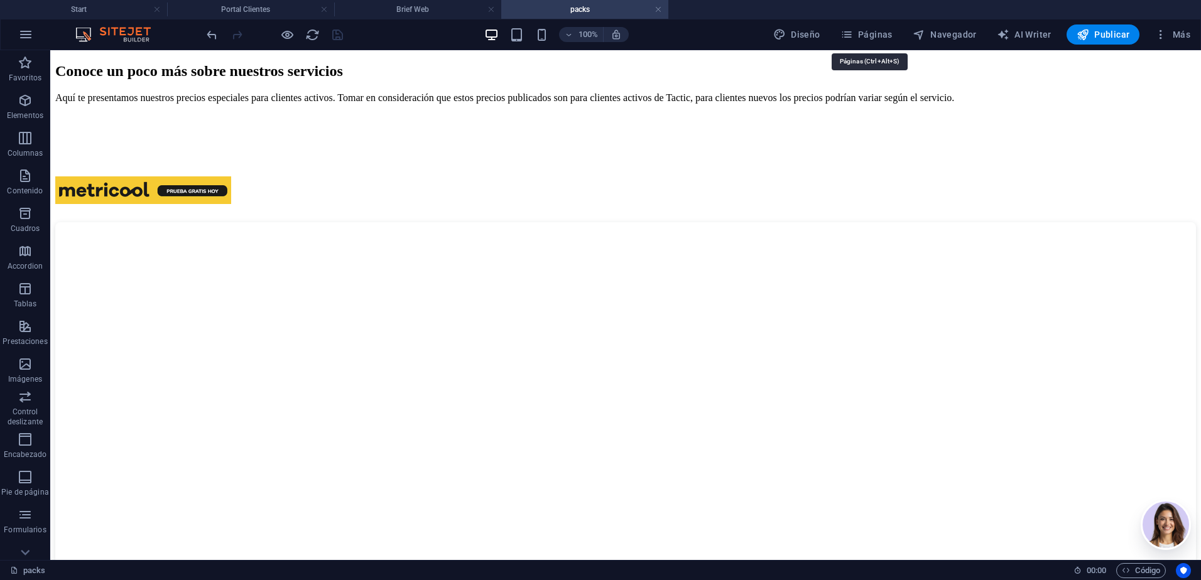
click at [868, 27] on button "Páginas" at bounding box center [866, 34] width 62 height 20
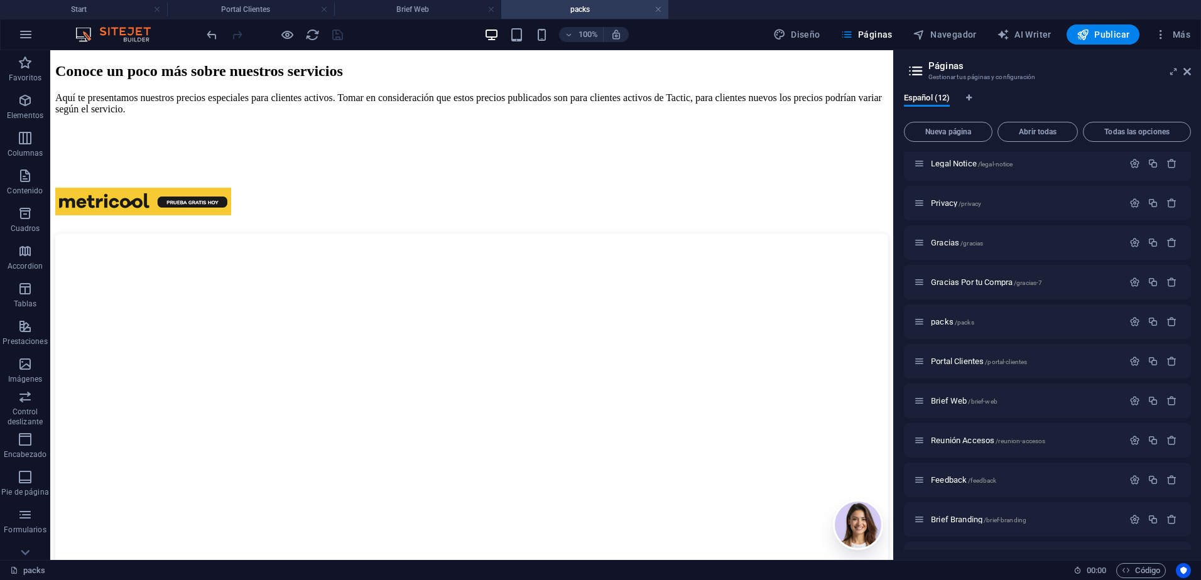
scroll to position [63, 0]
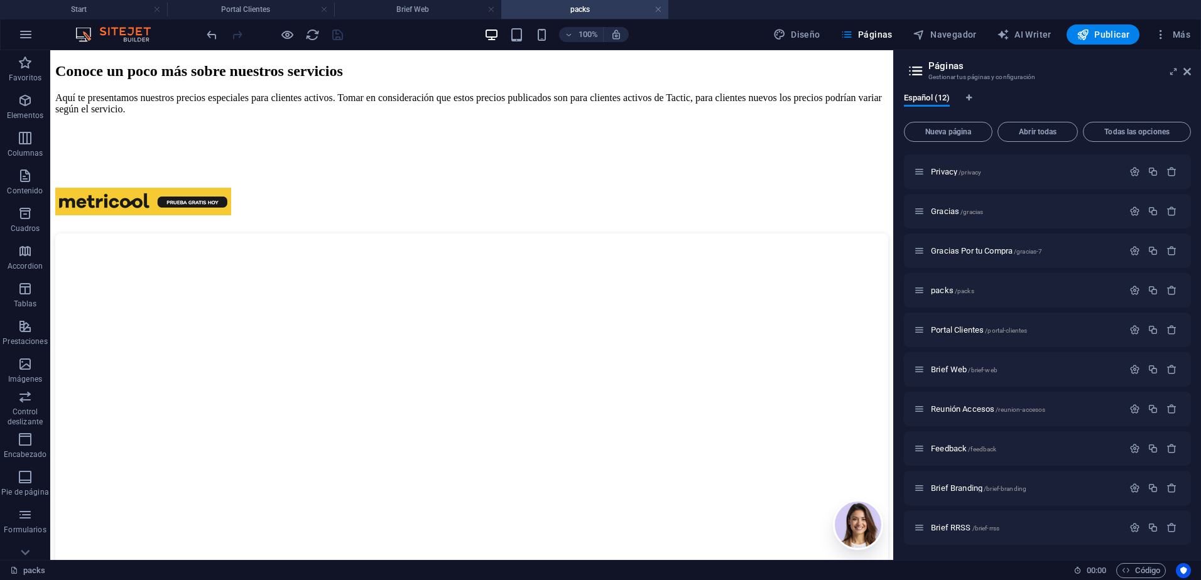
click at [973, 409] on span "Reunión Accesos /reunion-accesos" at bounding box center [988, 408] width 114 height 9
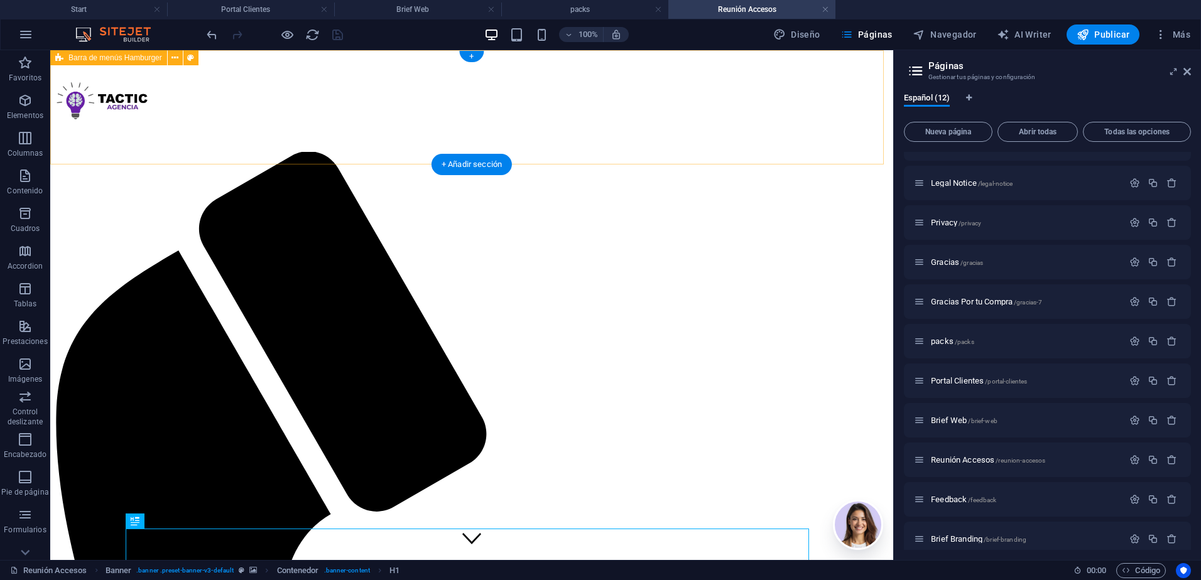
scroll to position [0, 0]
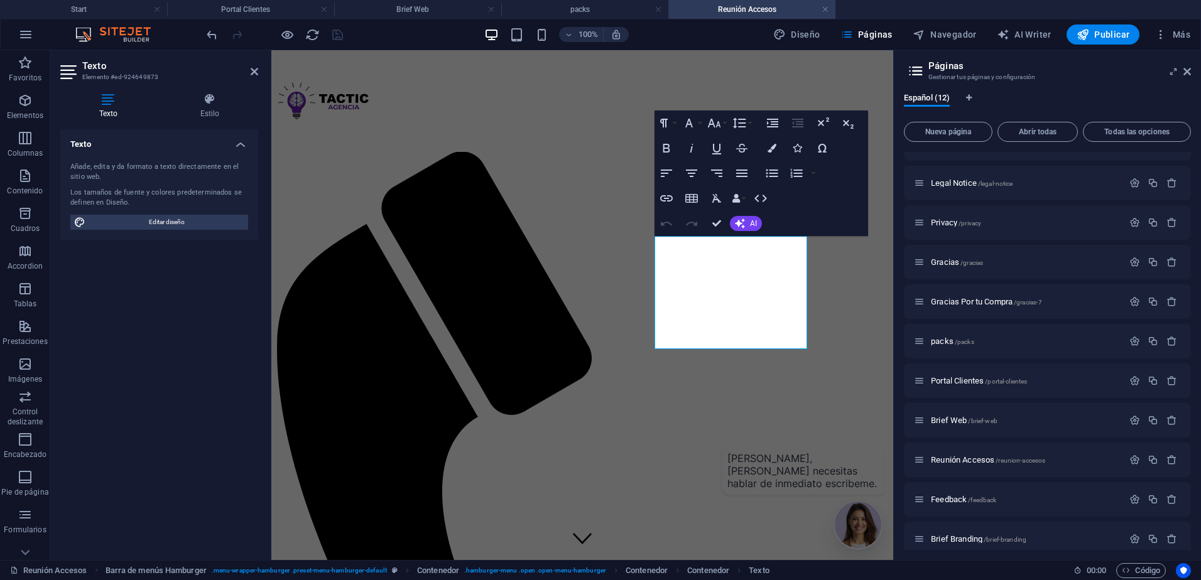
click at [31, 111] on p "Elementos" at bounding box center [25, 116] width 36 height 10
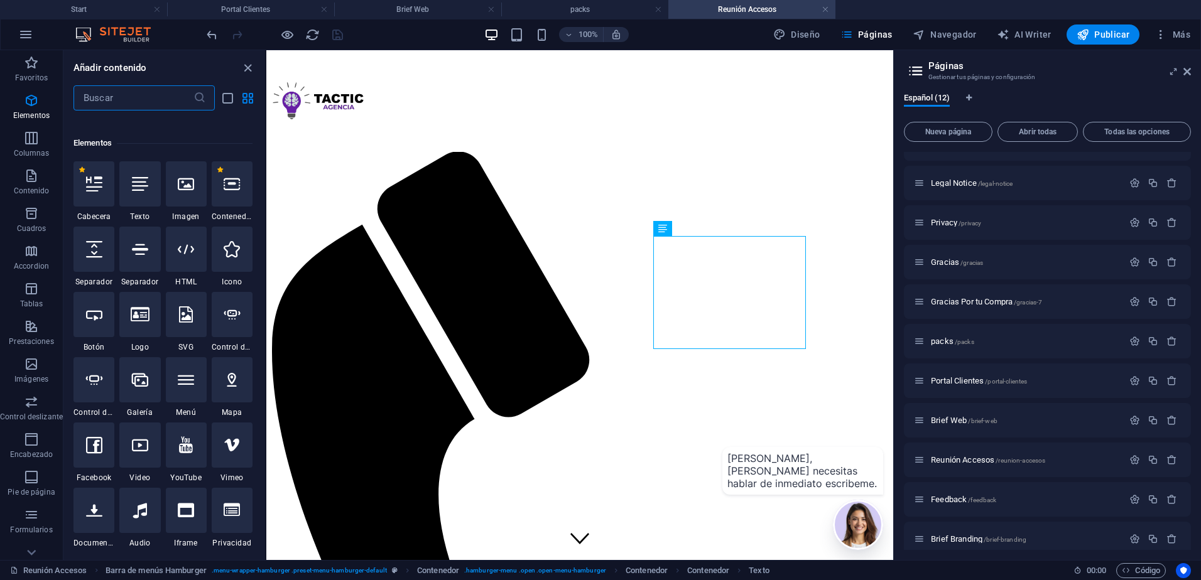
scroll to position [237, 0]
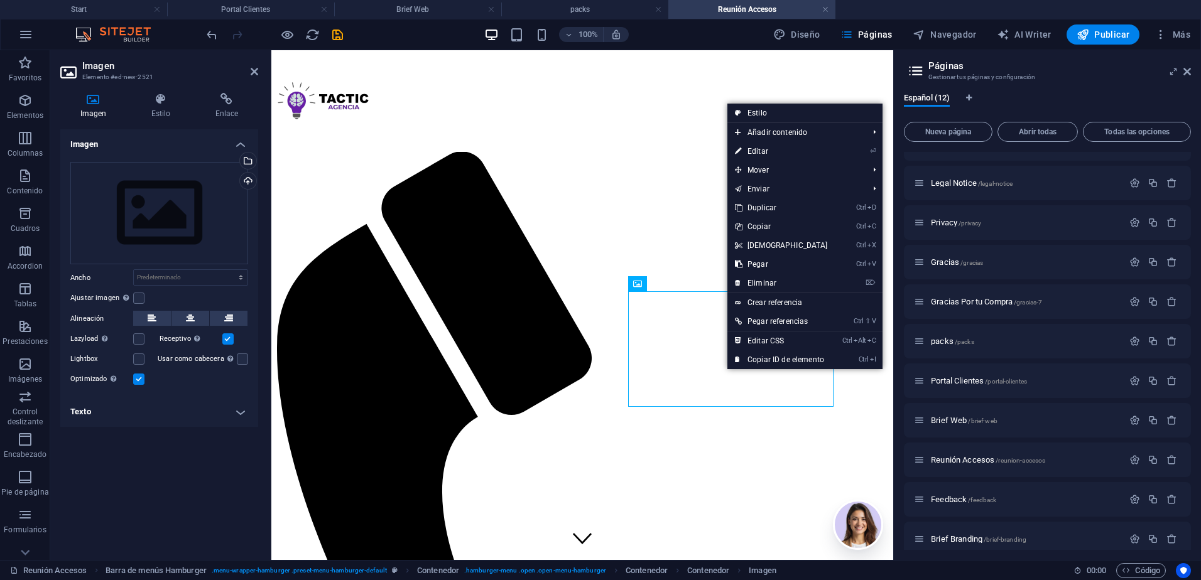
click at [782, 263] on link "Ctrl V Pegar" at bounding box center [781, 264] width 108 height 19
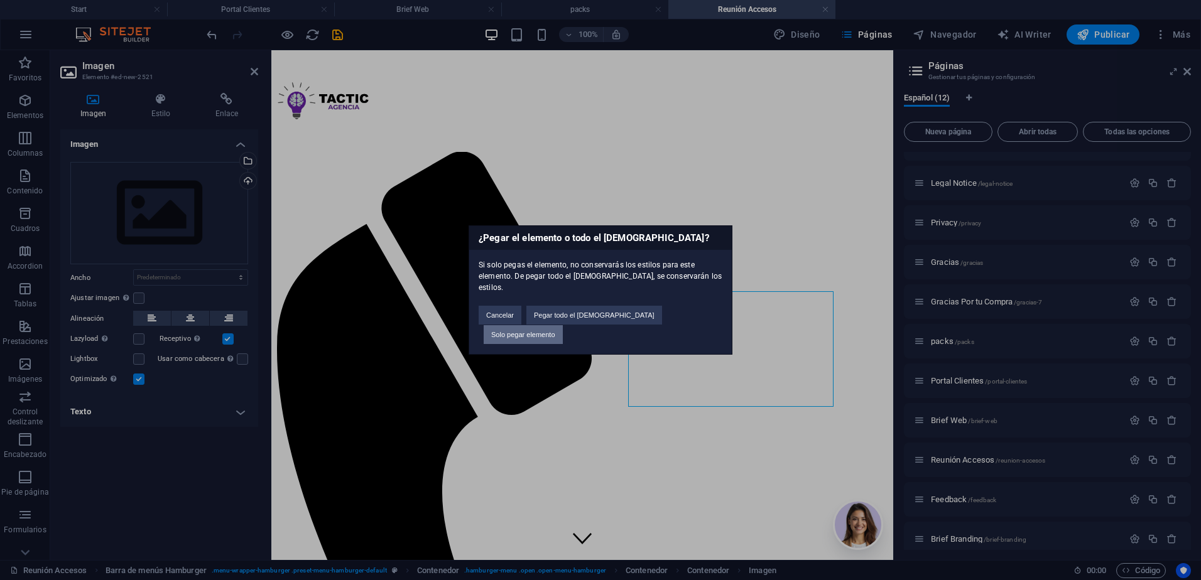
click at [563, 325] on button "Solo pegar elemento" at bounding box center [522, 334] width 79 height 19
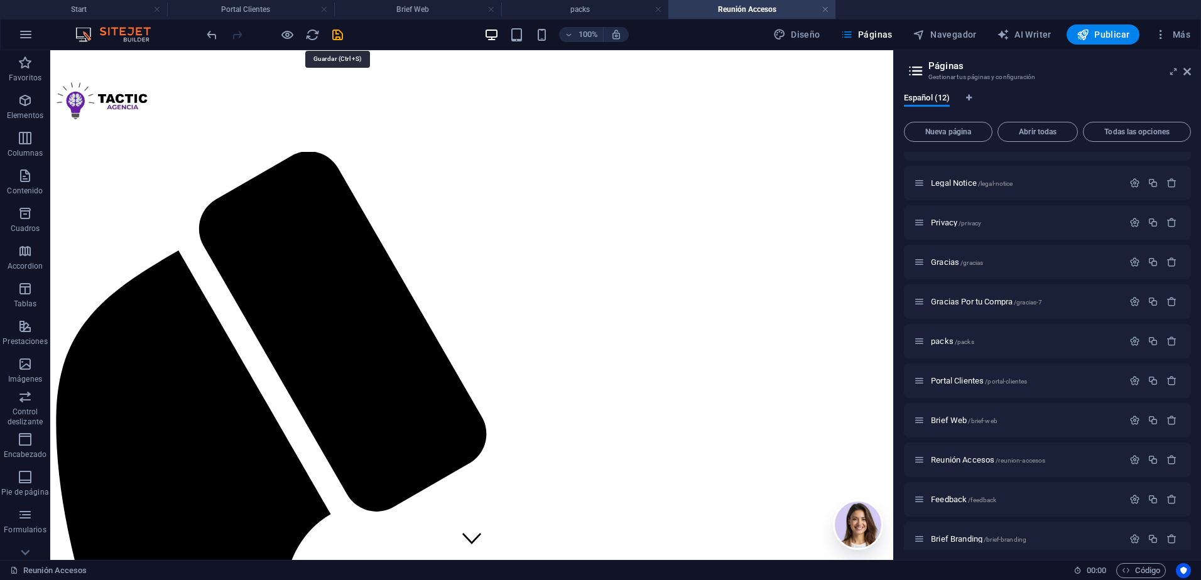
click at [335, 35] on icon "save" at bounding box center [337, 35] width 14 height 14
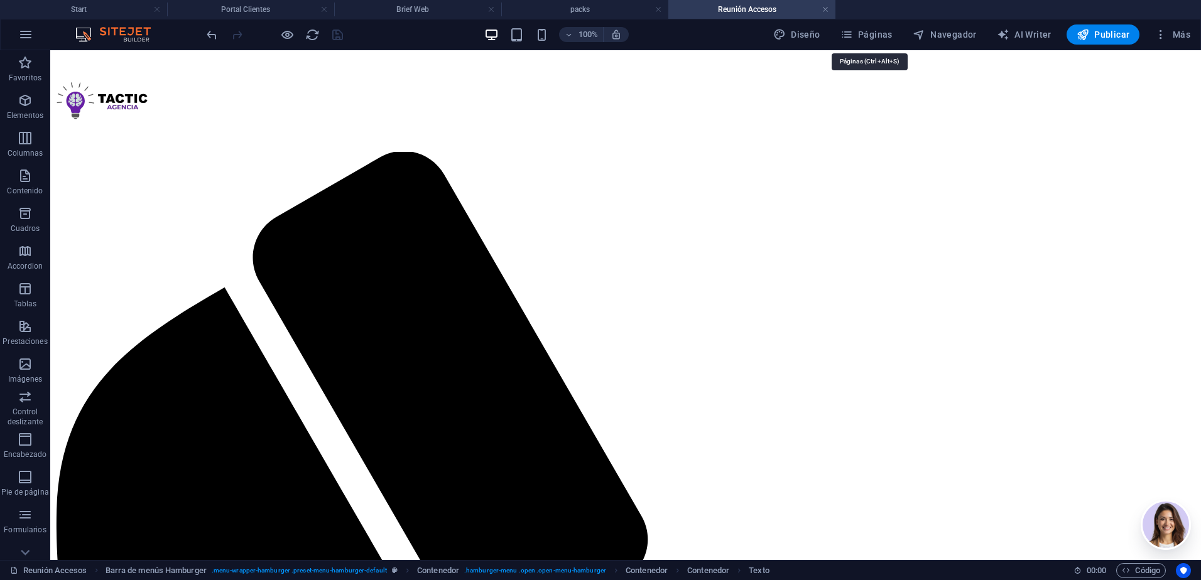
click at [866, 40] on span "Páginas" at bounding box center [866, 34] width 52 height 13
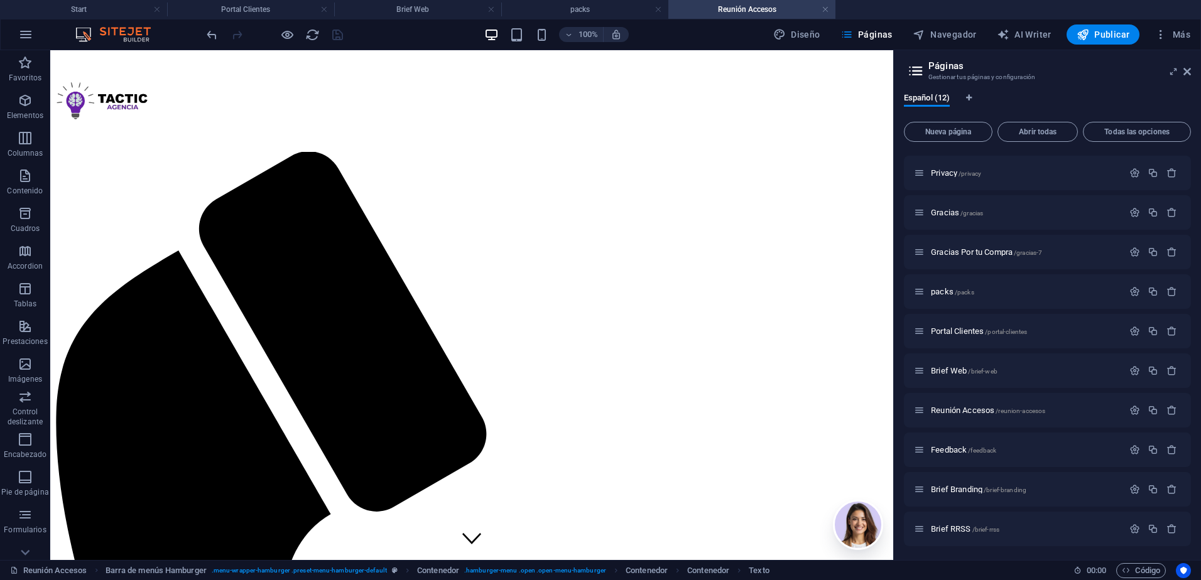
scroll to position [77, 0]
click at [1008, 448] on p "Feedback /feedback" at bounding box center [1025, 449] width 188 height 8
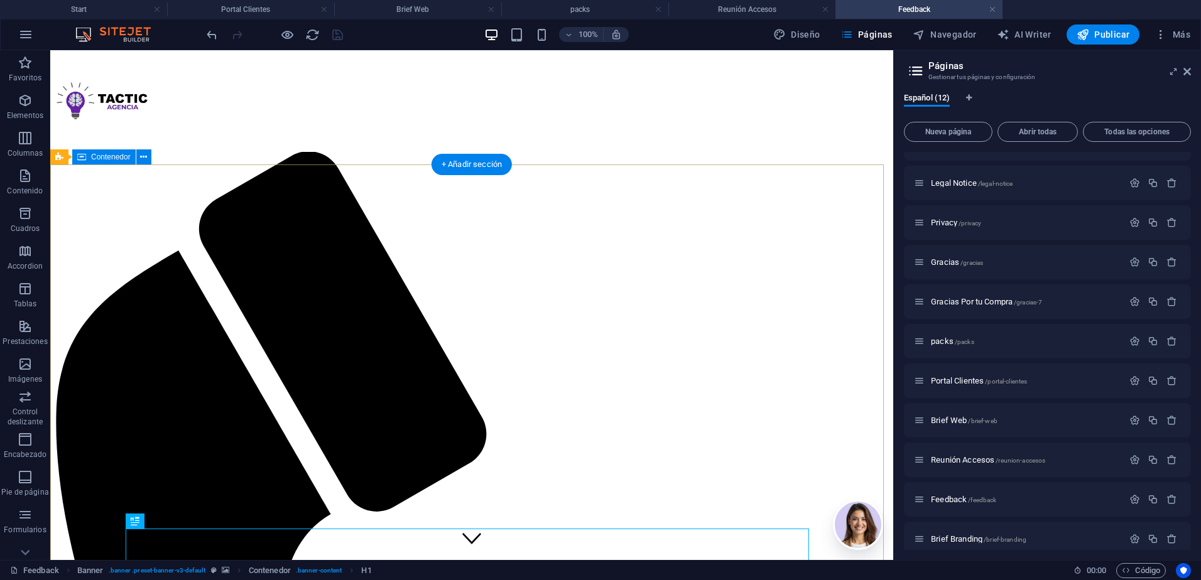
scroll to position [0, 0]
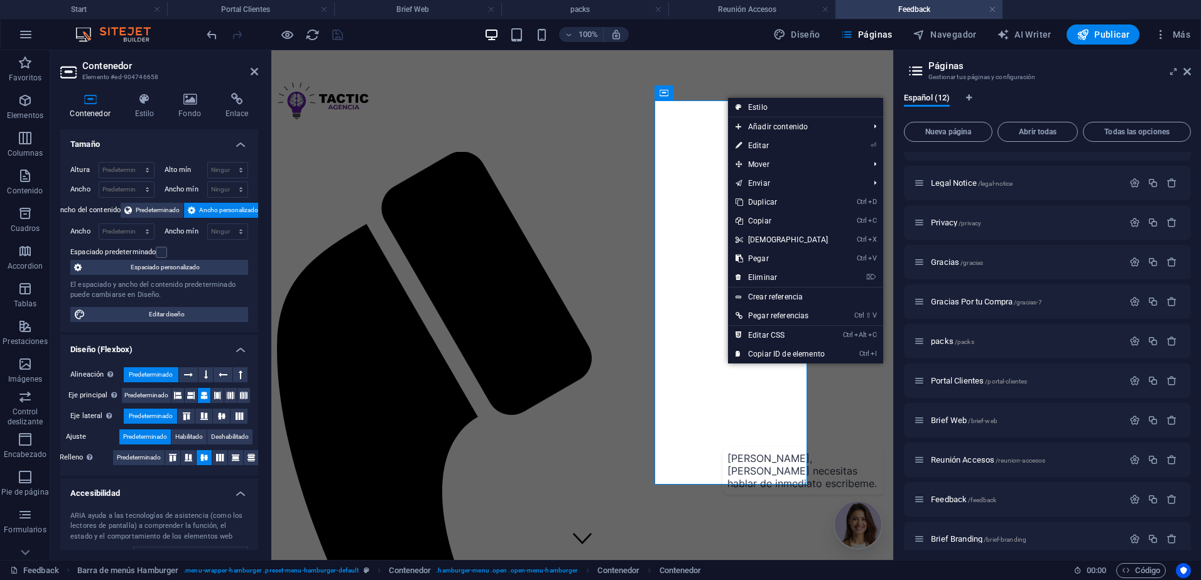
click at [770, 257] on link "Ctrl V Pegar" at bounding box center [782, 258] width 108 height 19
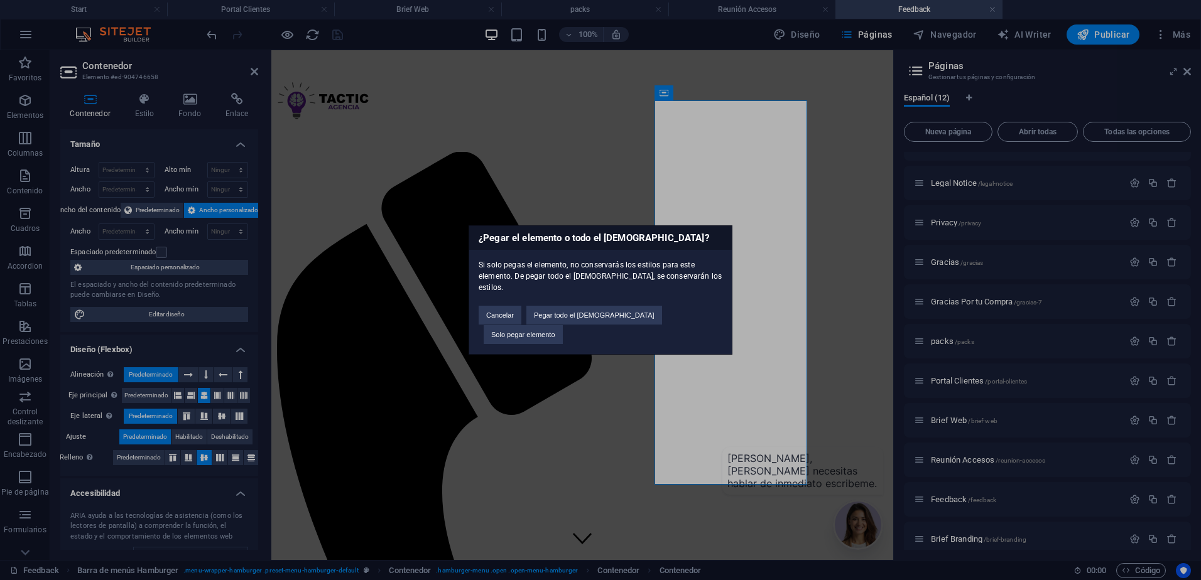
click at [563, 325] on button "Solo pegar elemento" at bounding box center [522, 334] width 79 height 19
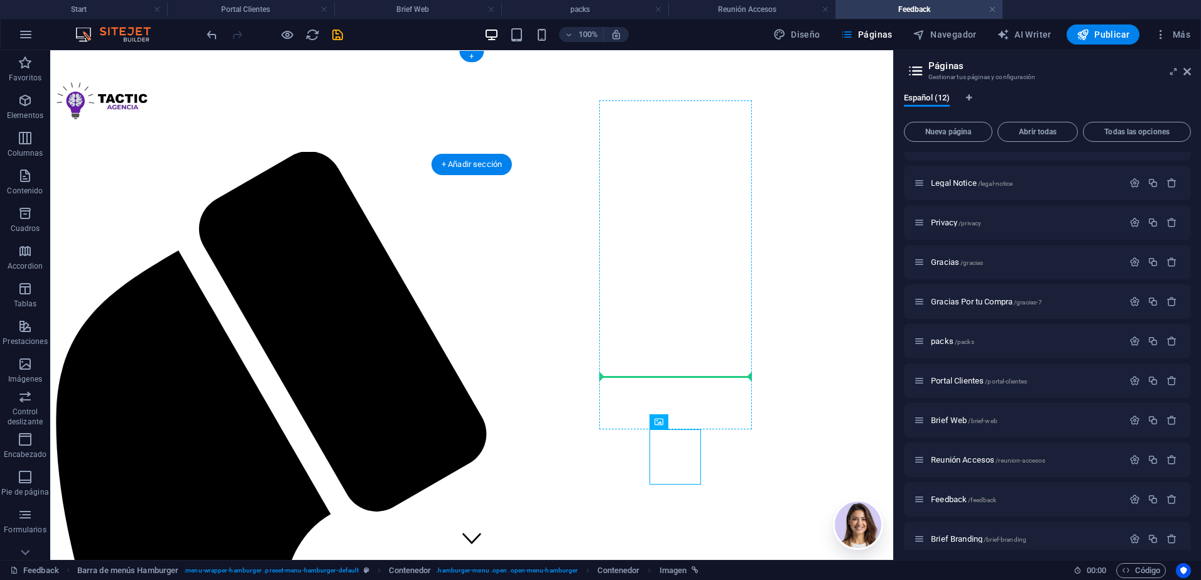
drag, startPoint x: 672, startPoint y: 463, endPoint x: 683, endPoint y: 363, distance: 101.0
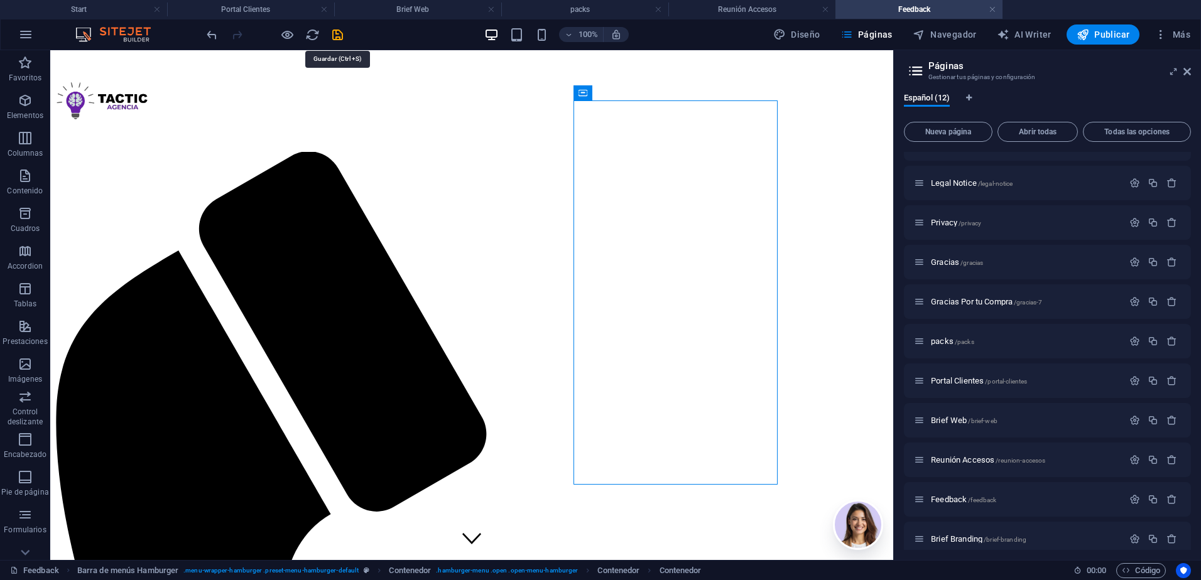
drag, startPoint x: 338, startPoint y: 33, endPoint x: 857, endPoint y: 148, distance: 531.2
click at [338, 33] on icon "save" at bounding box center [337, 35] width 14 height 14
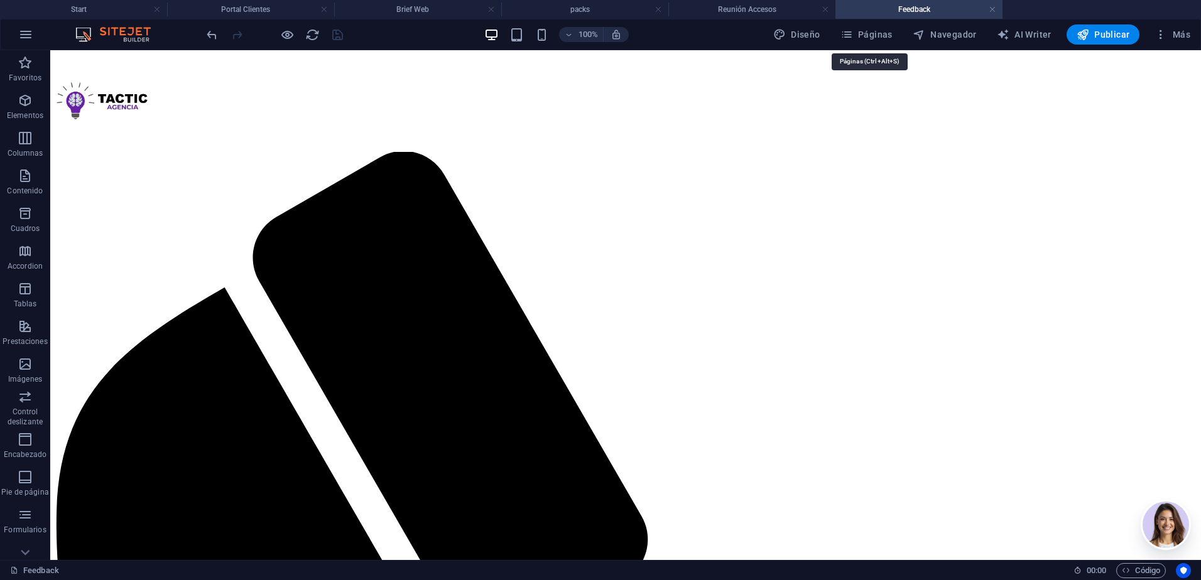
click at [880, 37] on span "Páginas" at bounding box center [866, 34] width 52 height 13
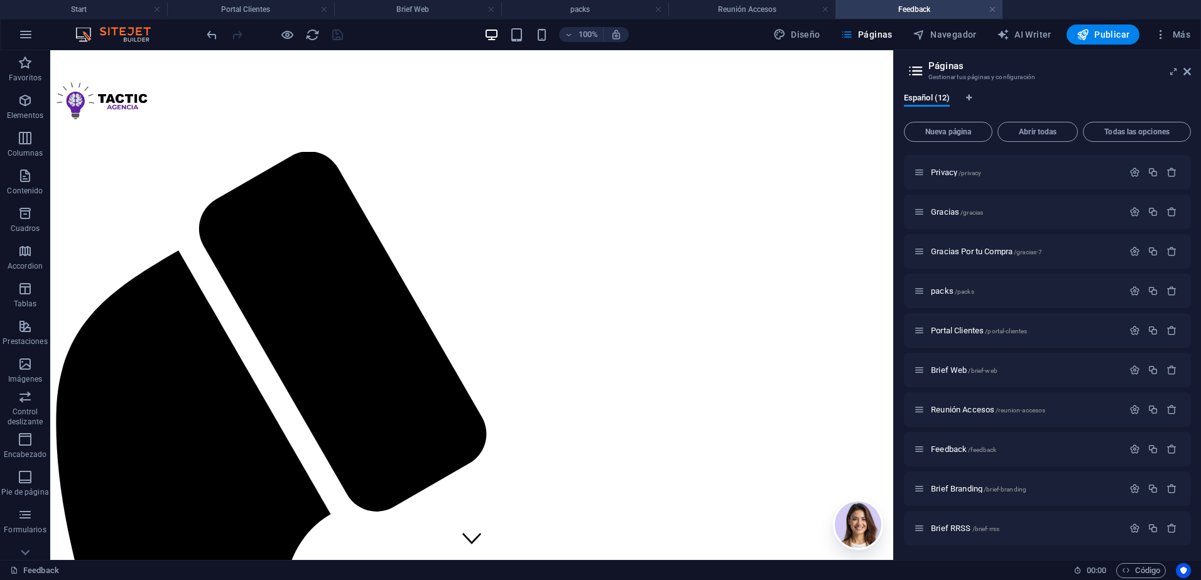
scroll to position [77, 0]
click at [957, 489] on span "Brief Branding /brief-branding" at bounding box center [978, 487] width 95 height 9
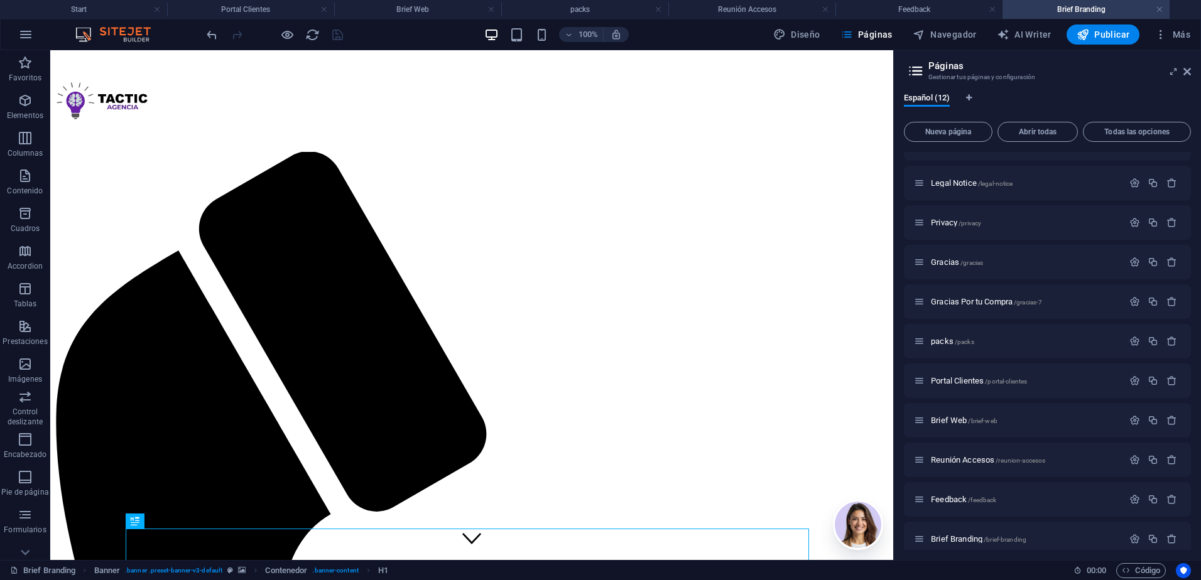
click at [323, 9] on link at bounding box center [324, 10] width 8 height 12
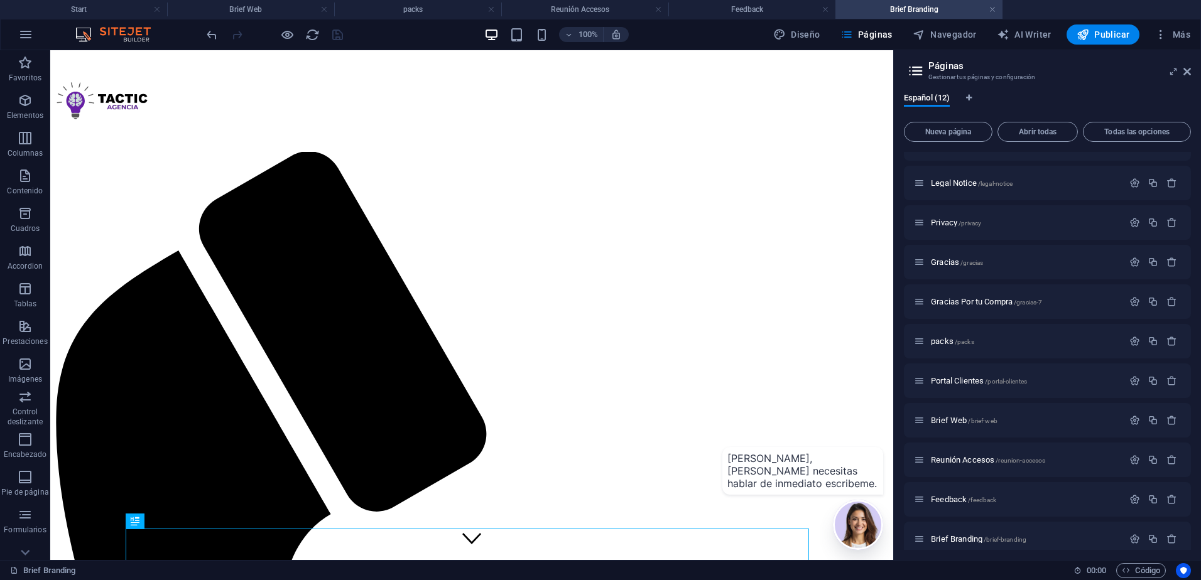
click at [323, 9] on link at bounding box center [324, 10] width 8 height 12
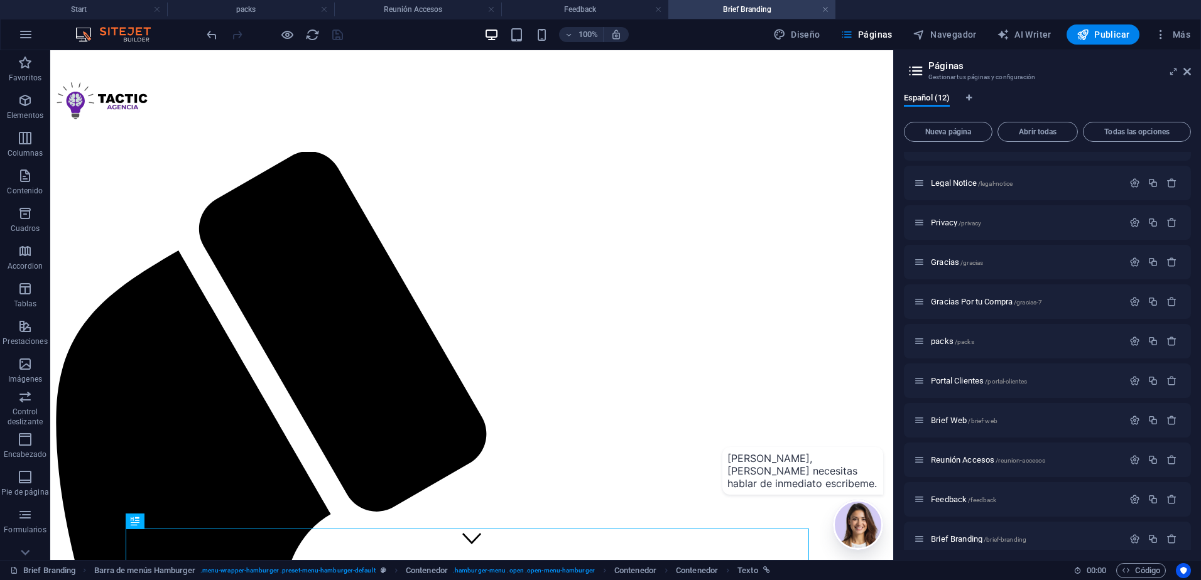
click at [323, 9] on link at bounding box center [324, 10] width 8 height 12
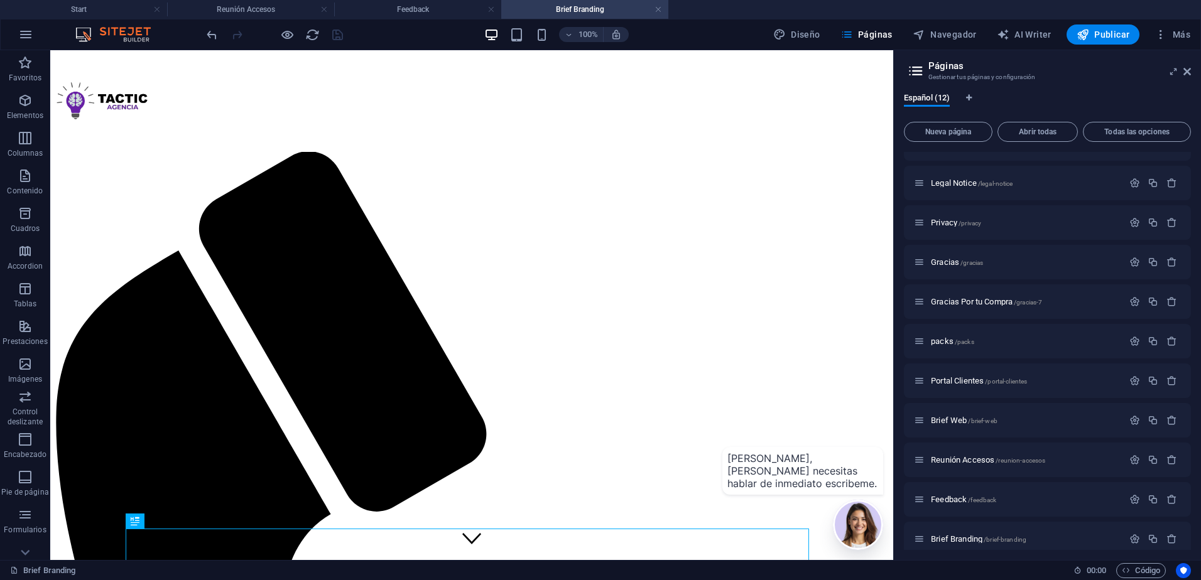
click at [323, 9] on link at bounding box center [324, 10] width 8 height 12
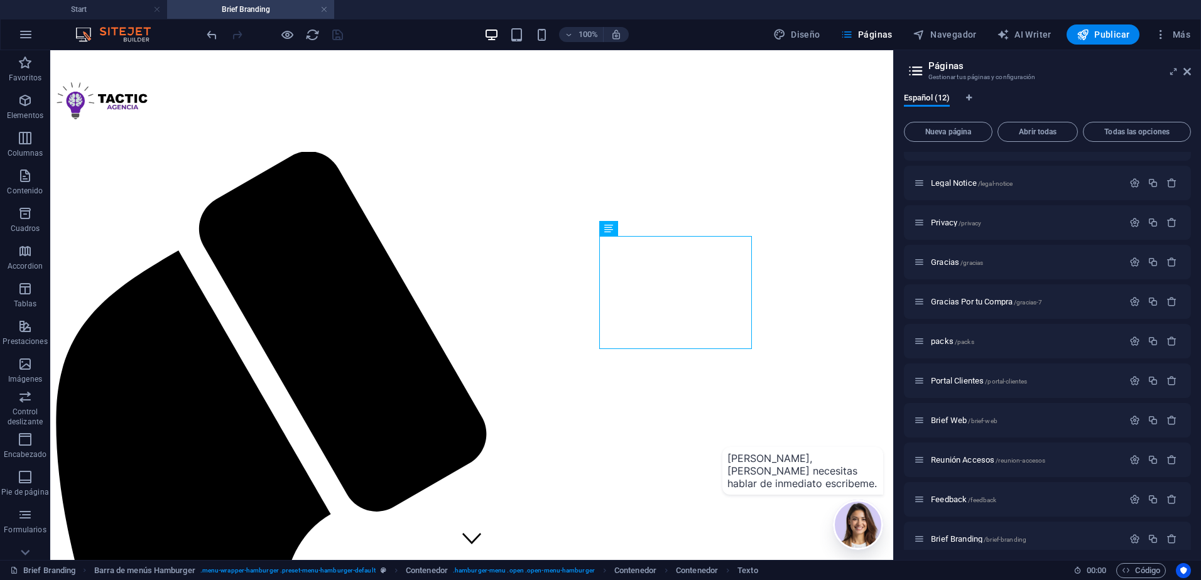
drag, startPoint x: 30, startPoint y: 110, endPoint x: 60, endPoint y: 107, distance: 30.3
click at [30, 109] on span "Elementos" at bounding box center [25, 108] width 50 height 30
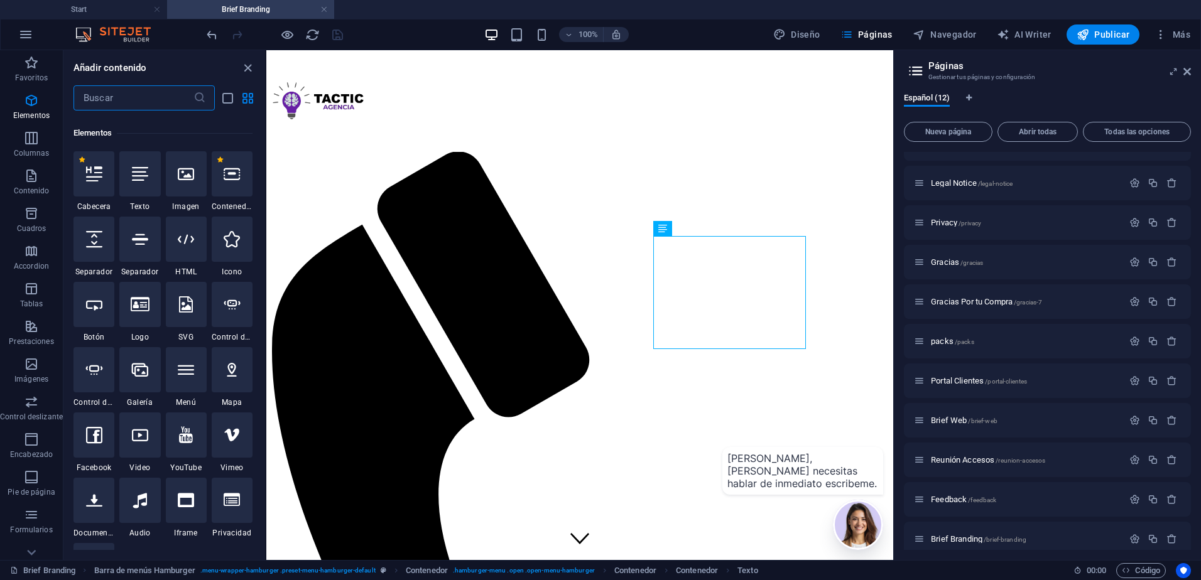
scroll to position [237, 0]
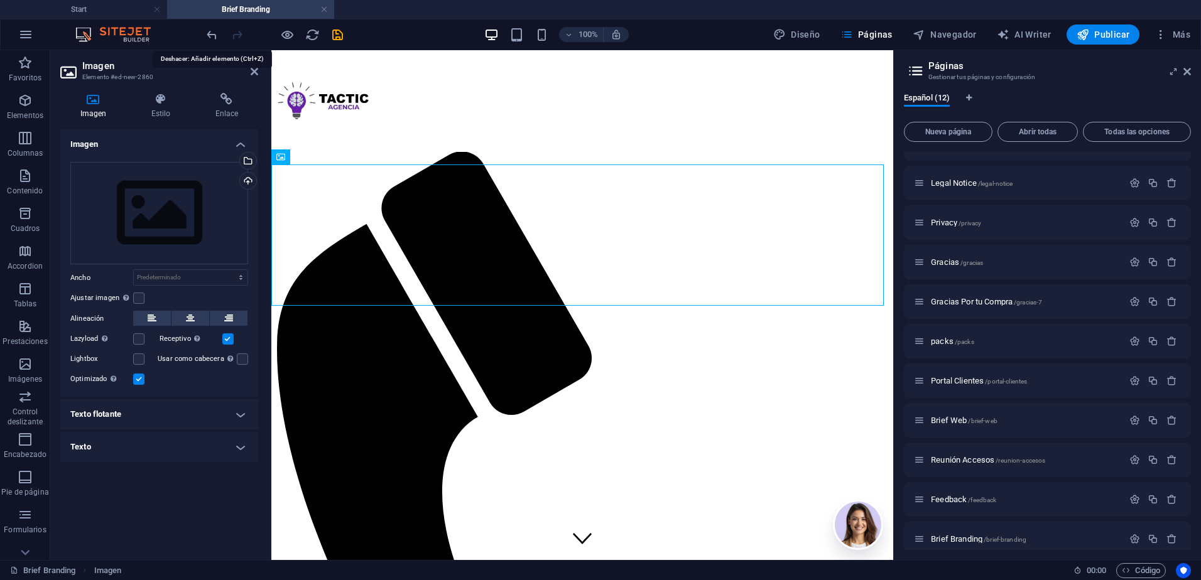
click at [213, 38] on icon "undo" at bounding box center [212, 35] width 14 height 14
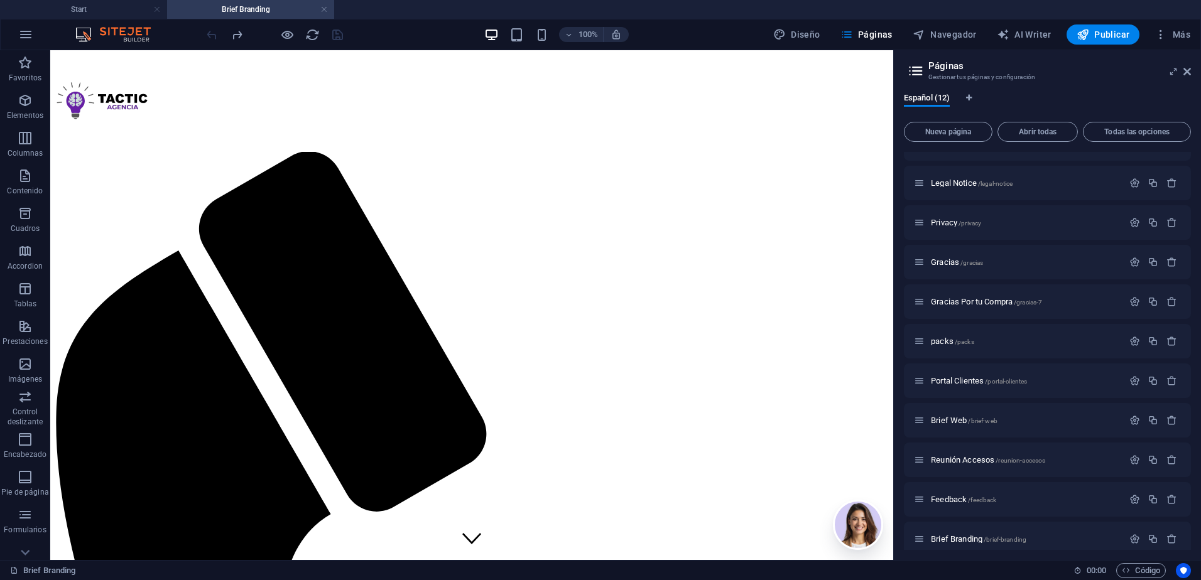
click at [26, 96] on icon "button" at bounding box center [25, 100] width 15 height 15
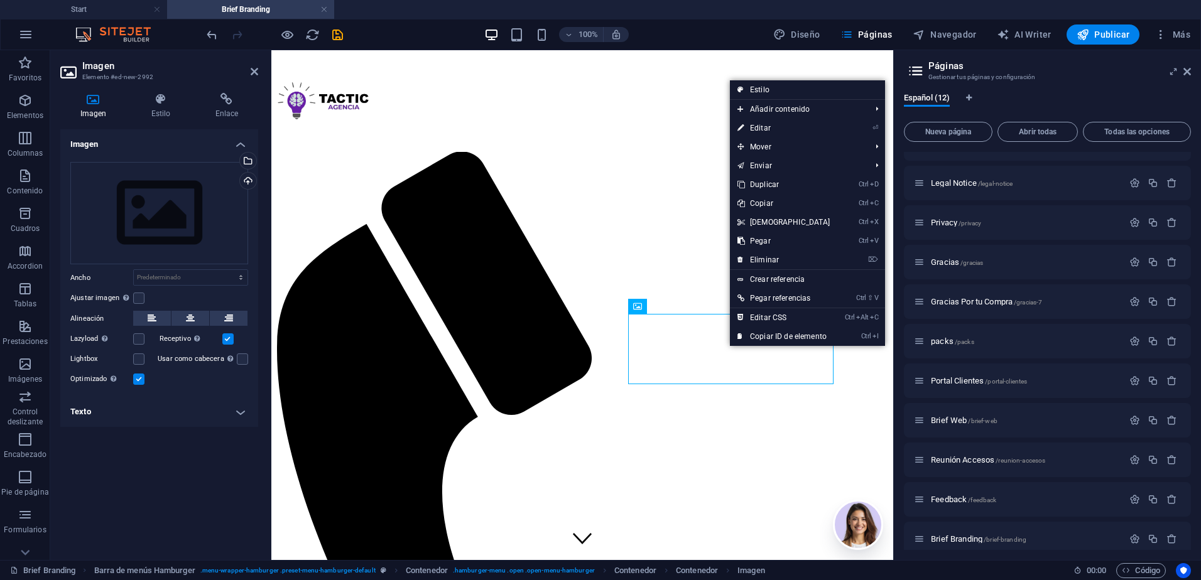
click at [813, 242] on link "Ctrl V Pegar" at bounding box center [784, 241] width 108 height 19
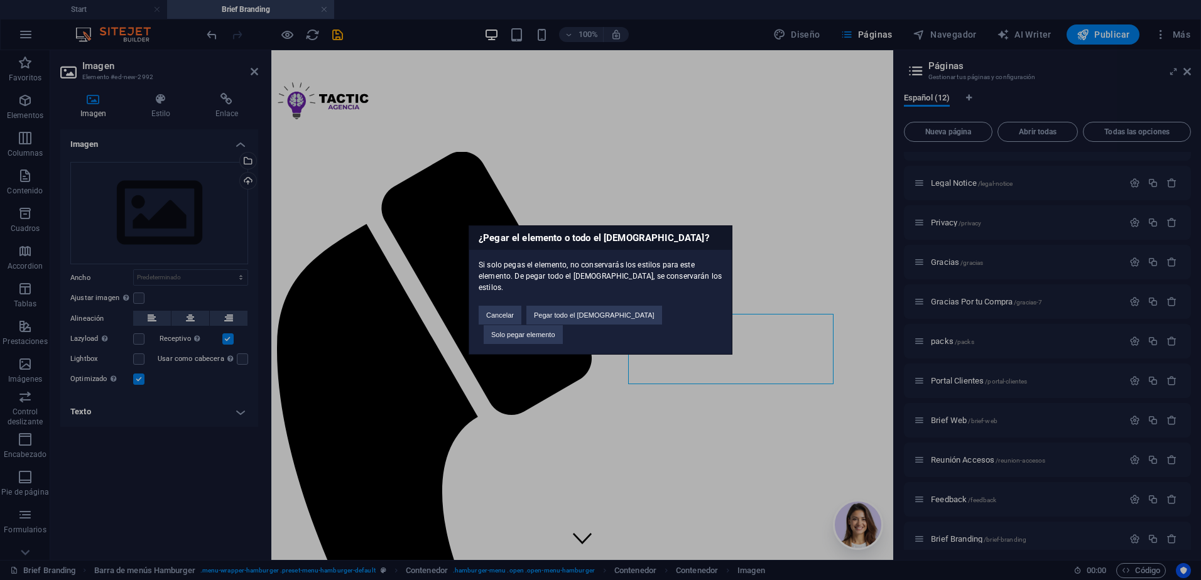
click at [563, 325] on button "Solo pegar elemento" at bounding box center [522, 334] width 79 height 19
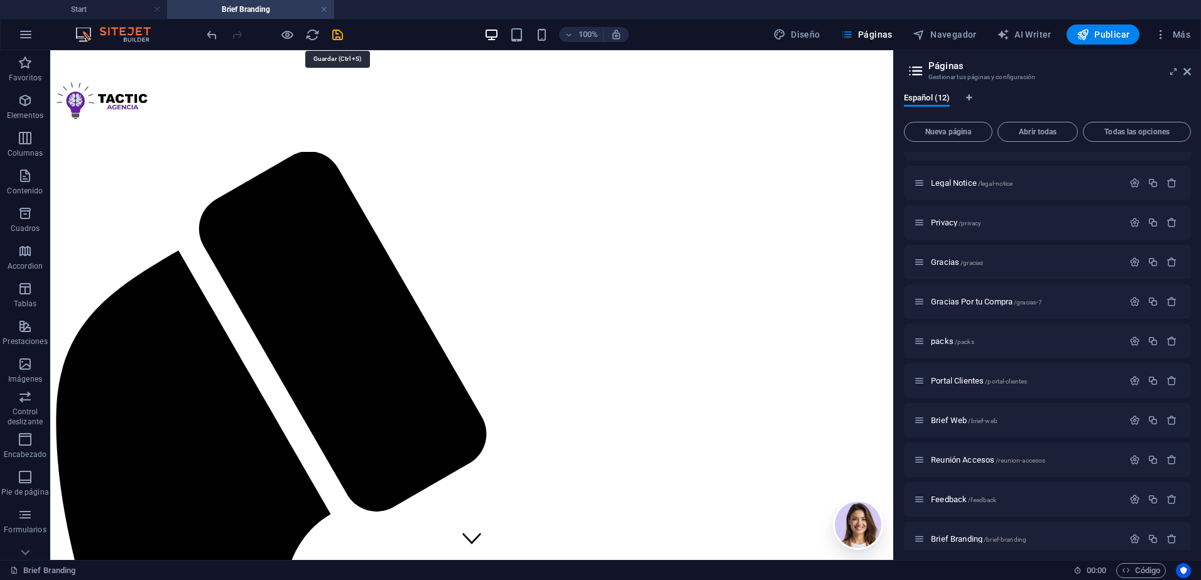
click at [338, 37] on icon "save" at bounding box center [337, 35] width 14 height 14
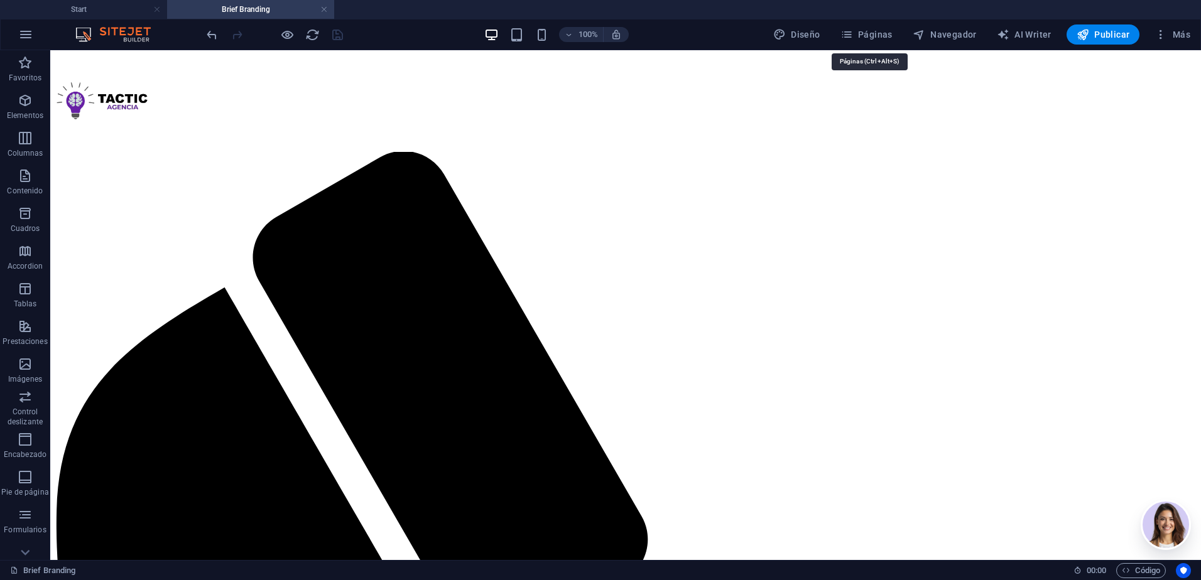
click at [867, 24] on button "Páginas" at bounding box center [866, 34] width 62 height 20
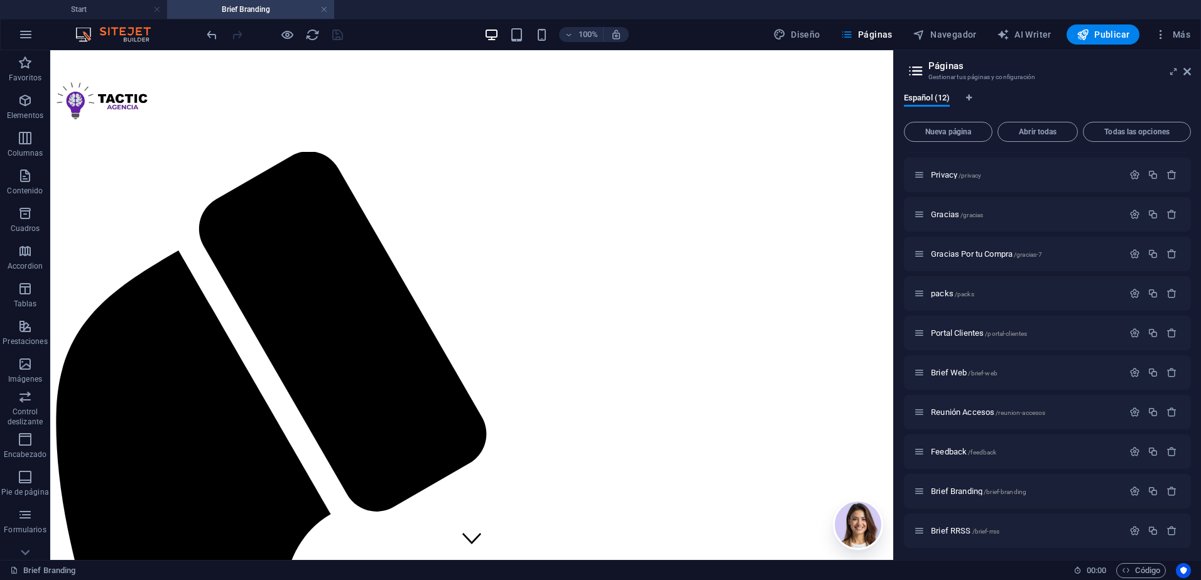
scroll to position [77, 0]
click at [976, 529] on span "/brief-rrss" at bounding box center [986, 528] width 28 height 7
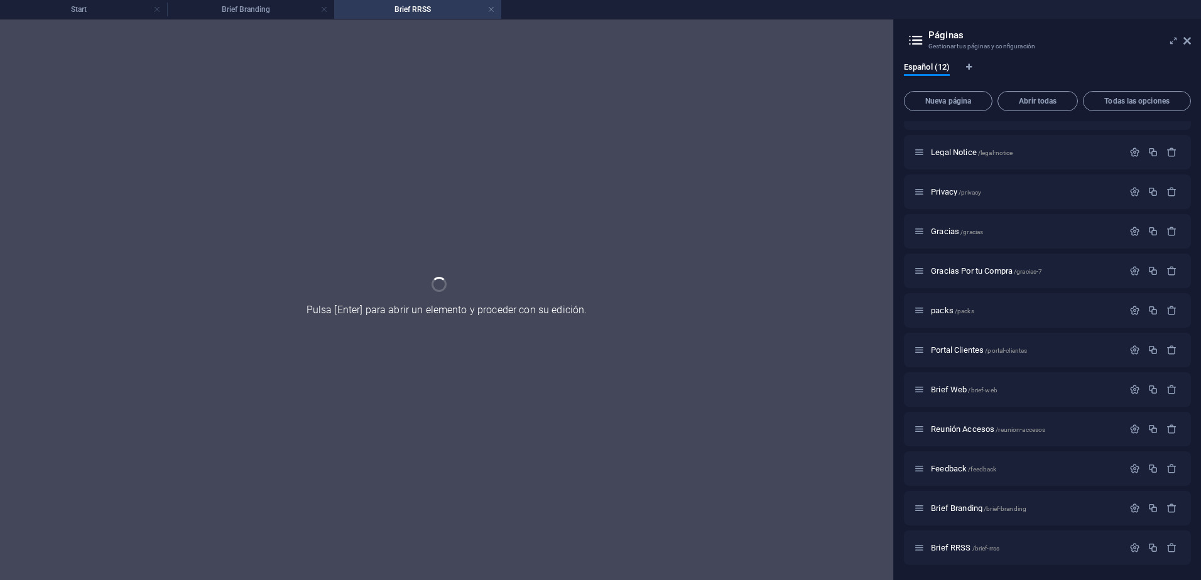
scroll to position [26, 0]
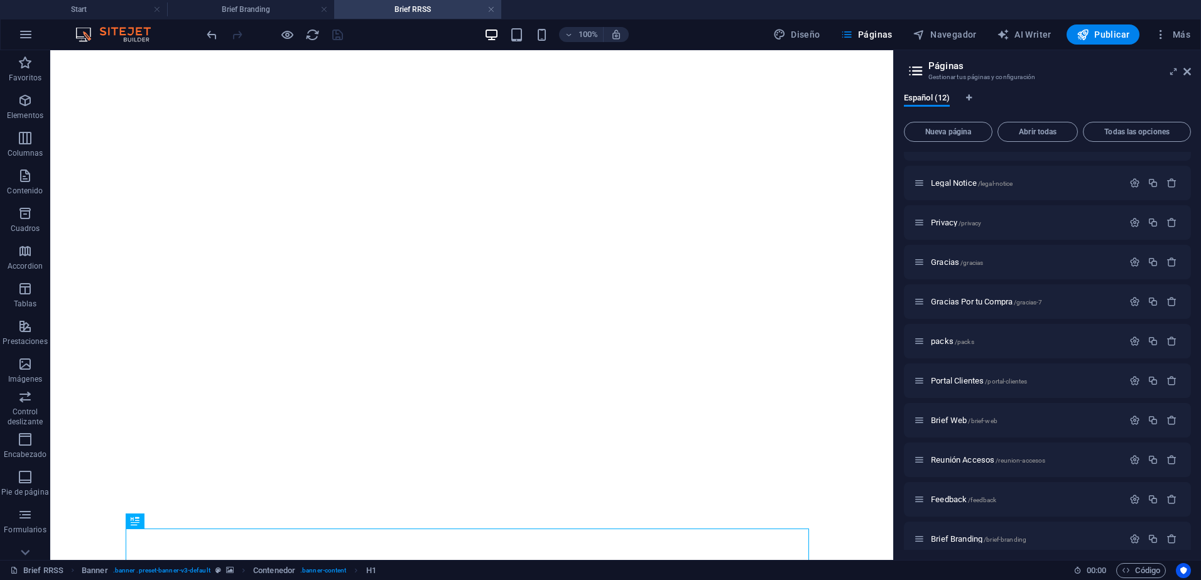
click at [321, 8] on link at bounding box center [324, 10] width 8 height 12
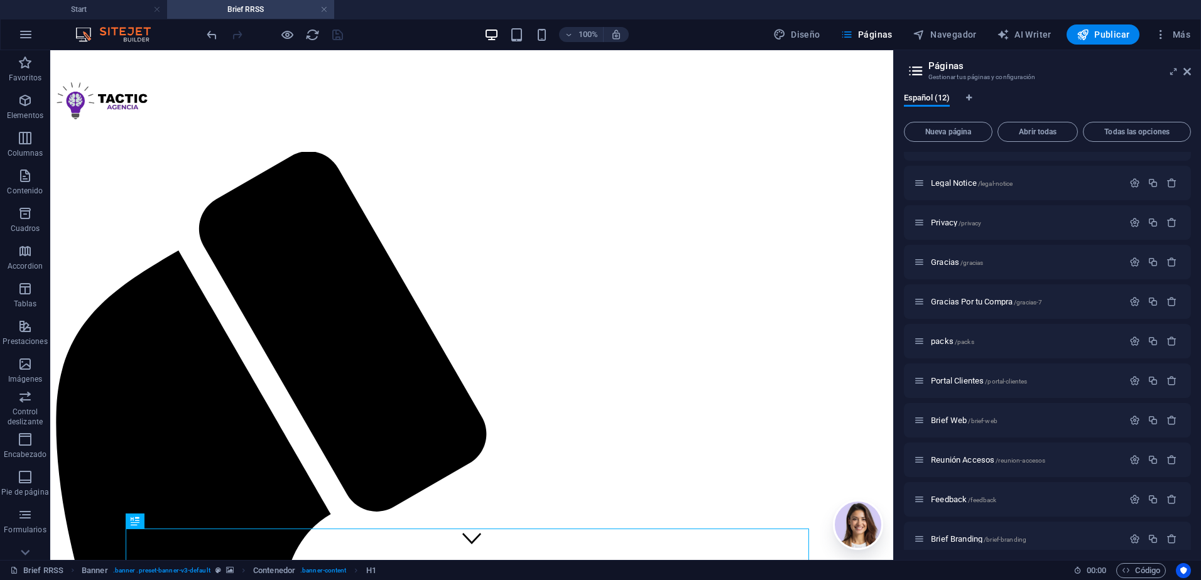
scroll to position [0, 0]
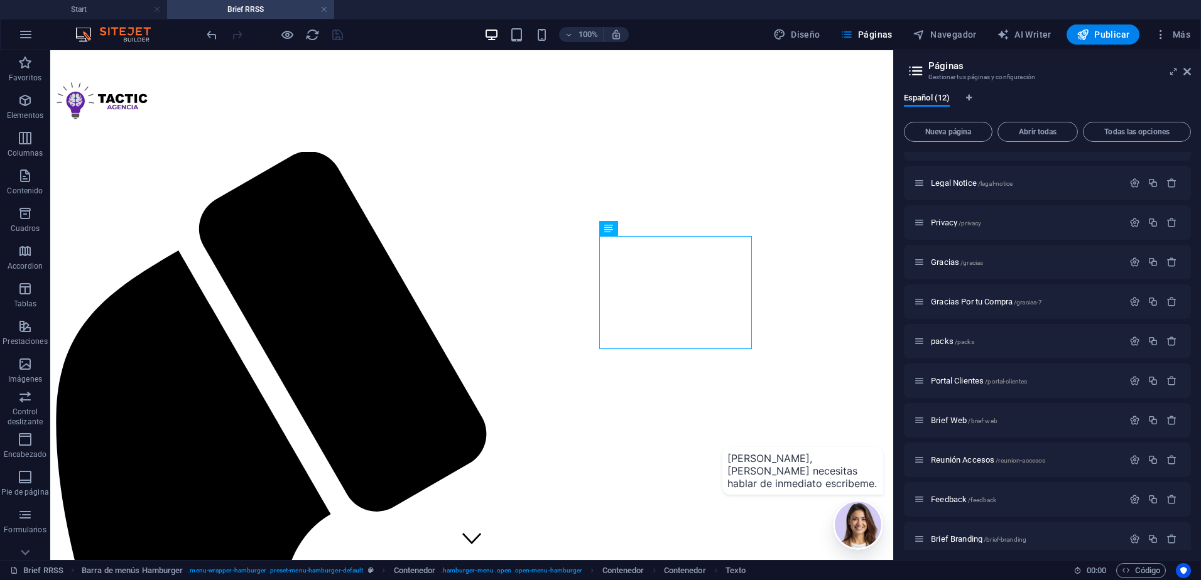
click at [35, 110] on span "Elementos" at bounding box center [25, 108] width 50 height 30
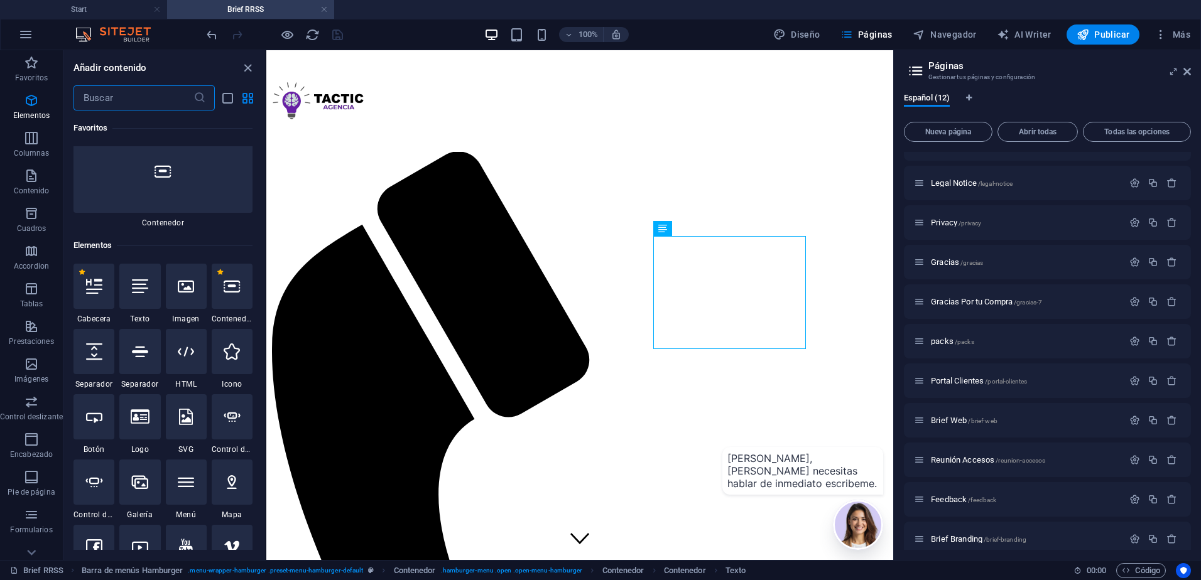
scroll to position [237, 0]
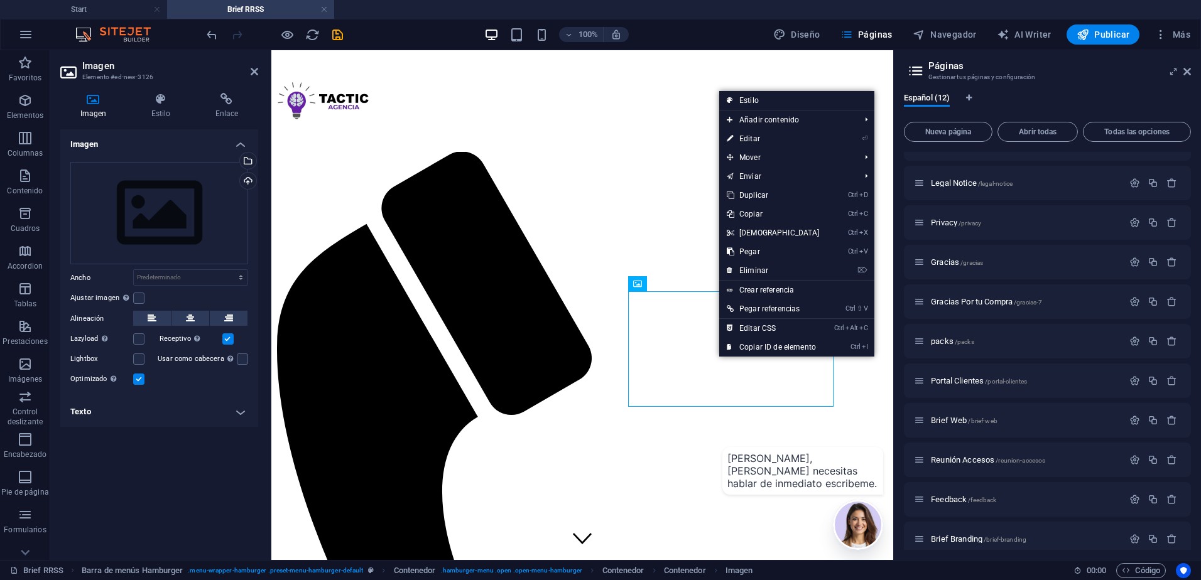
click at [765, 256] on link "Ctrl V Pegar" at bounding box center [773, 251] width 108 height 19
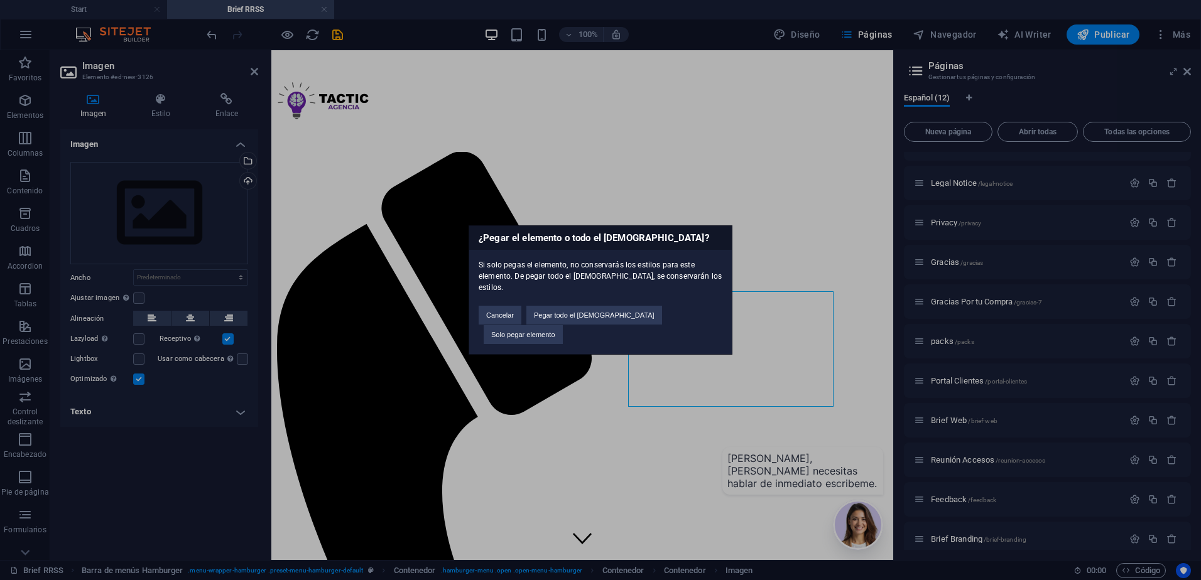
click at [563, 325] on button "Solo pegar elemento" at bounding box center [522, 334] width 79 height 19
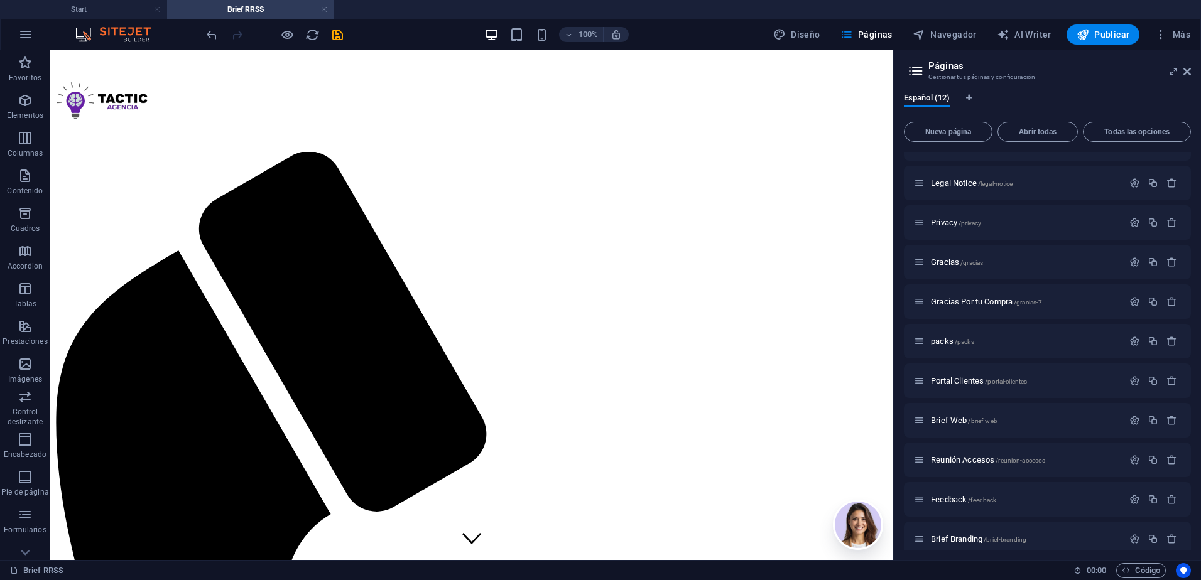
click at [340, 43] on div at bounding box center [274, 34] width 141 height 20
click at [340, 37] on icon "save" at bounding box center [337, 35] width 14 height 14
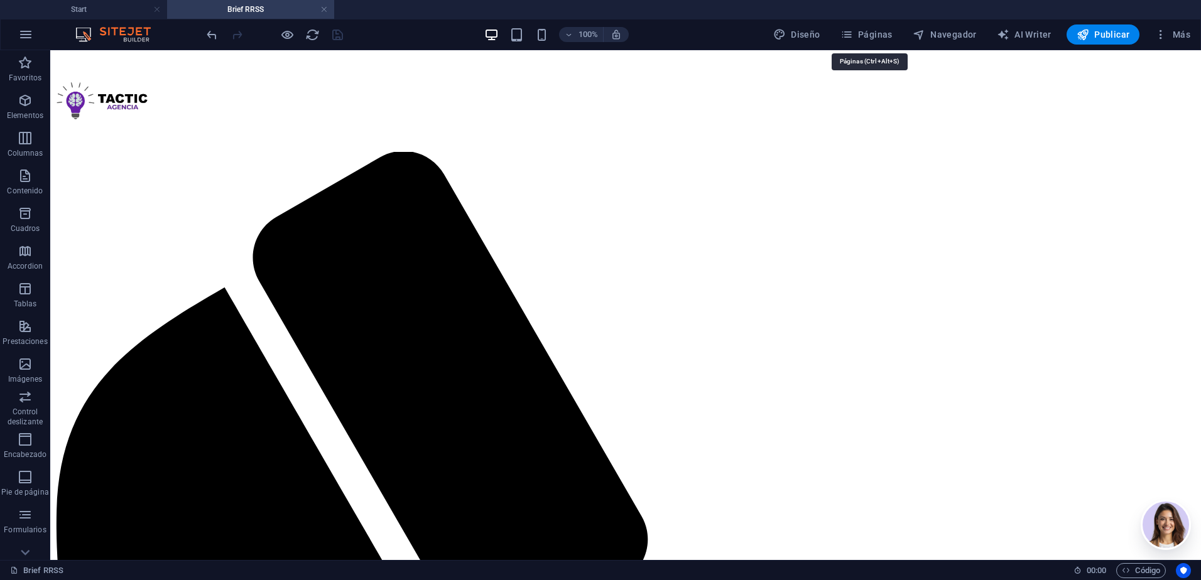
click at [880, 36] on span "Páginas" at bounding box center [866, 34] width 52 height 13
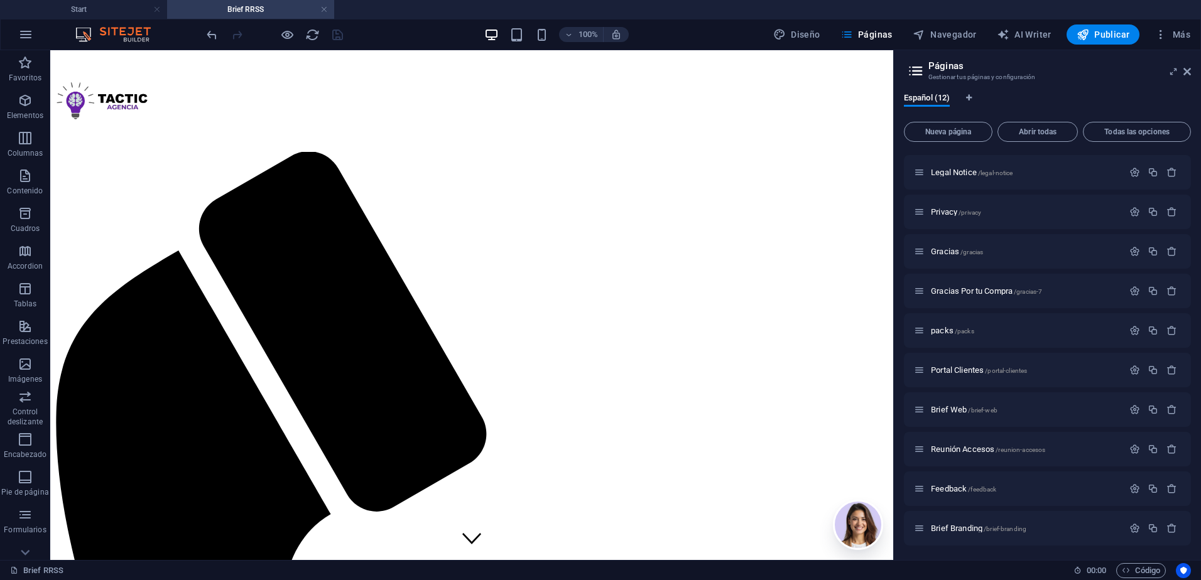
scroll to position [0, 0]
click at [949, 170] on span "Start /" at bounding box center [941, 169] width 21 height 9
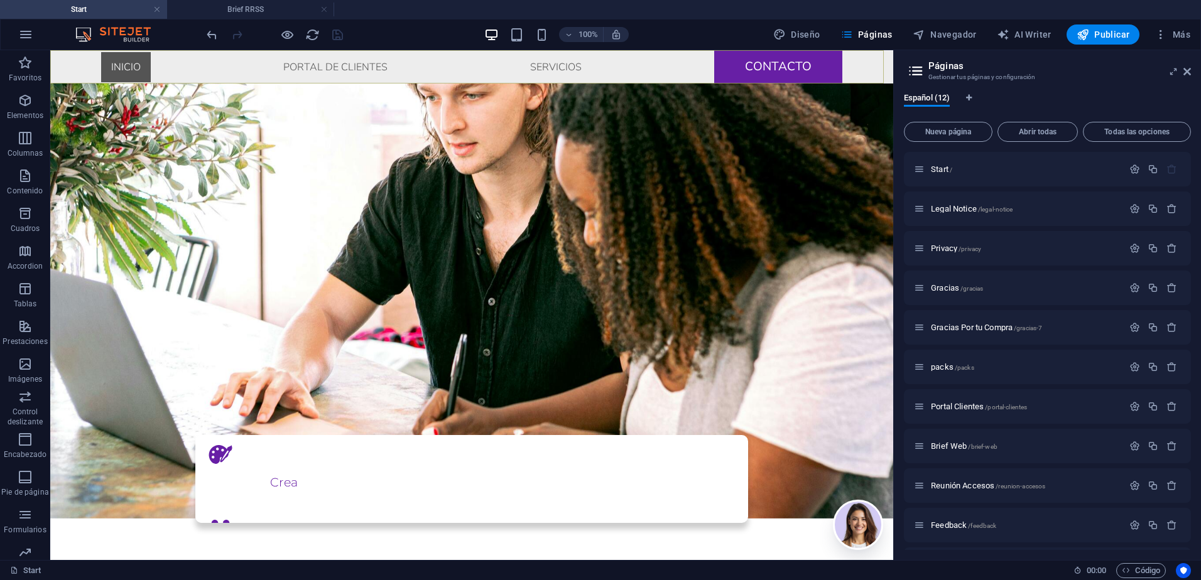
click at [556, 66] on nav "Inicio Portal De Clientes Servicios Contacto" at bounding box center [471, 66] width 843 height 33
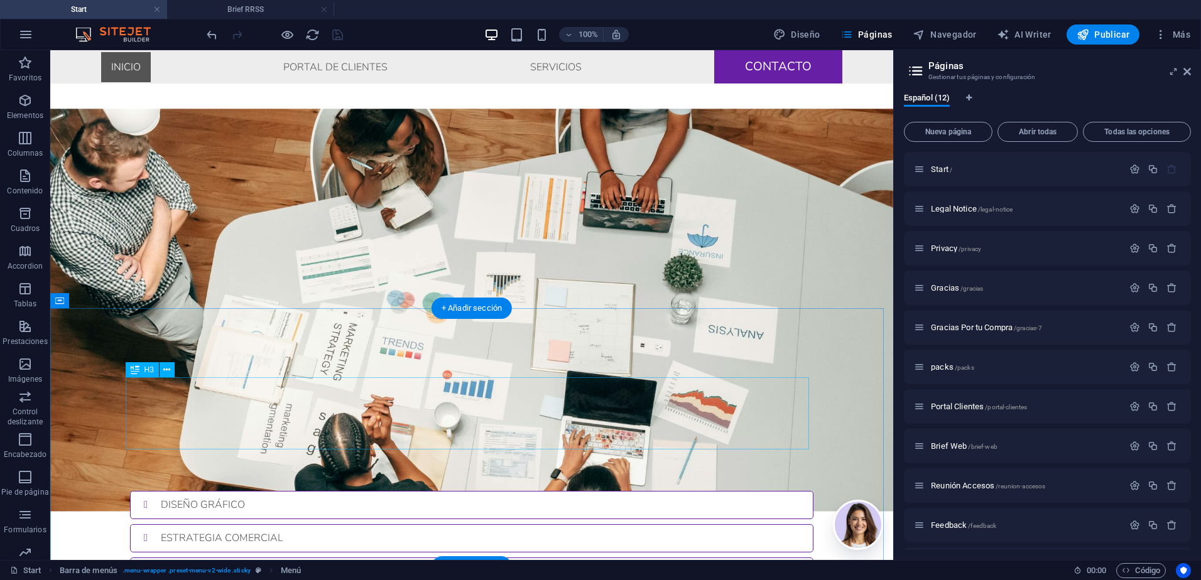
scroll to position [1977, 0]
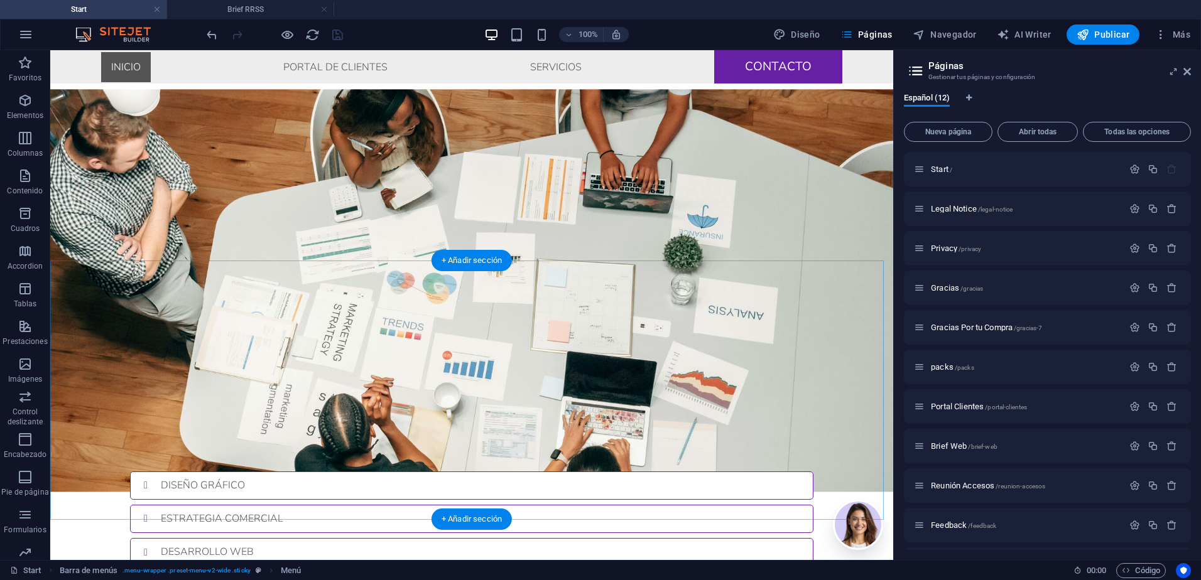
click at [483, 518] on div "+ Añadir sección" at bounding box center [471, 519] width 80 height 21
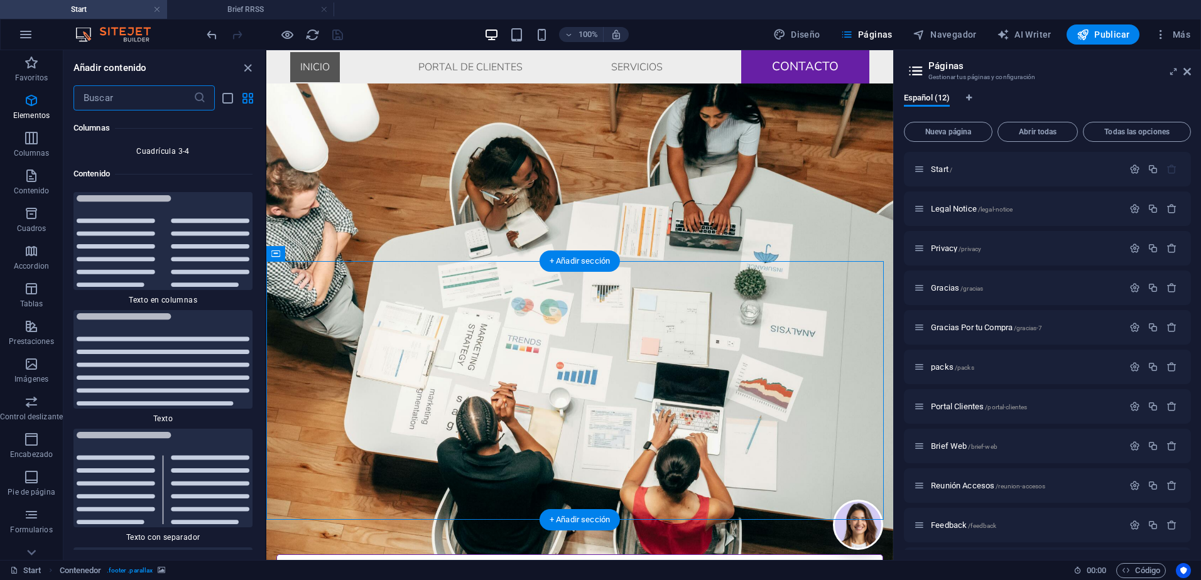
scroll to position [4218, 0]
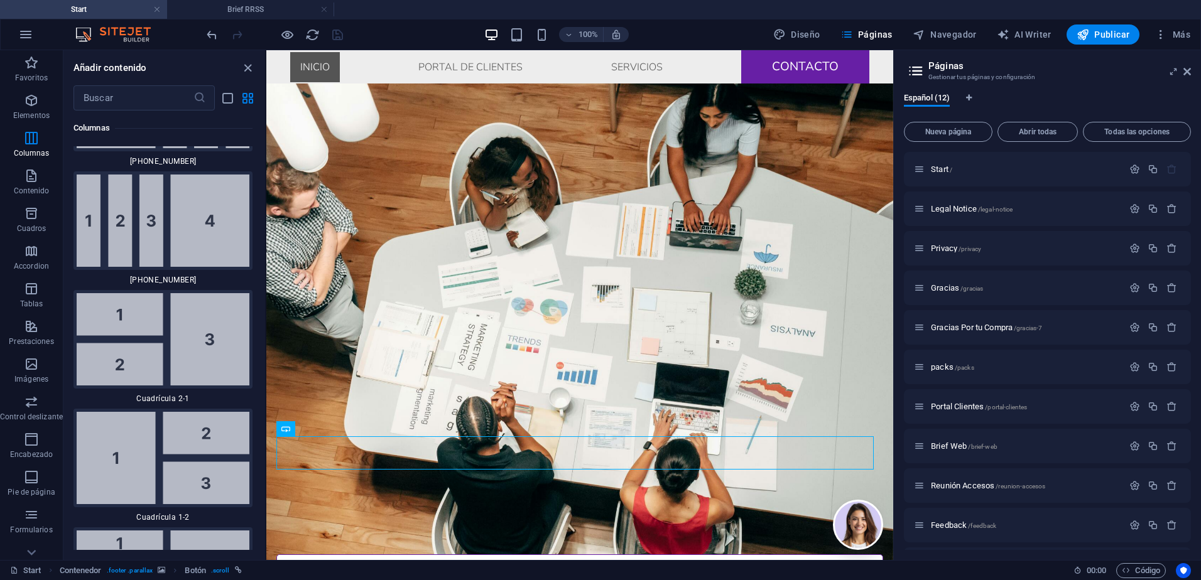
scroll to position [2648, 0]
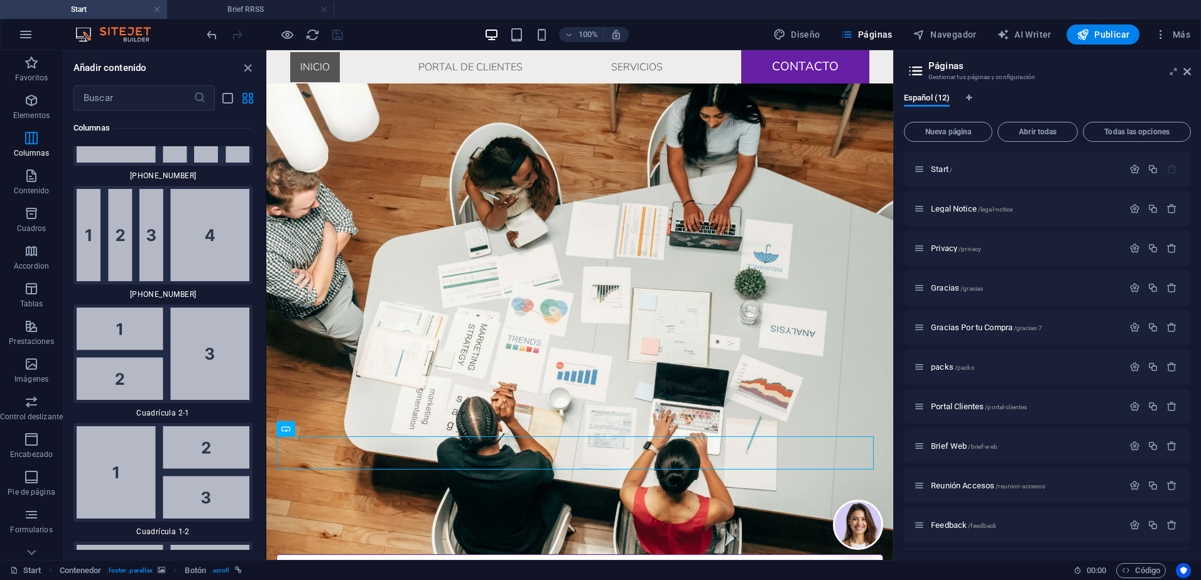
click at [230, 175] on span "[PHONE_NUMBER]" at bounding box center [162, 176] width 179 height 10
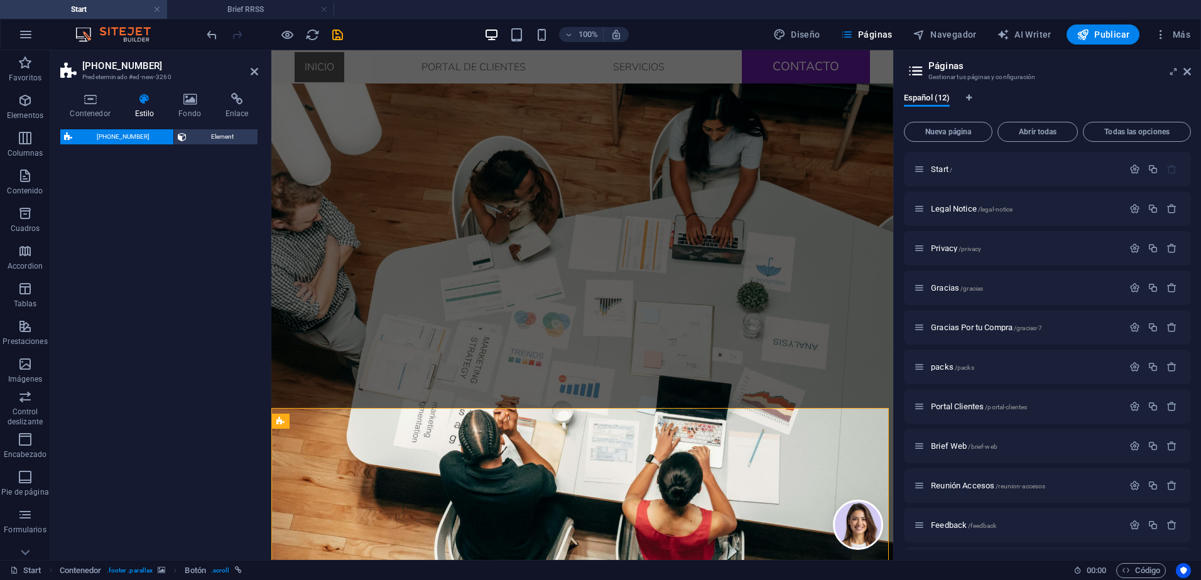
scroll to position [2024, 0]
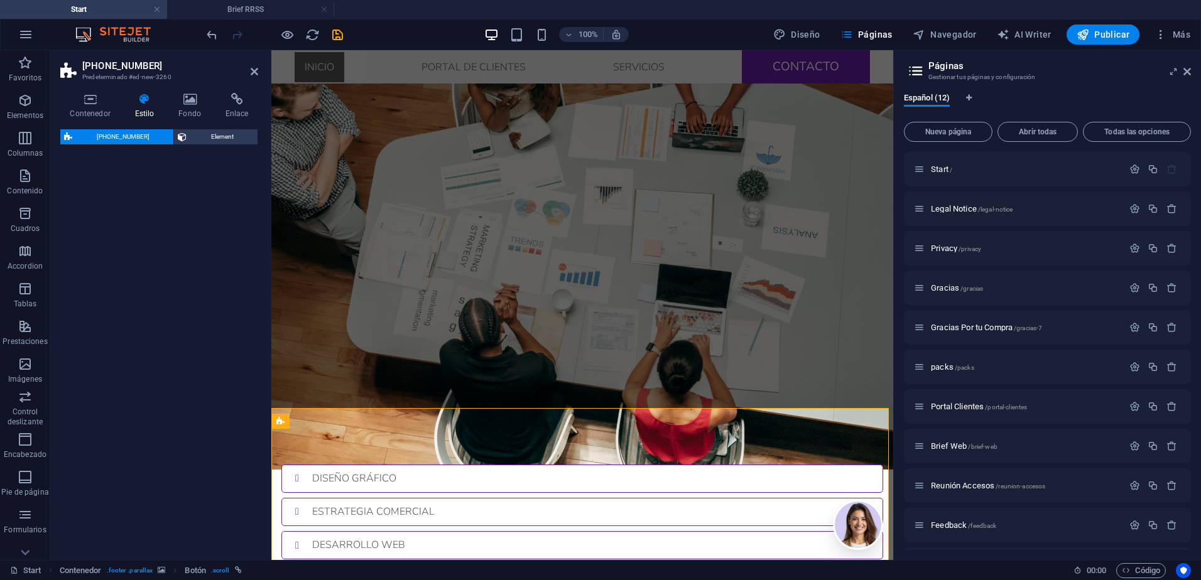
select select "%"
select select "rem"
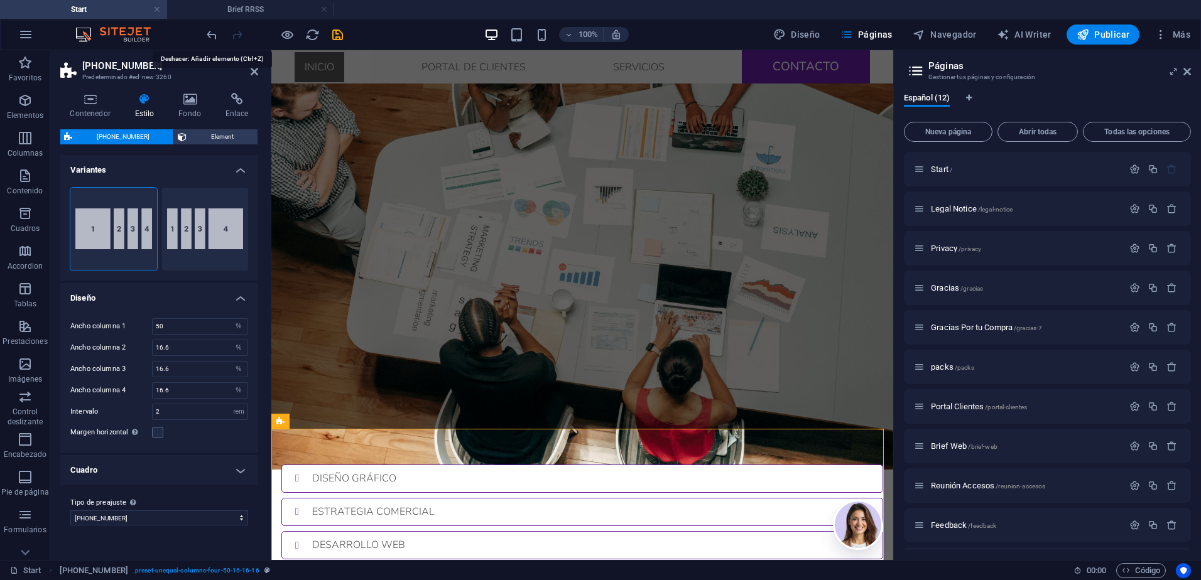
click at [214, 30] on icon "undo" at bounding box center [212, 35] width 14 height 14
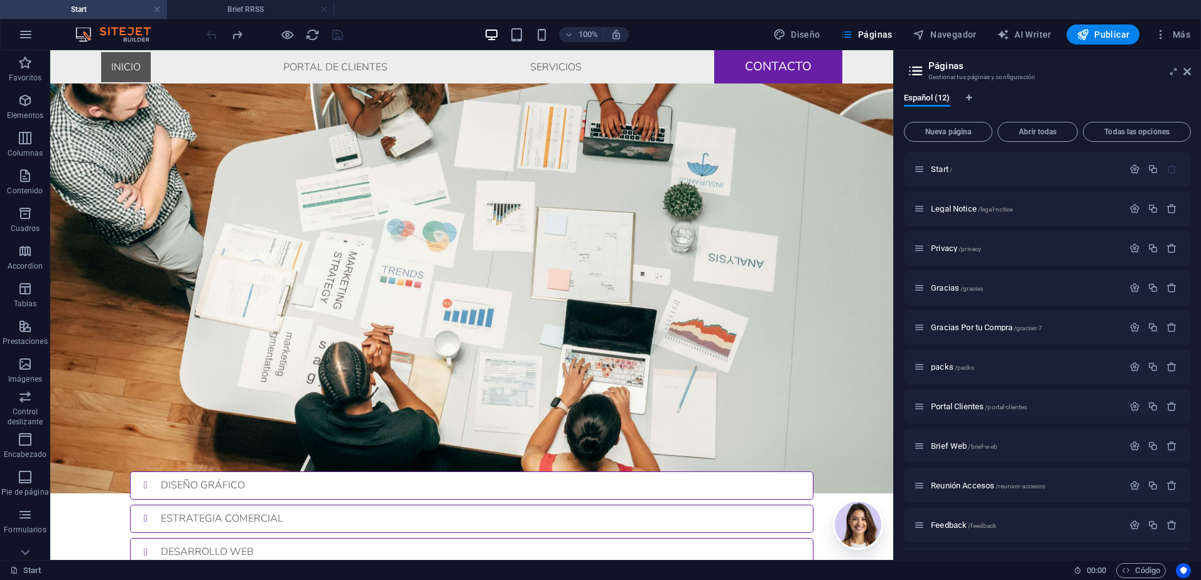
click at [21, 104] on icon "button" at bounding box center [25, 100] width 15 height 15
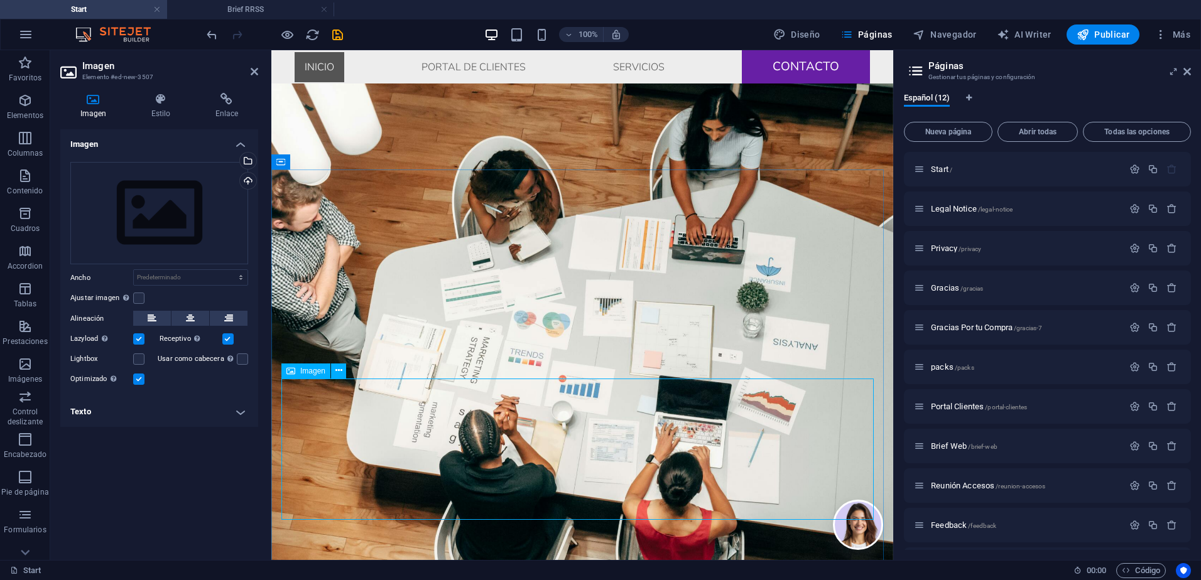
scroll to position [2024, 0]
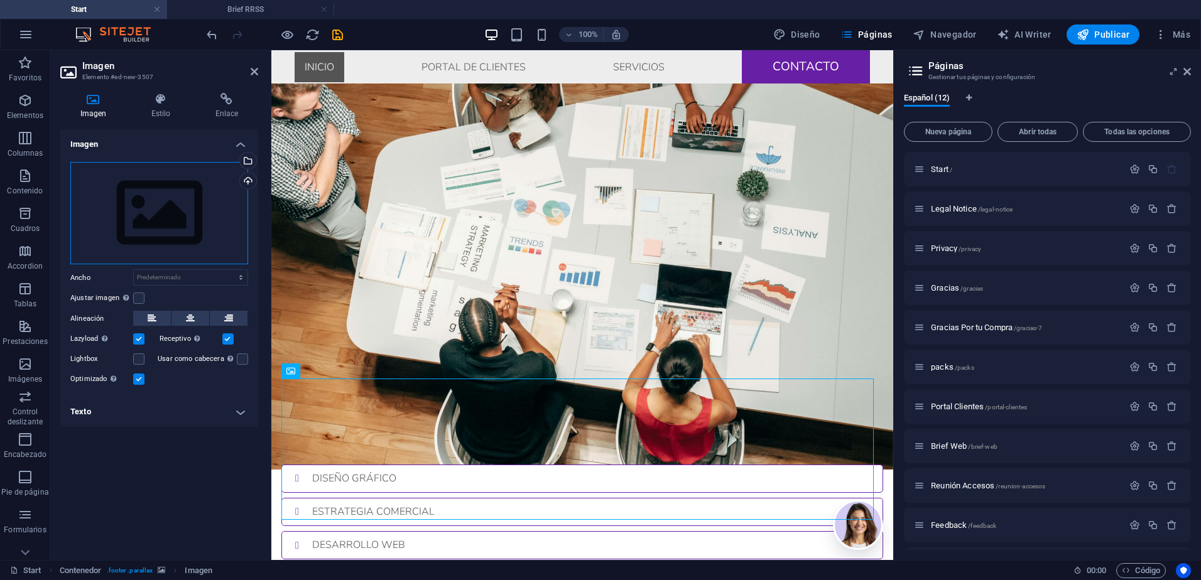
click at [173, 217] on div "Arrastra archivos aquí, haz clic para escoger archivos o selecciona archivos de…" at bounding box center [159, 213] width 178 height 103
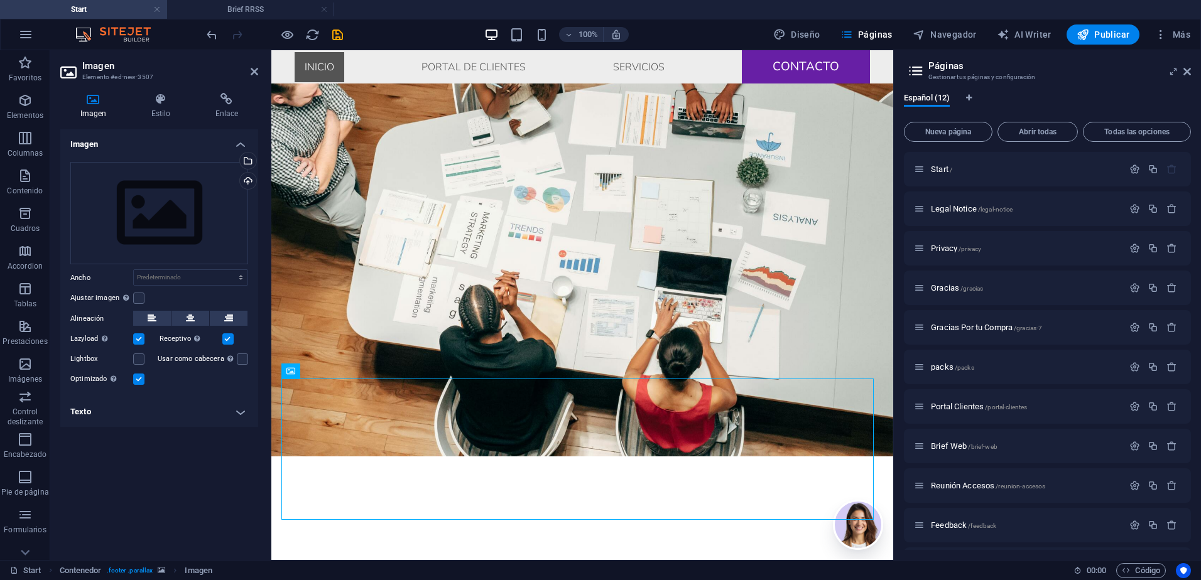
scroll to position [1545, 0]
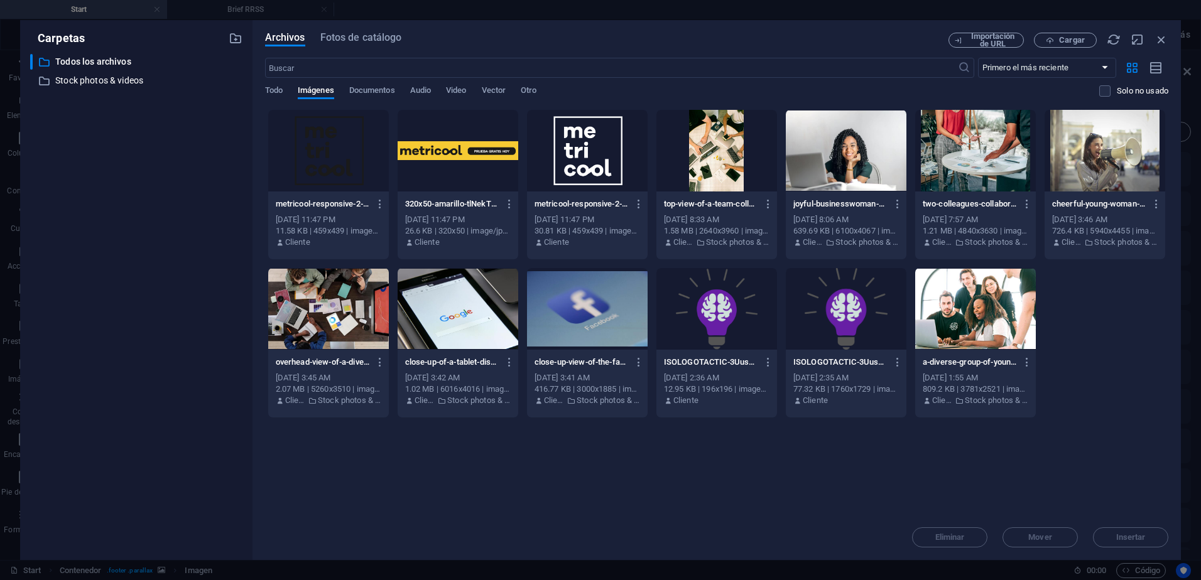
click at [40, 178] on div "​ Todos los archivos Todos los archivos ​ Stock photos & videos Stock photos & …" at bounding box center [136, 302] width 212 height 496
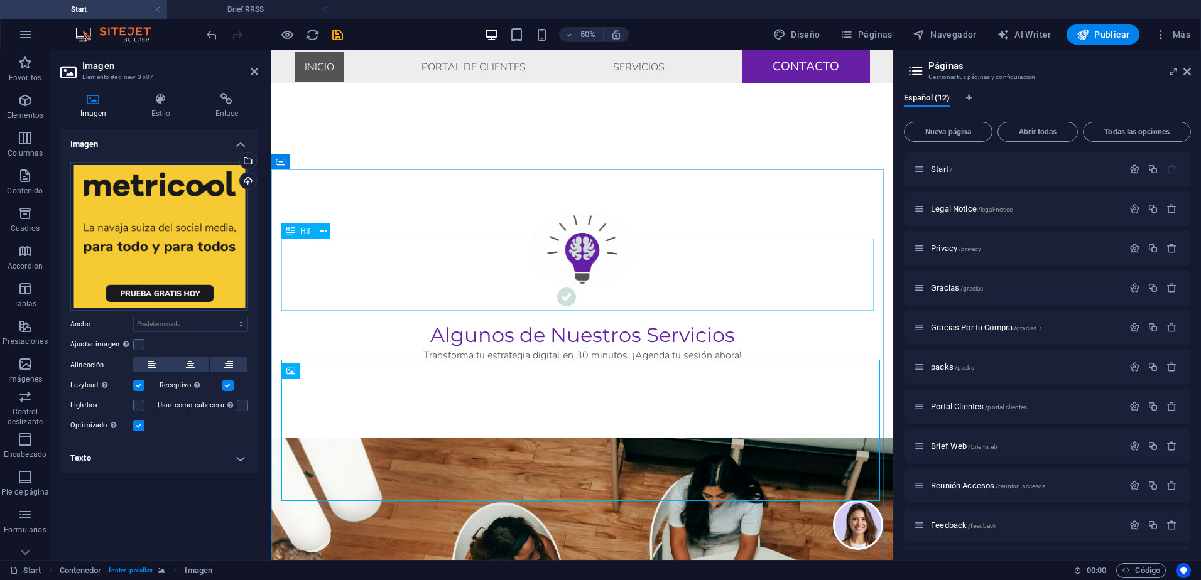
scroll to position [2024, 0]
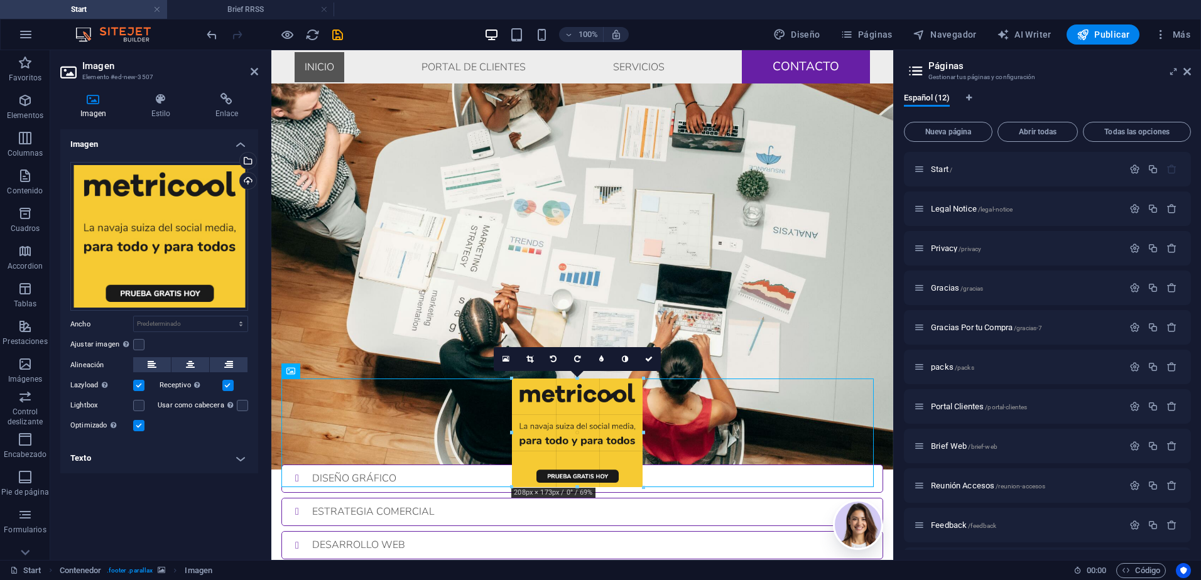
drag, startPoint x: 674, startPoint y: 379, endPoint x: 338, endPoint y: 379, distance: 335.3
type input "208"
select select "px"
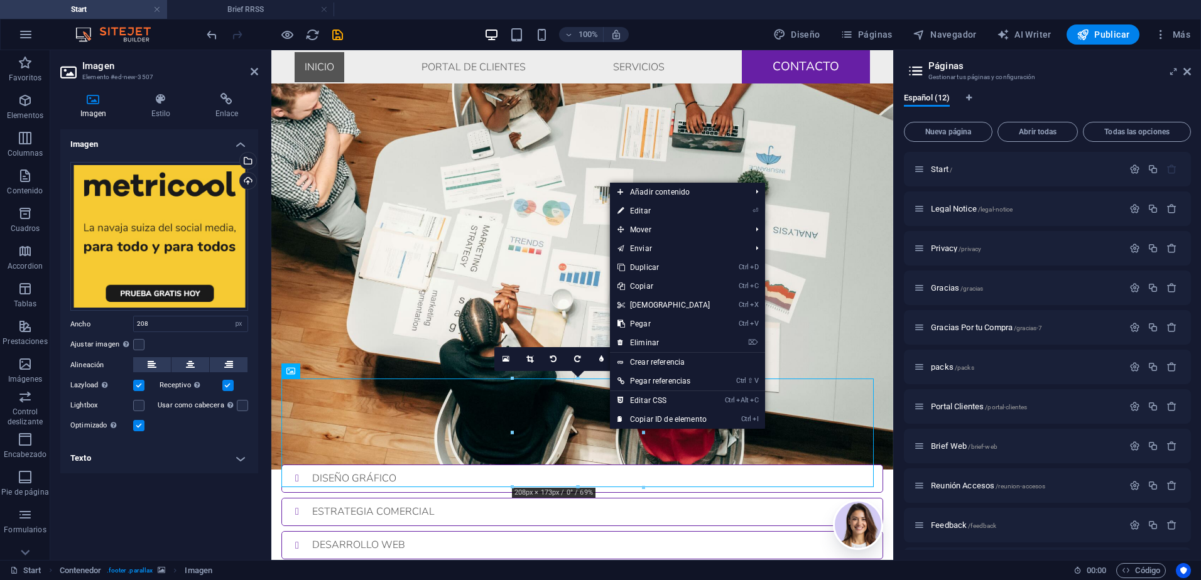
click at [233, 108] on h4 "Enlace" at bounding box center [226, 106] width 63 height 26
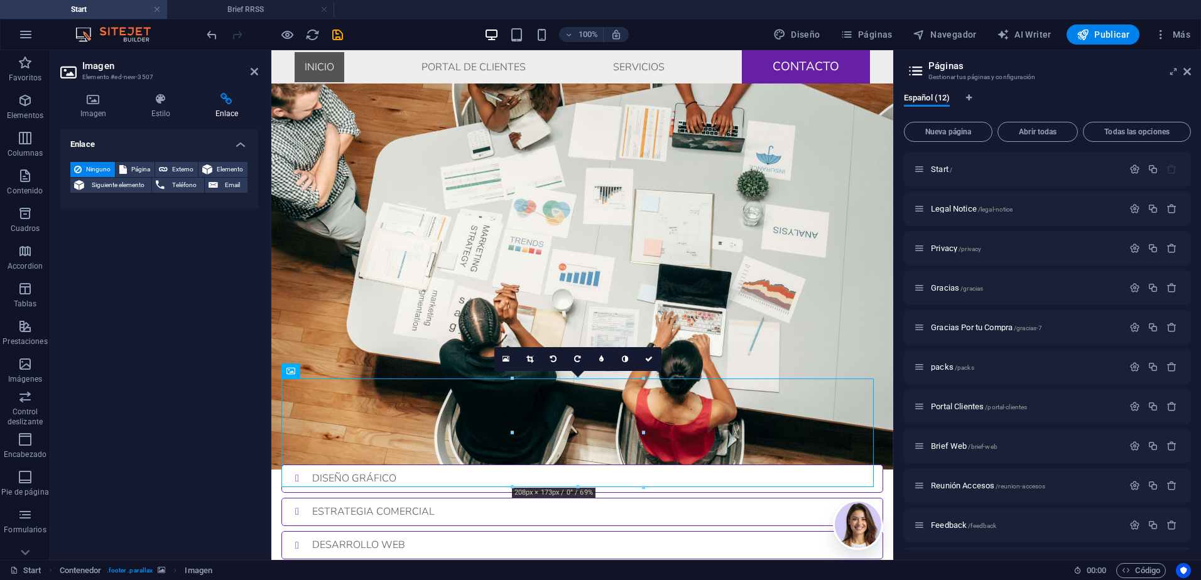
click at [176, 170] on span "Externo" at bounding box center [182, 169] width 23 height 15
select select "blank"
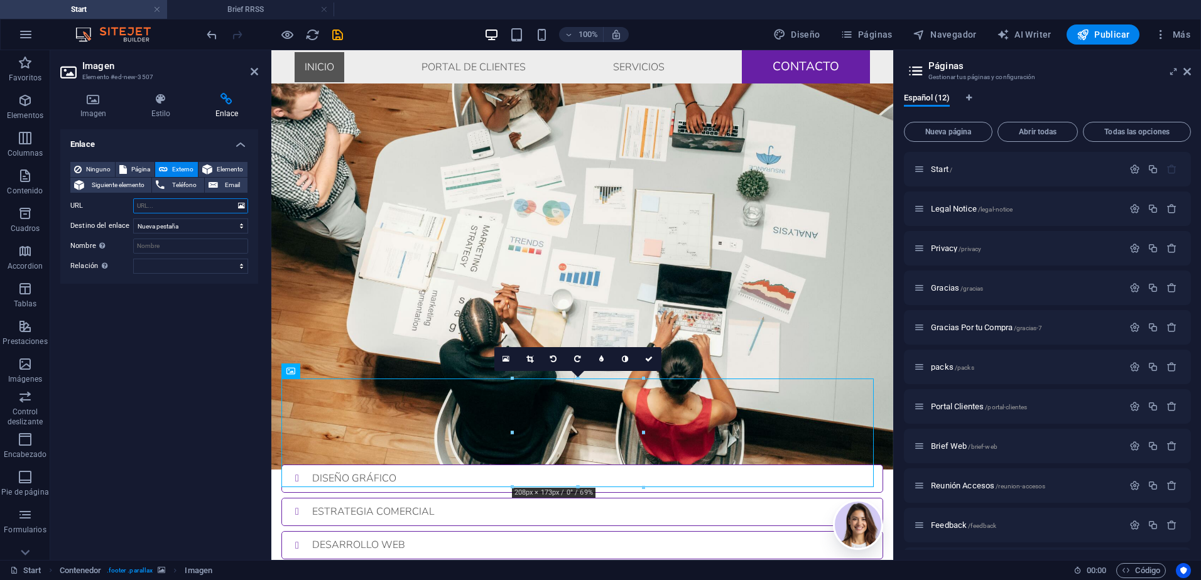
paste input "[URL][DOMAIN_NAME]"
type input "[URL][DOMAIN_NAME]"
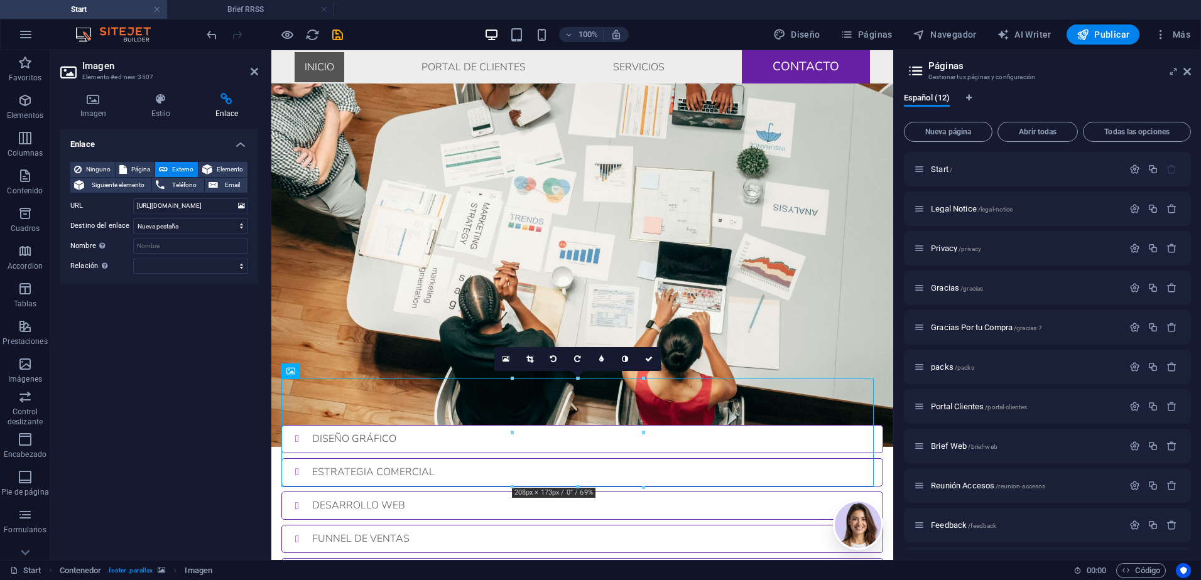
scroll to position [1977, 0]
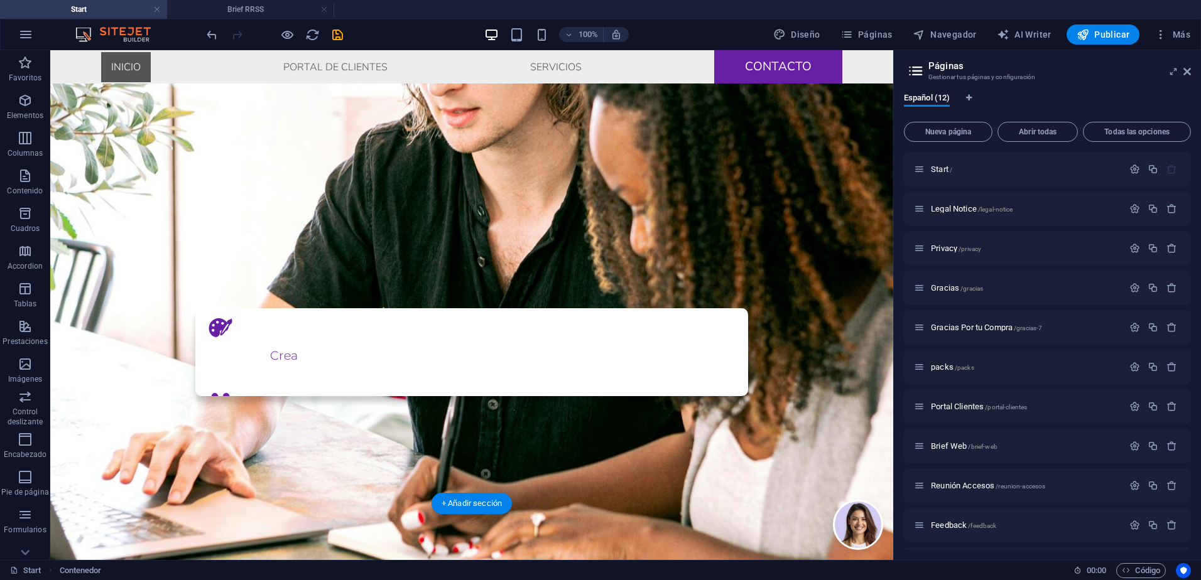
scroll to position [0, 0]
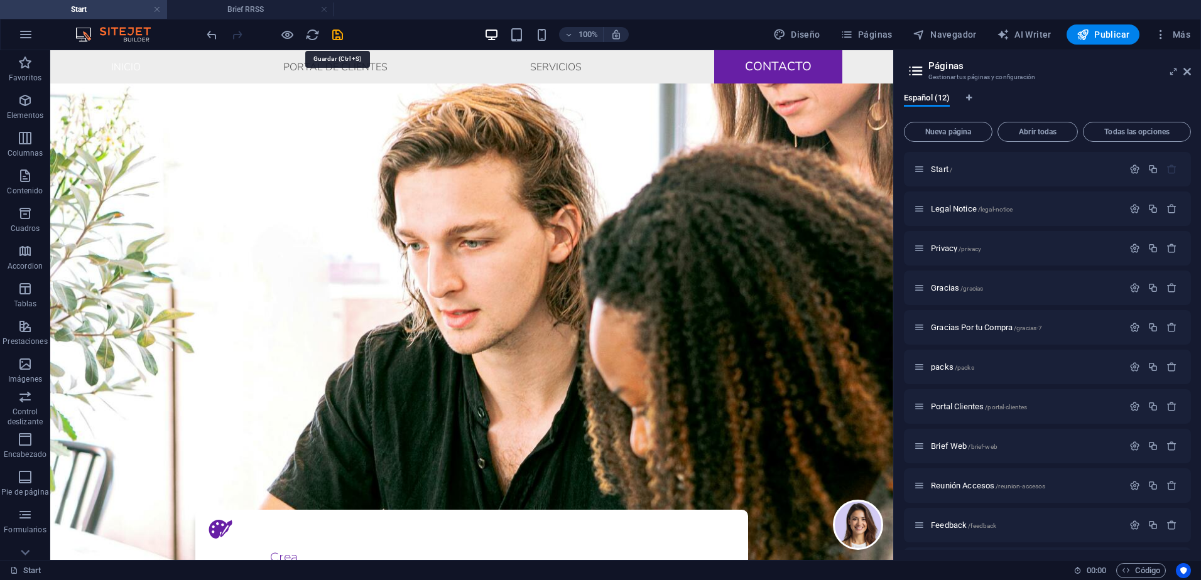
click at [340, 33] on icon "save" at bounding box center [337, 35] width 14 height 14
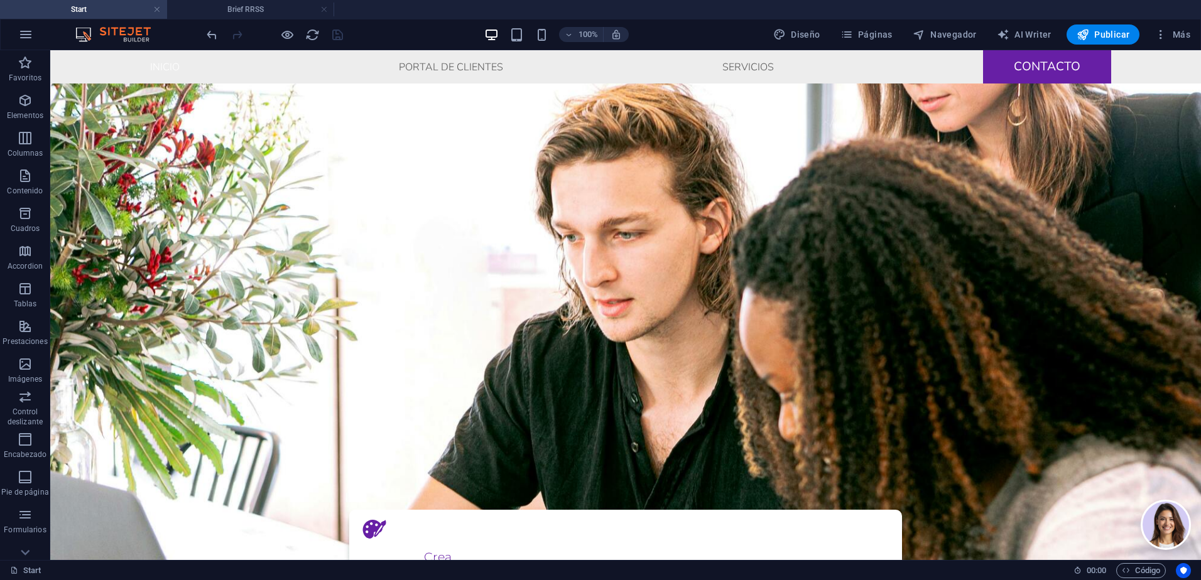
click at [1119, 42] on button "Publicar" at bounding box center [1102, 34] width 73 height 20
drag, startPoint x: 1115, startPoint y: 33, endPoint x: 661, endPoint y: 12, distance: 454.5
click at [1115, 33] on span "Publicar" at bounding box center [1102, 34] width 53 height 13
click at [1101, 35] on span "Publicar" at bounding box center [1102, 34] width 53 height 13
